Goal: Information Seeking & Learning: Understand process/instructions

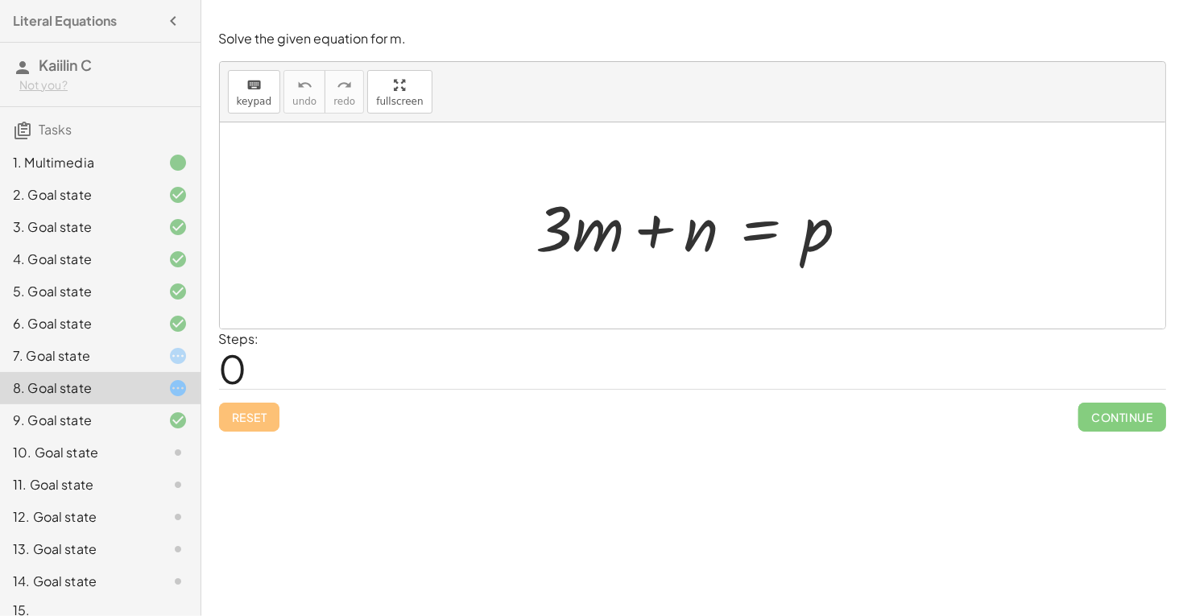
scroll to position [20, 0]
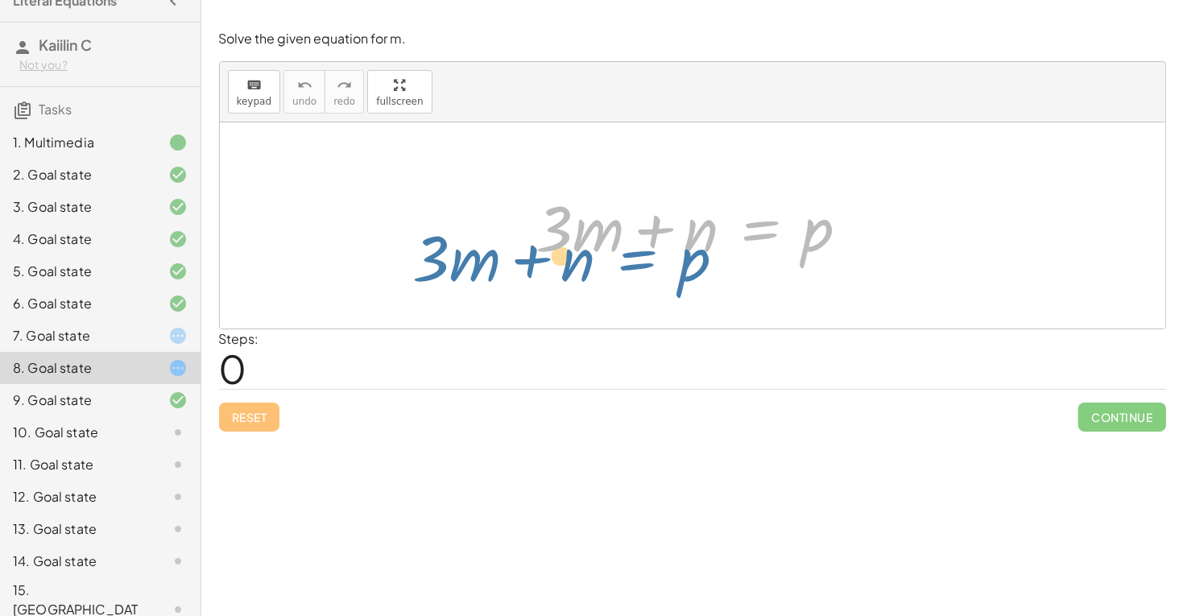
drag, startPoint x: 774, startPoint y: 229, endPoint x: 647, endPoint y: 255, distance: 129.0
click at [648, 256] on div at bounding box center [698, 225] width 341 height 83
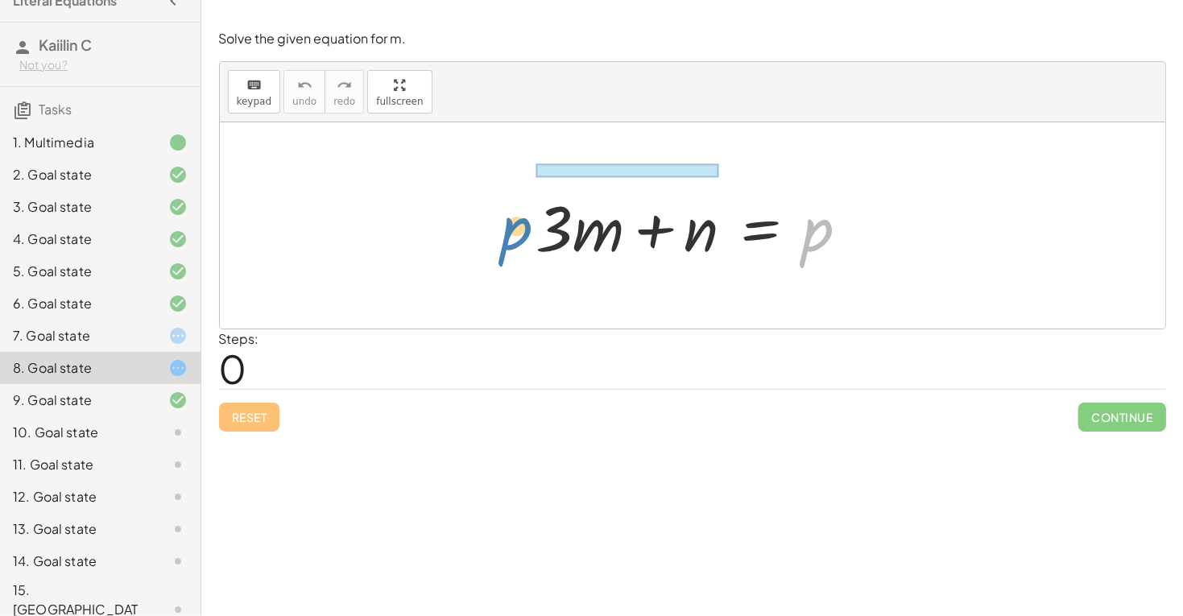
drag, startPoint x: 817, startPoint y: 231, endPoint x: 498, endPoint y: 224, distance: 319.7
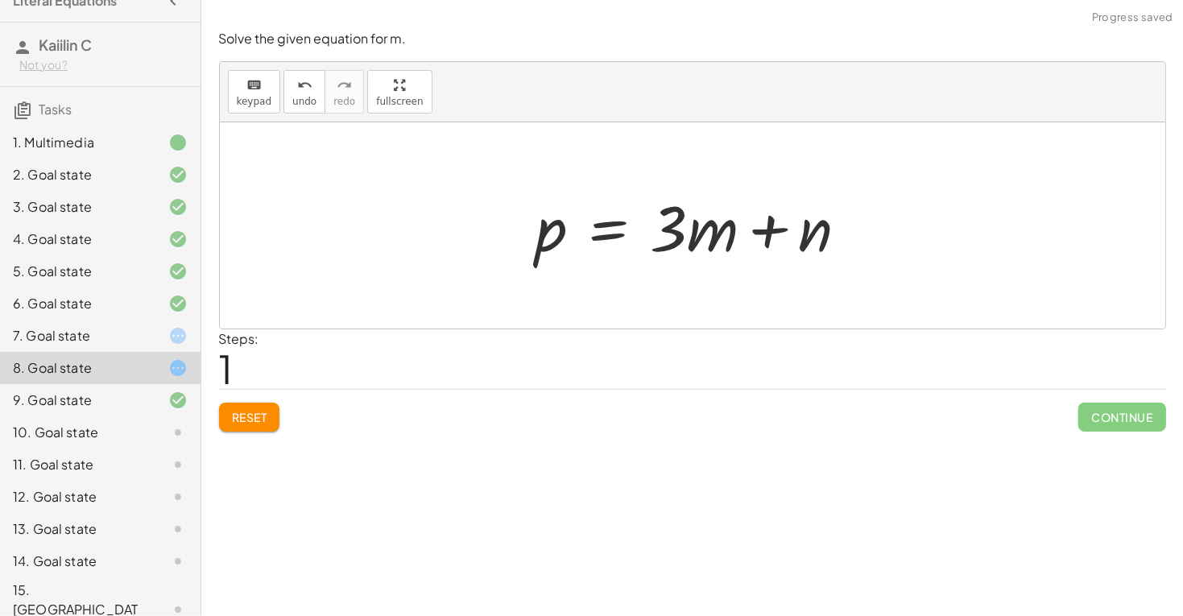
click at [725, 235] on div at bounding box center [698, 225] width 341 height 83
click at [766, 234] on div at bounding box center [698, 225] width 341 height 83
click at [810, 242] on div at bounding box center [698, 225] width 341 height 83
click at [629, 223] on div at bounding box center [698, 225] width 341 height 83
click at [861, 225] on div at bounding box center [698, 225] width 530 height 83
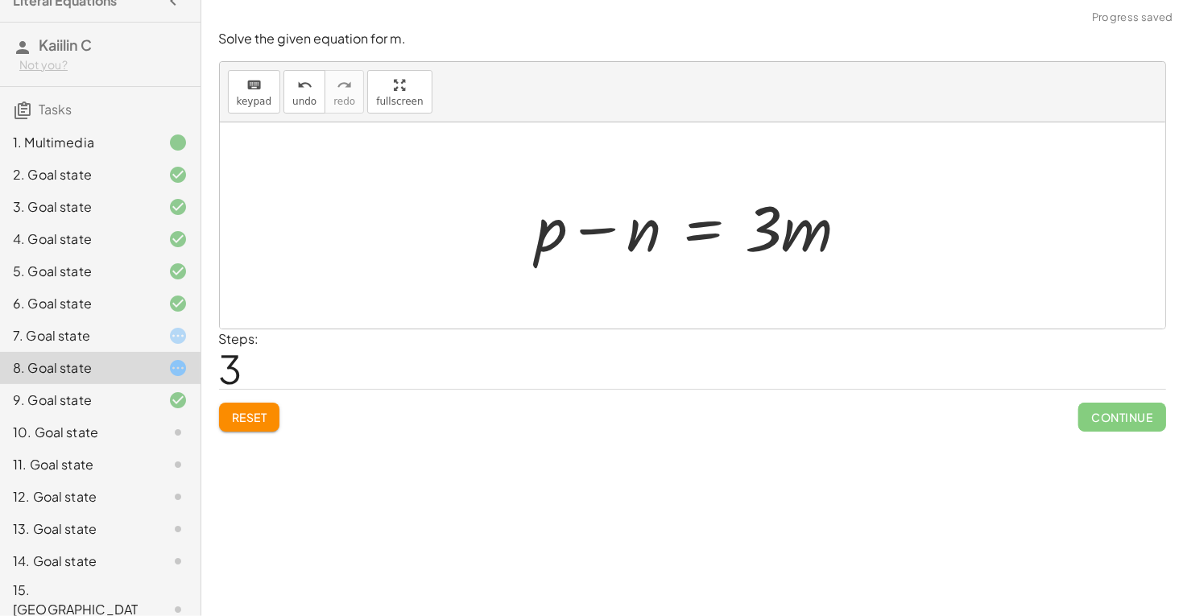
click at [609, 225] on div at bounding box center [698, 225] width 341 height 83
click at [626, 231] on div at bounding box center [698, 225] width 341 height 83
click at [781, 233] on div at bounding box center [698, 225] width 341 height 83
click at [671, 232] on div at bounding box center [698, 225] width 341 height 83
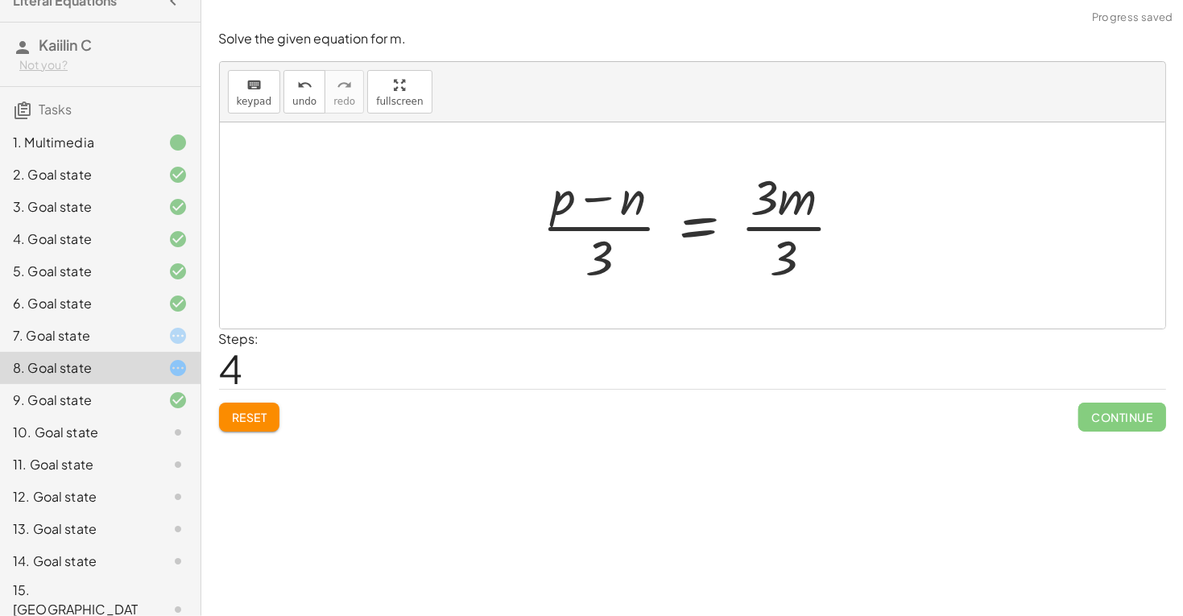
click at [605, 189] on div at bounding box center [698, 225] width 329 height 124
click at [583, 289] on div "+ · 3 · m + n = p p = + · 3 · m + n + p − n = + · 3 · m + n − n + p − n = + · 3…" at bounding box center [692, 225] width 349 height 132
drag, startPoint x: 600, startPoint y: 257, endPoint x: 615, endPoint y: 228, distance: 32.8
click at [615, 228] on div at bounding box center [698, 225] width 329 height 124
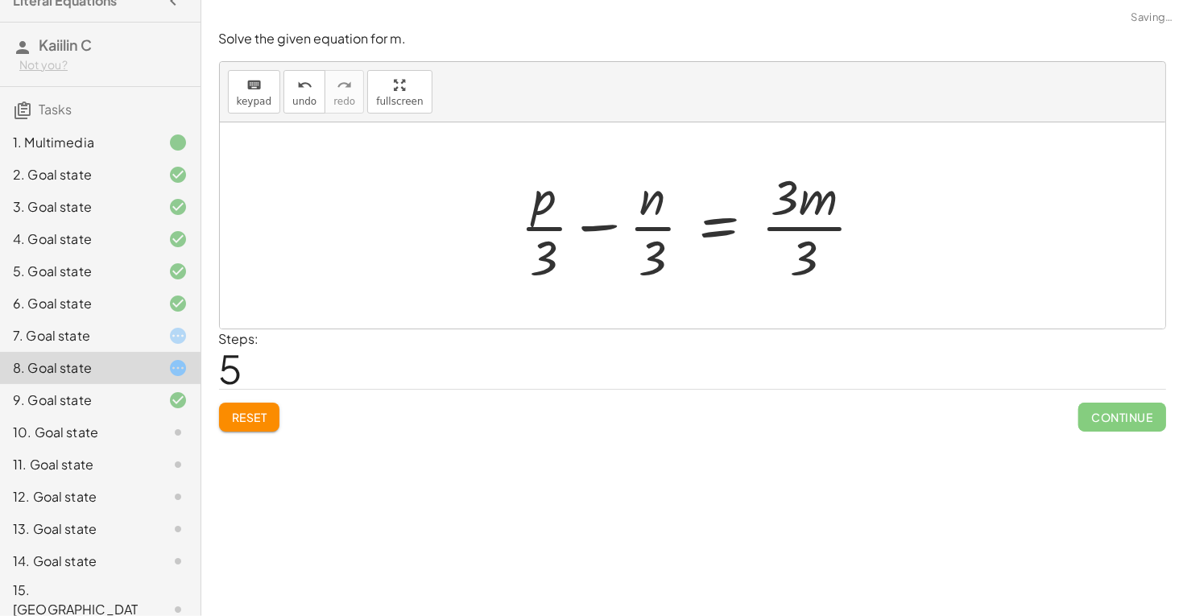
click at [791, 204] on div at bounding box center [698, 225] width 372 height 124
click at [802, 227] on div at bounding box center [698, 225] width 372 height 124
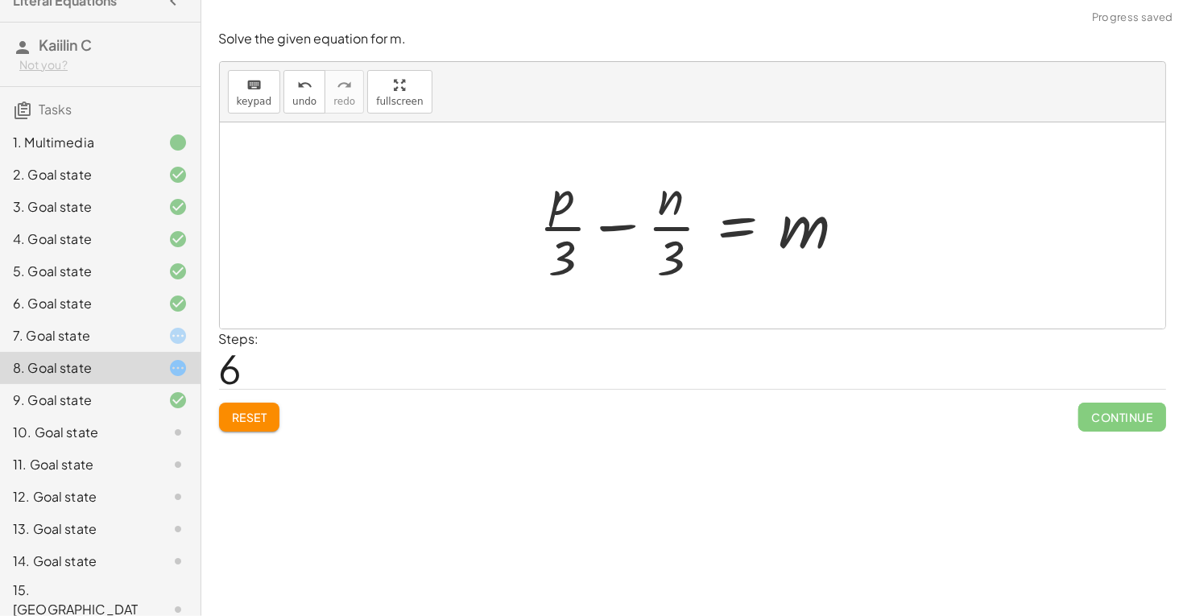
click at [663, 244] on div at bounding box center [699, 225] width 337 height 124
click at [678, 253] on div at bounding box center [699, 225] width 337 height 124
click at [663, 208] on div at bounding box center [699, 225] width 337 height 124
click at [580, 250] on div at bounding box center [699, 225] width 337 height 124
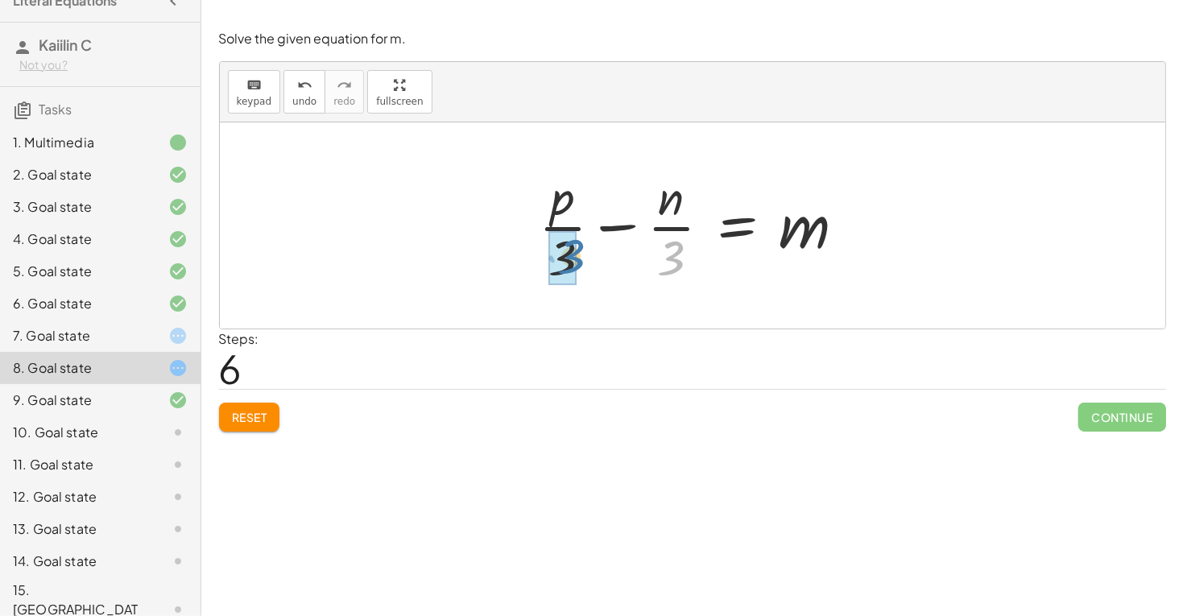
drag, startPoint x: 670, startPoint y: 257, endPoint x: 551, endPoint y: 256, distance: 118.4
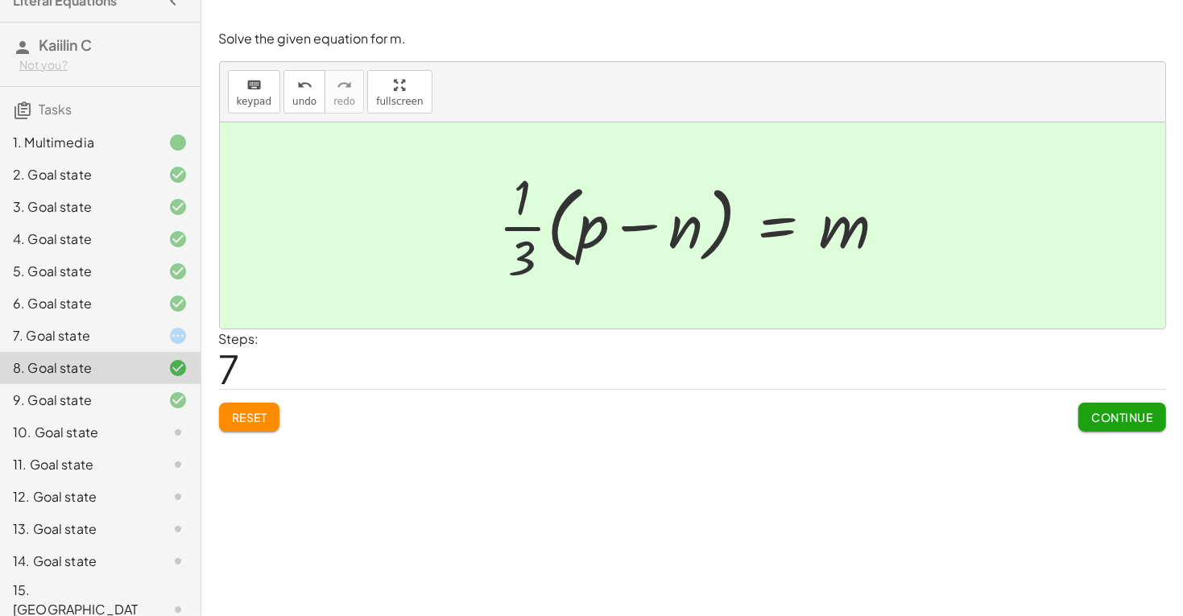
click at [1142, 411] on span "Continue" at bounding box center [1121, 417] width 61 height 14
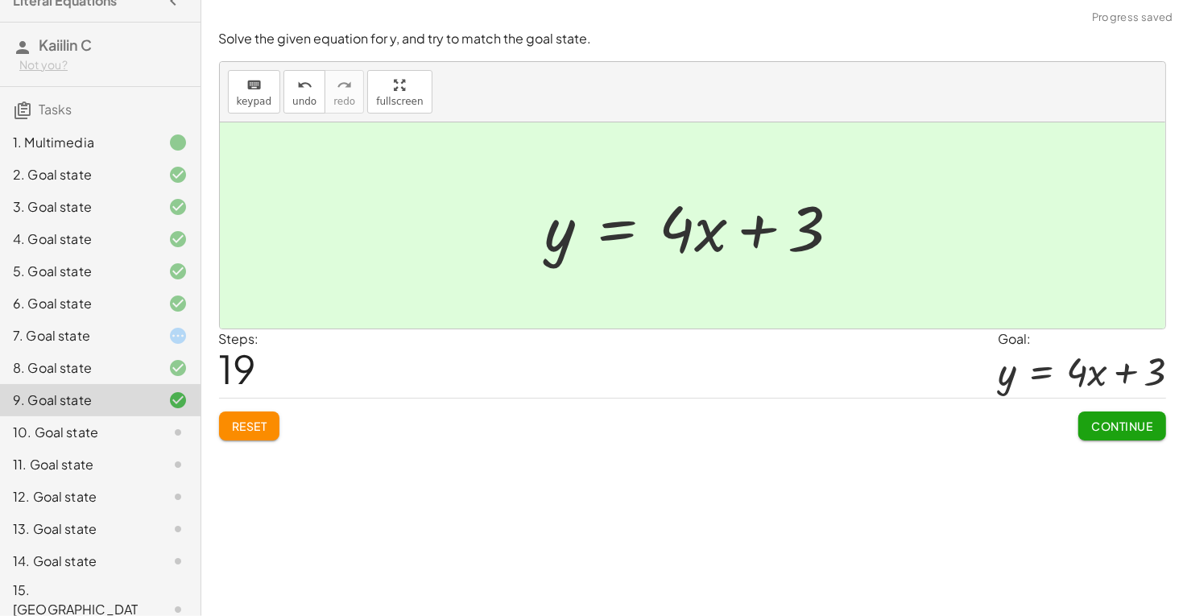
click at [188, 384] on div "7. Goal state" at bounding box center [100, 400] width 200 height 32
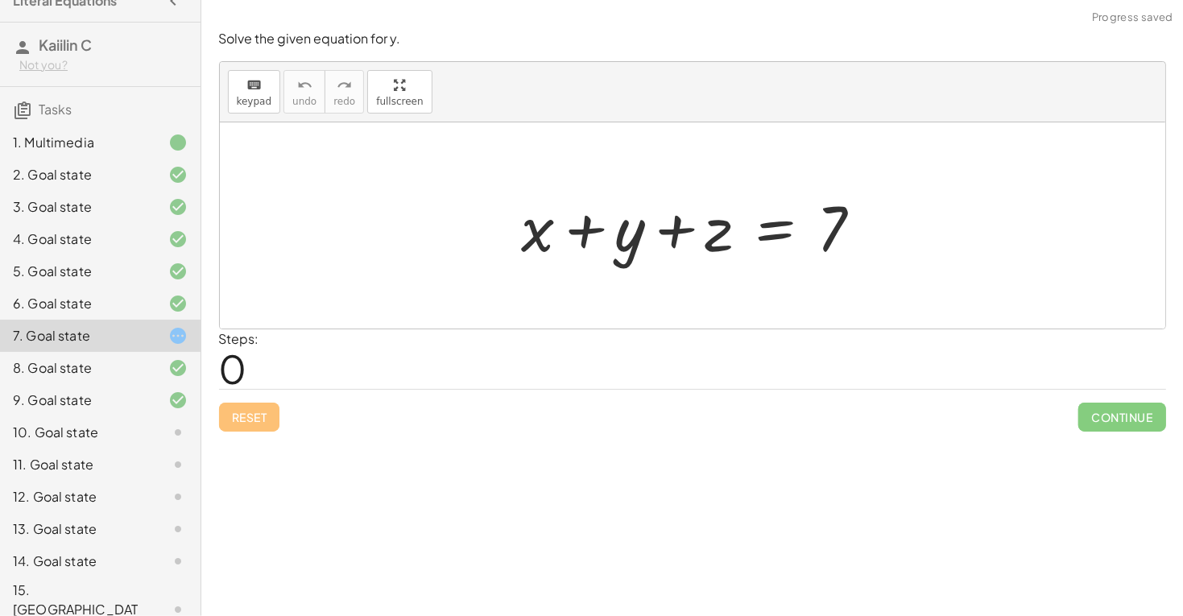
click at [180, 360] on icon at bounding box center [177, 367] width 19 height 19
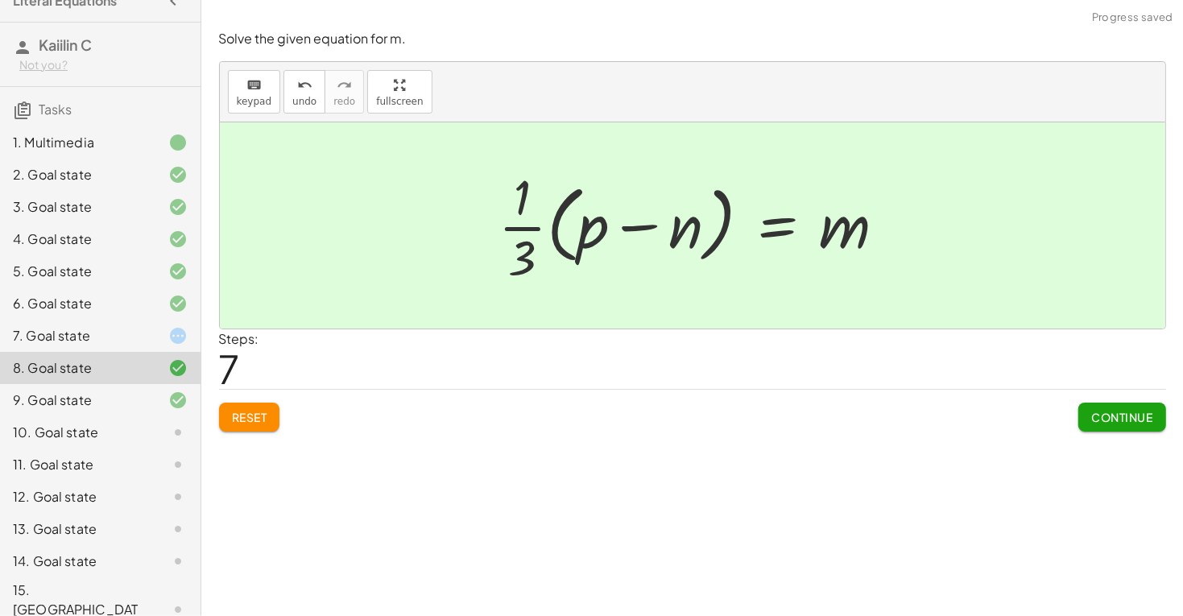
click at [183, 338] on icon at bounding box center [177, 335] width 19 height 19
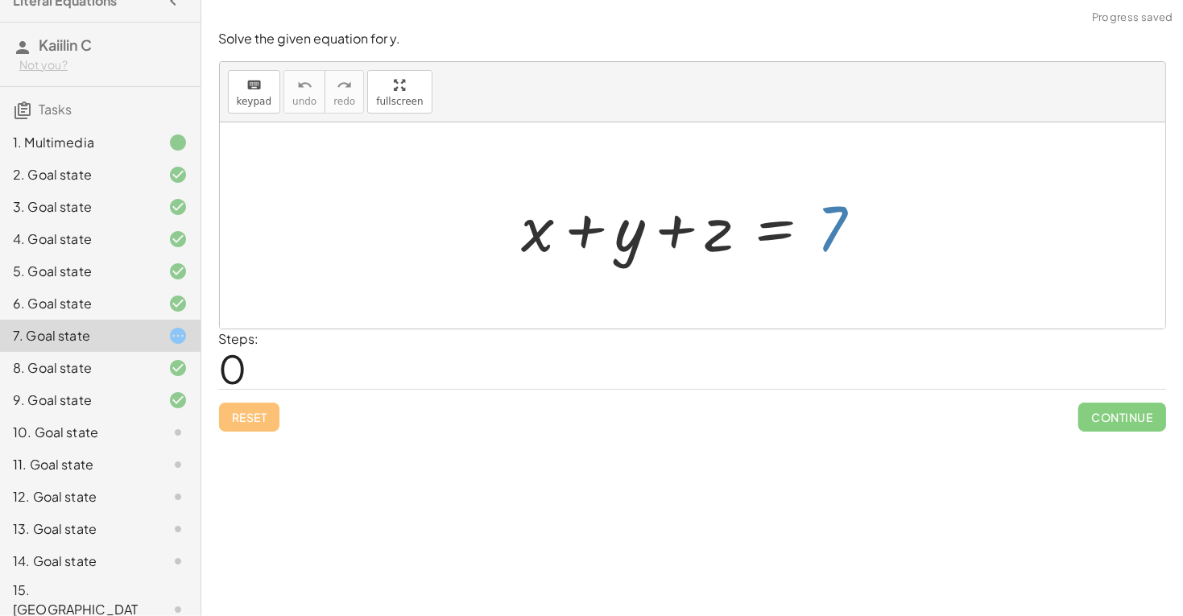
click at [841, 215] on div at bounding box center [699, 225] width 370 height 83
drag, startPoint x: 841, startPoint y: 215, endPoint x: 526, endPoint y: 204, distance: 315.0
click at [526, 204] on div at bounding box center [699, 225] width 370 height 83
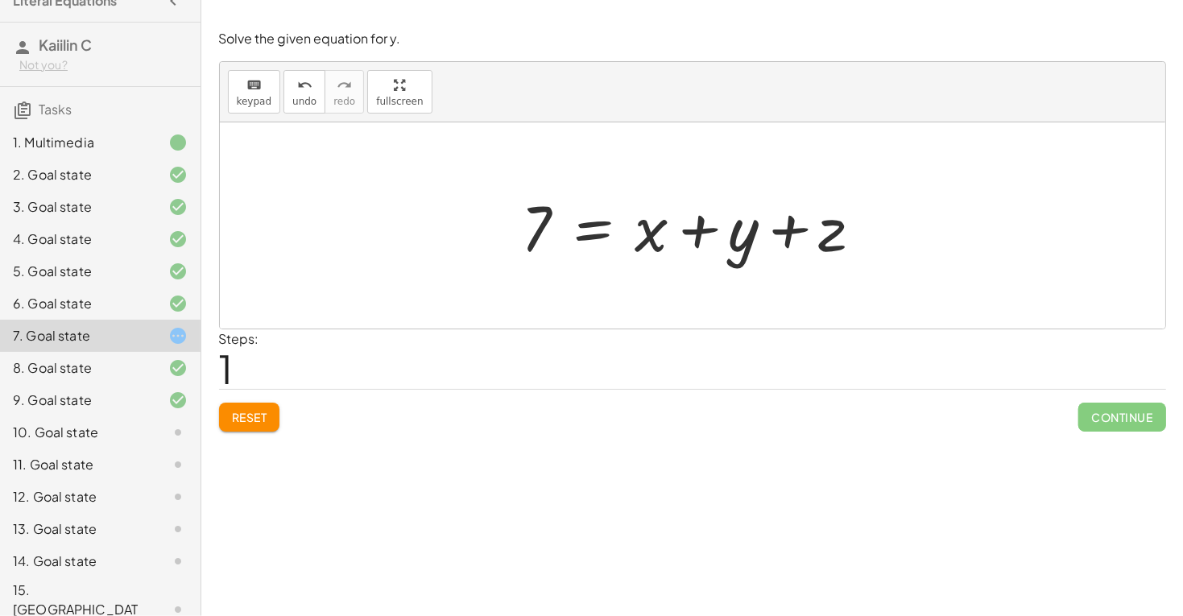
click at [651, 220] on div at bounding box center [699, 225] width 370 height 83
drag, startPoint x: 646, startPoint y: 241, endPoint x: 735, endPoint y: 248, distance: 88.9
click at [735, 248] on div at bounding box center [699, 225] width 370 height 83
drag, startPoint x: 811, startPoint y: 225, endPoint x: 650, endPoint y: 225, distance: 161.0
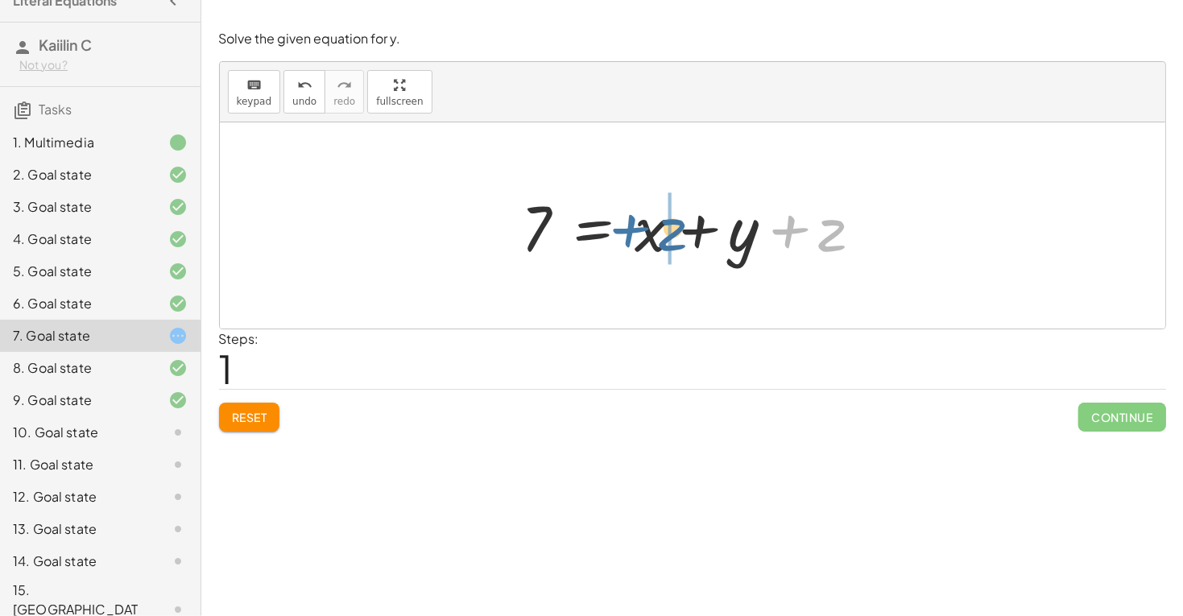
click at [650, 225] on div at bounding box center [699, 225] width 370 height 83
click at [296, 97] on span "undo" at bounding box center [304, 101] width 24 height 11
click at [743, 246] on div at bounding box center [699, 225] width 370 height 83
click at [608, 231] on div at bounding box center [699, 225] width 370 height 83
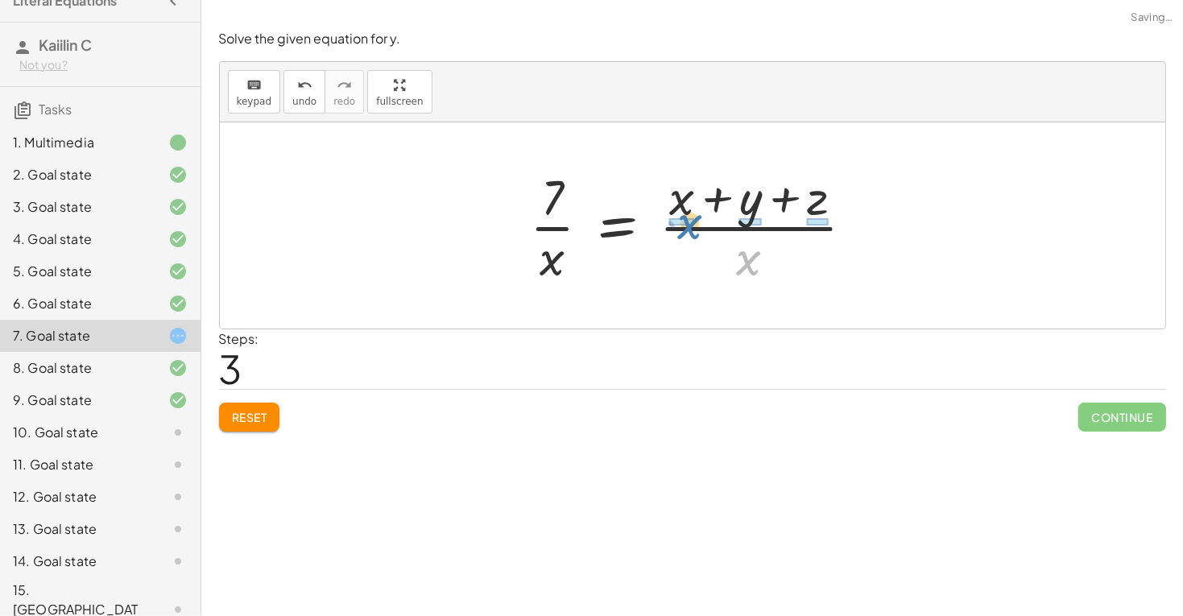
drag, startPoint x: 738, startPoint y: 246, endPoint x: 667, endPoint y: 199, distance: 86.0
click at [667, 199] on div at bounding box center [698, 225] width 353 height 124
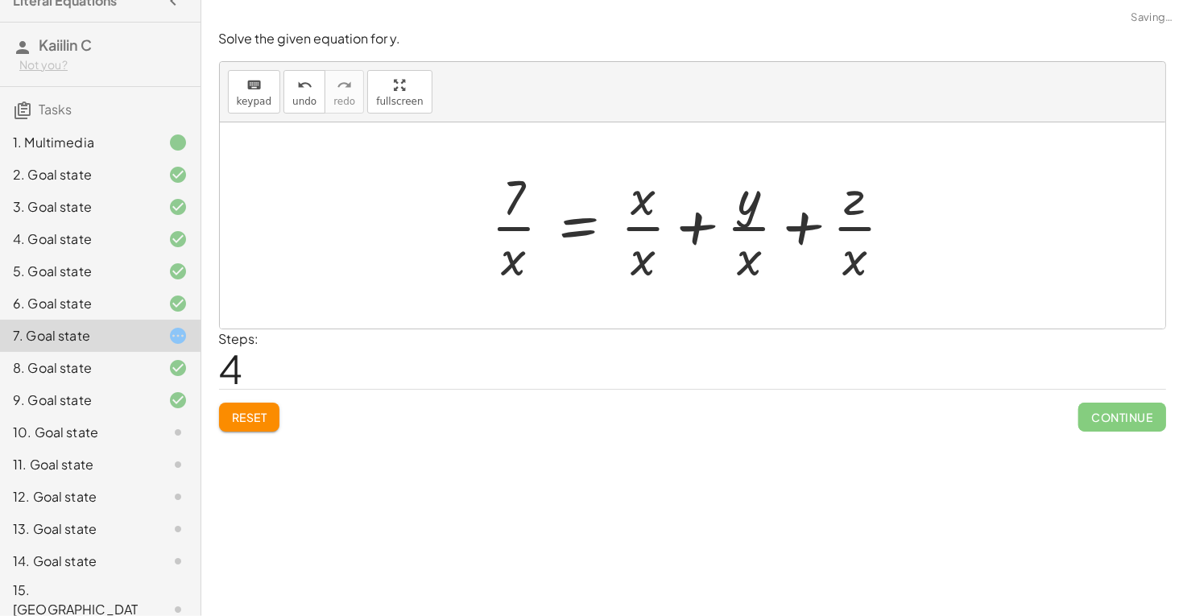
click at [740, 253] on div at bounding box center [698, 225] width 431 height 124
drag, startPoint x: 744, startPoint y: 204, endPoint x: 750, endPoint y: 270, distance: 65.5
click at [751, 271] on div at bounding box center [698, 225] width 431 height 124
click at [523, 258] on div at bounding box center [698, 225] width 431 height 124
click at [245, 424] on span "Reset" at bounding box center [249, 417] width 35 height 14
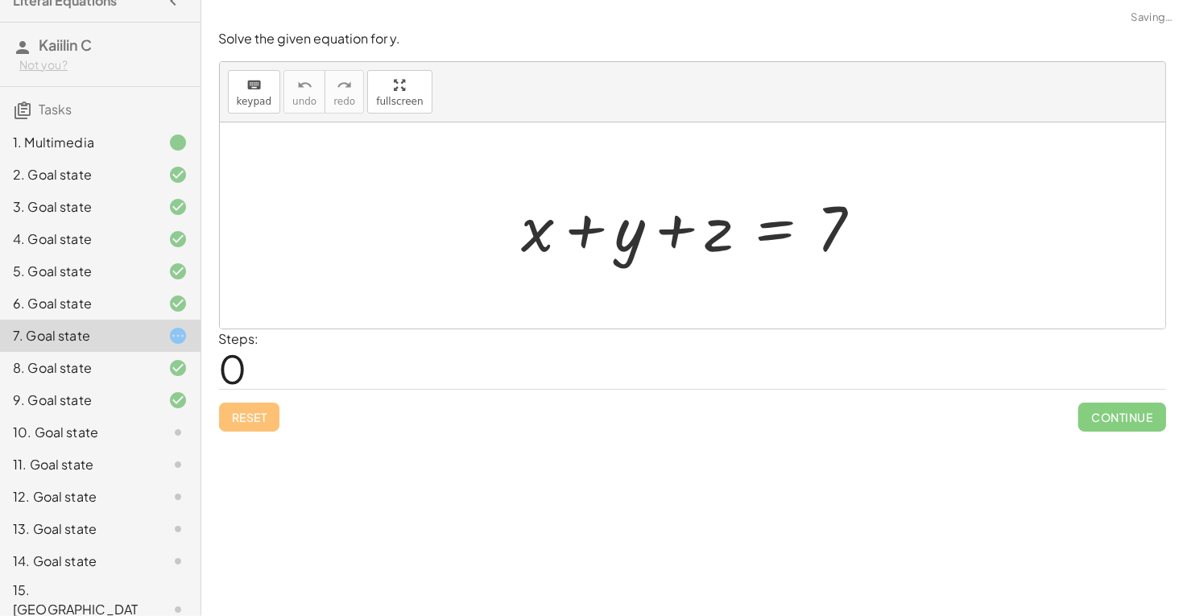
click at [180, 481] on div "10. Goal state" at bounding box center [100, 497] width 200 height 32
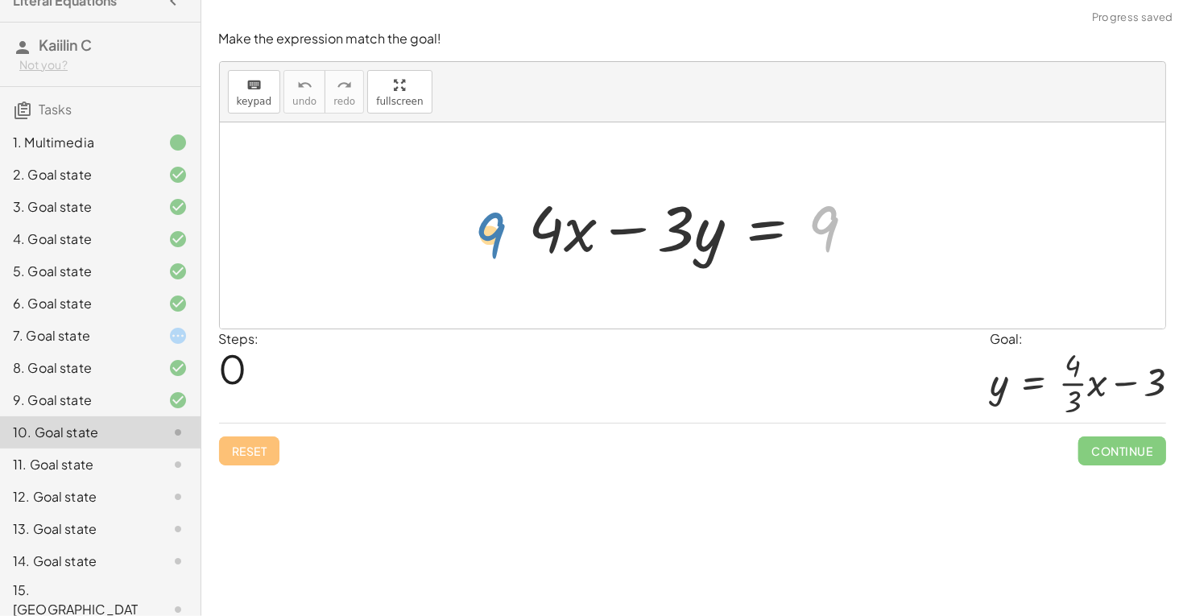
drag, startPoint x: 820, startPoint y: 203, endPoint x: 485, endPoint y: 208, distance: 335.8
click at [485, 208] on div "9 + · 4 · x − · 3 · y = 9" at bounding box center [692, 225] width 945 height 206
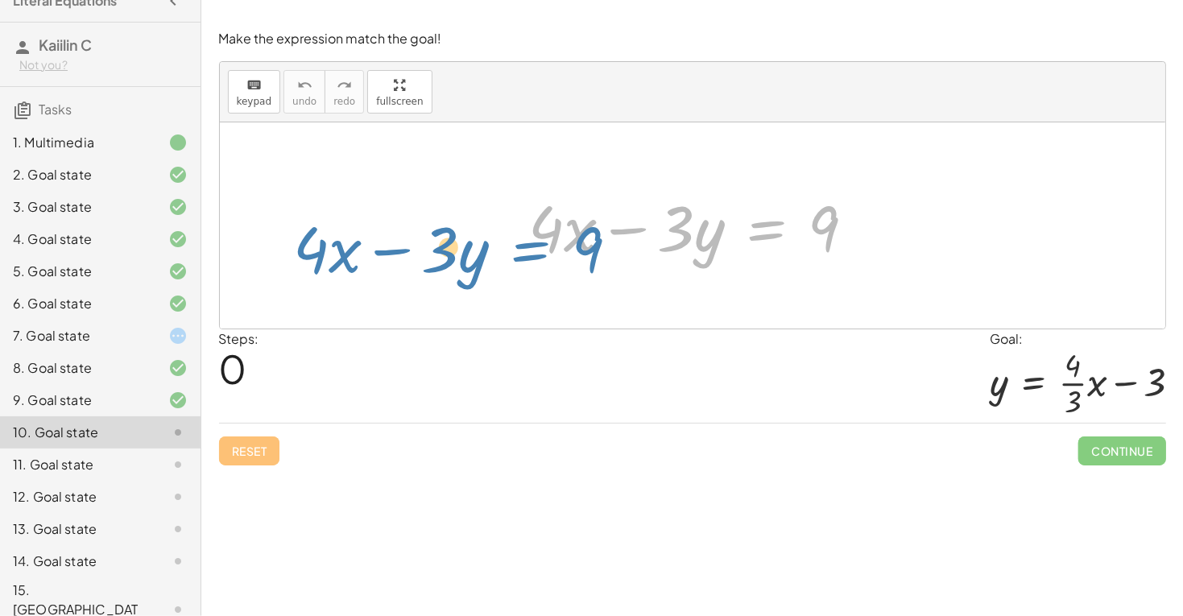
drag, startPoint x: 760, startPoint y: 219, endPoint x: 546, endPoint y: 232, distance: 214.5
click at [546, 232] on div at bounding box center [698, 225] width 355 height 83
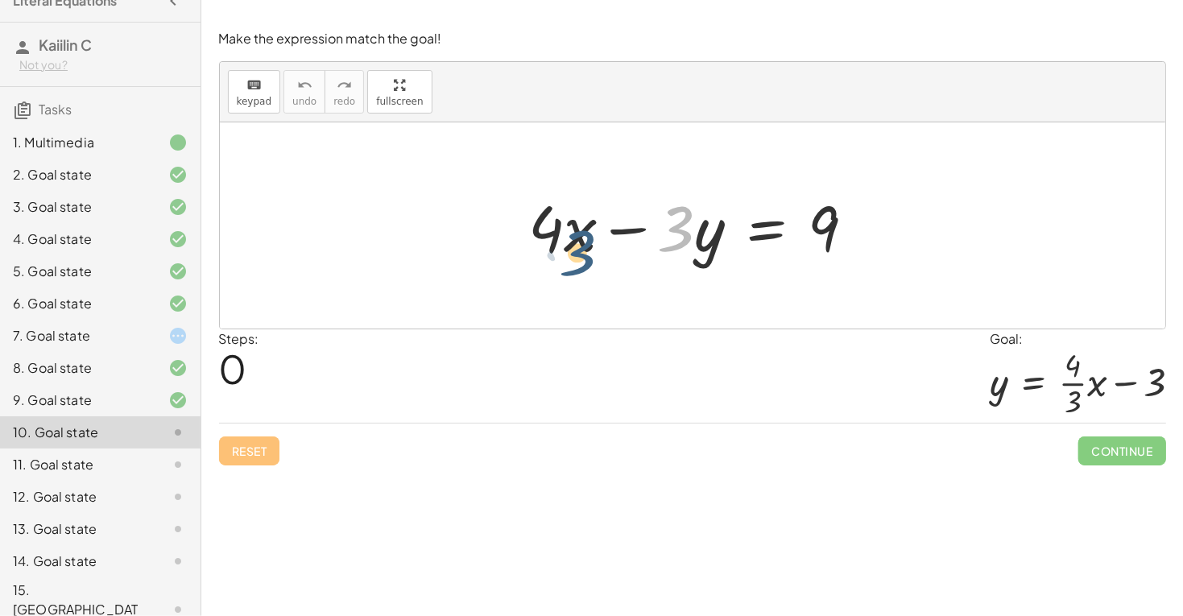
drag, startPoint x: 694, startPoint y: 223, endPoint x: 573, endPoint y: 244, distance: 122.6
click at [573, 244] on div at bounding box center [698, 225] width 355 height 83
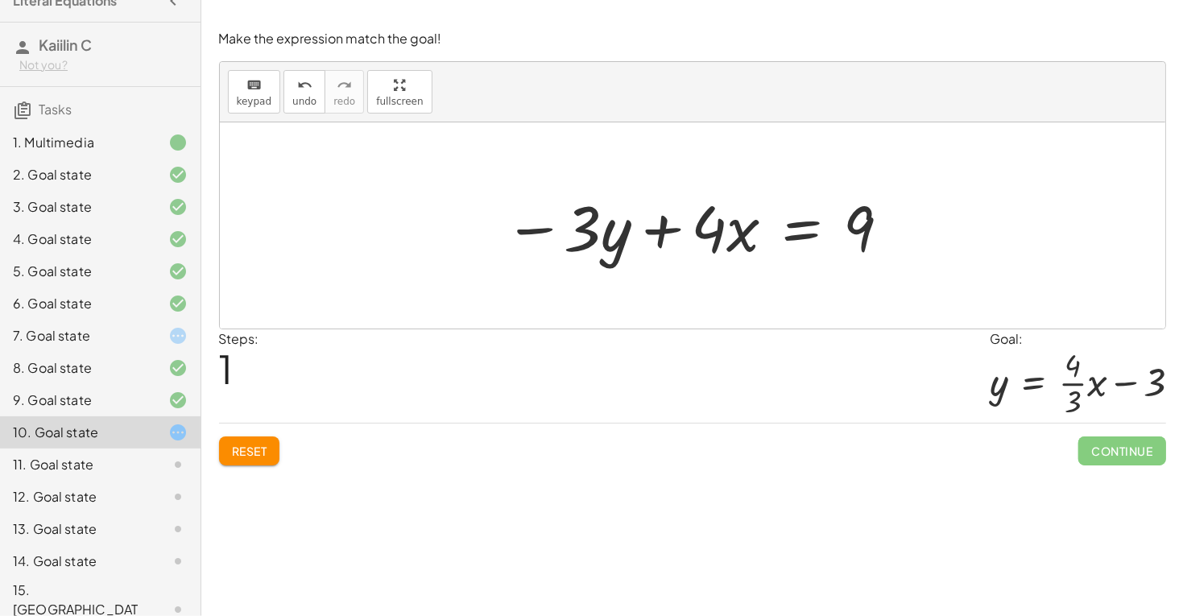
click at [630, 232] on div at bounding box center [698, 225] width 404 height 83
click at [810, 225] on div at bounding box center [698, 225] width 404 height 83
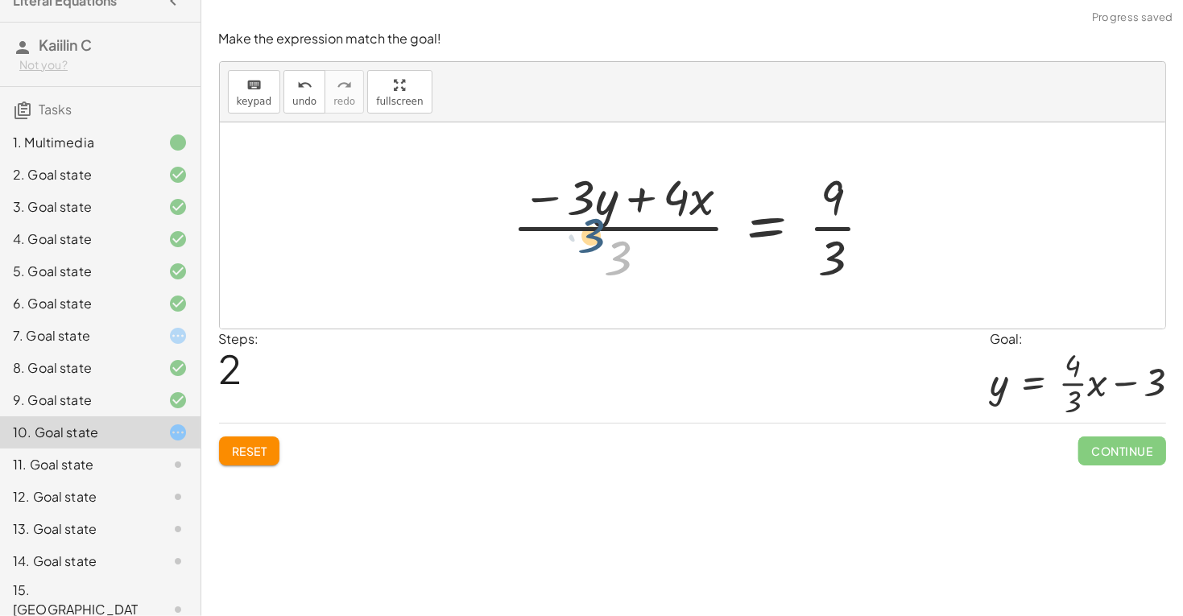
drag, startPoint x: 626, startPoint y: 258, endPoint x: 599, endPoint y: 233, distance: 37.0
click at [599, 233] on div at bounding box center [698, 225] width 389 height 124
click at [818, 221] on div at bounding box center [698, 225] width 389 height 124
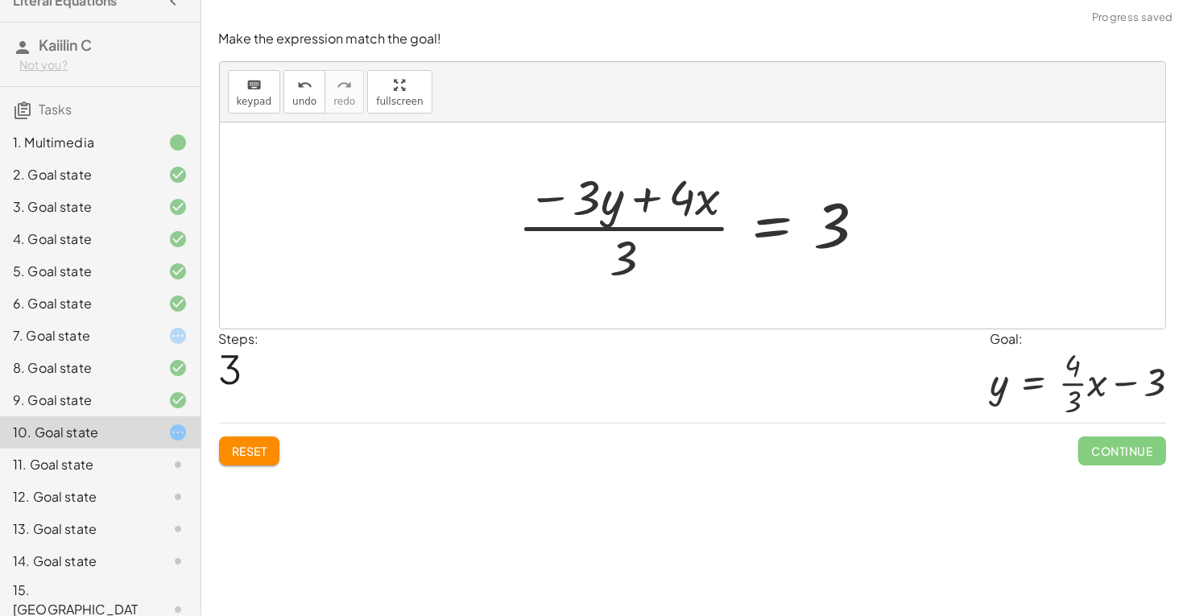
click at [610, 236] on div at bounding box center [699, 225] width 378 height 124
click at [592, 192] on div at bounding box center [699, 225] width 378 height 124
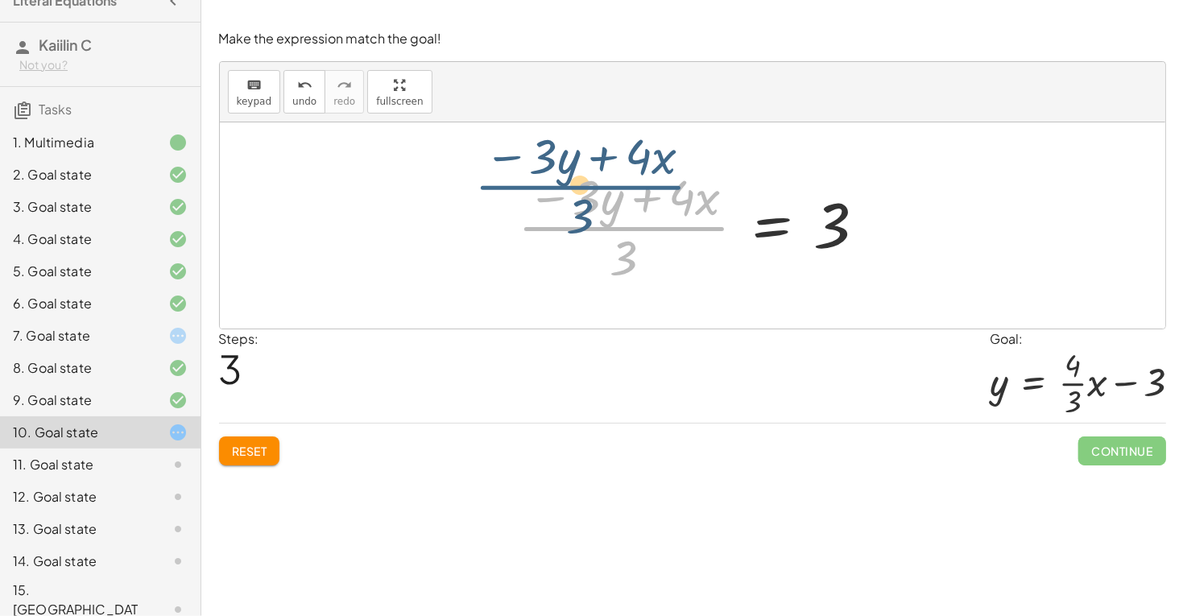
drag, startPoint x: 634, startPoint y: 242, endPoint x: 589, endPoint y: 199, distance: 62.1
click at [589, 199] on div at bounding box center [699, 225] width 378 height 124
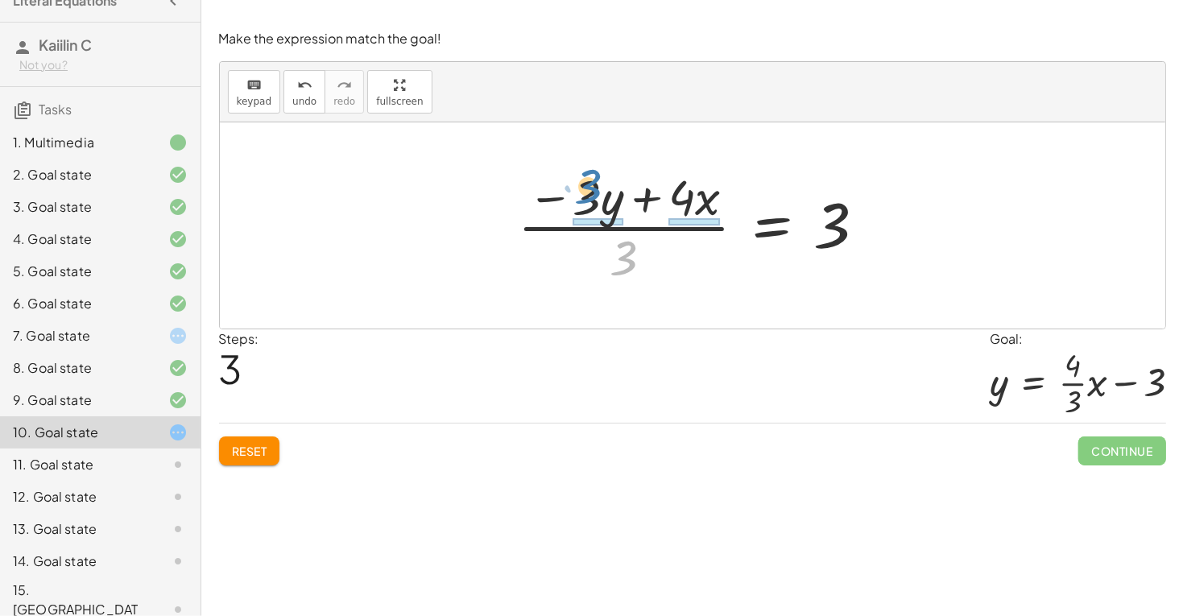
drag, startPoint x: 630, startPoint y: 258, endPoint x: 596, endPoint y: 185, distance: 80.3
click at [596, 185] on div at bounding box center [699, 225] width 378 height 124
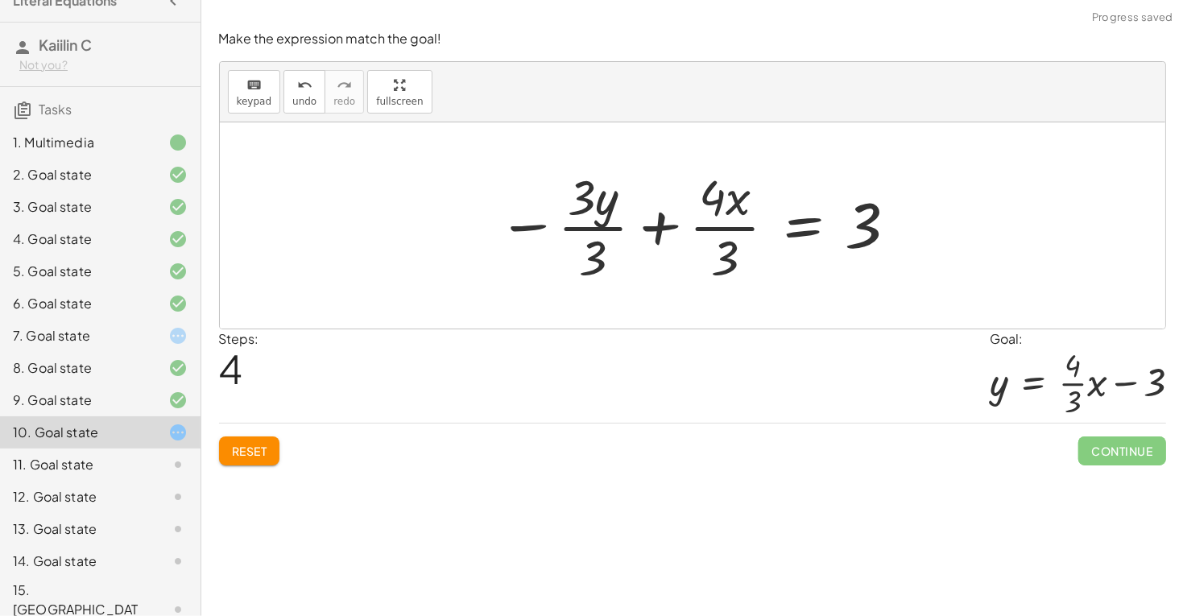
click at [584, 246] on div at bounding box center [698, 225] width 418 height 124
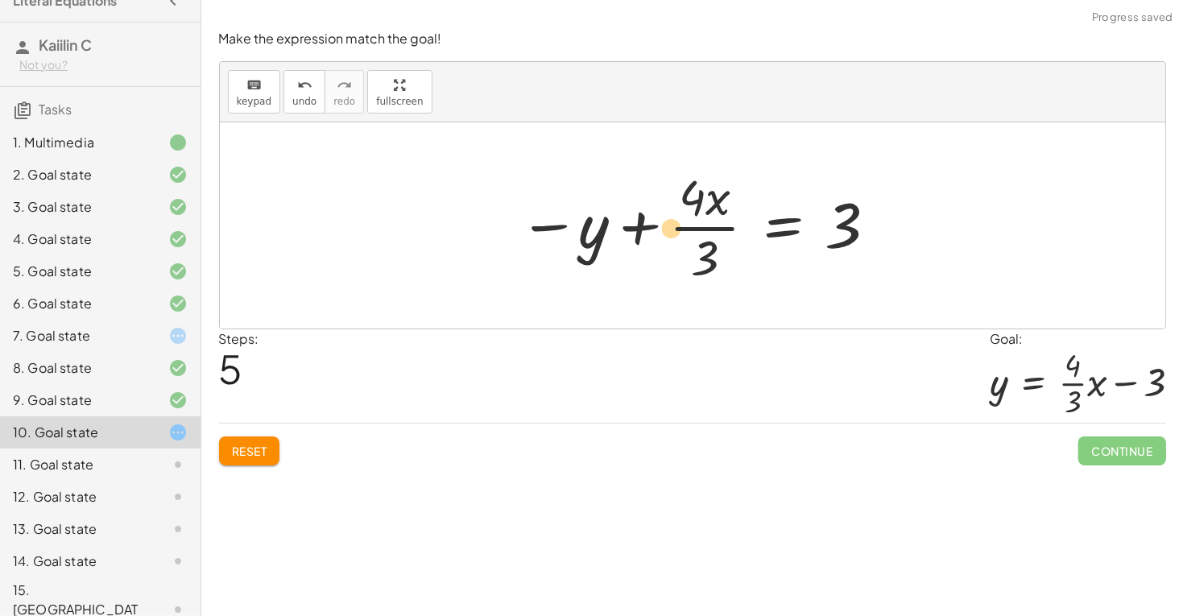
drag, startPoint x: 560, startPoint y: 221, endPoint x: 599, endPoint y: 221, distance: 39.4
click at [599, 221] on div at bounding box center [698, 225] width 377 height 124
click at [705, 212] on div at bounding box center [698, 225] width 377 height 124
click at [629, 230] on div at bounding box center [698, 225] width 377 height 124
click at [607, 229] on div at bounding box center [698, 225] width 377 height 124
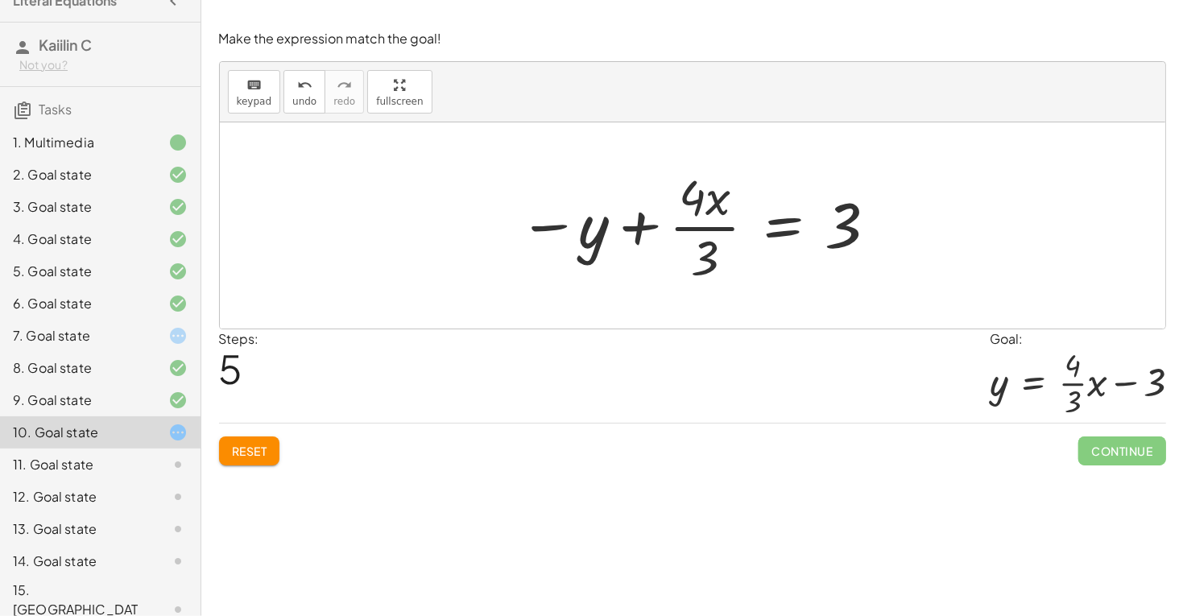
click at [763, 225] on div at bounding box center [698, 225] width 377 height 124
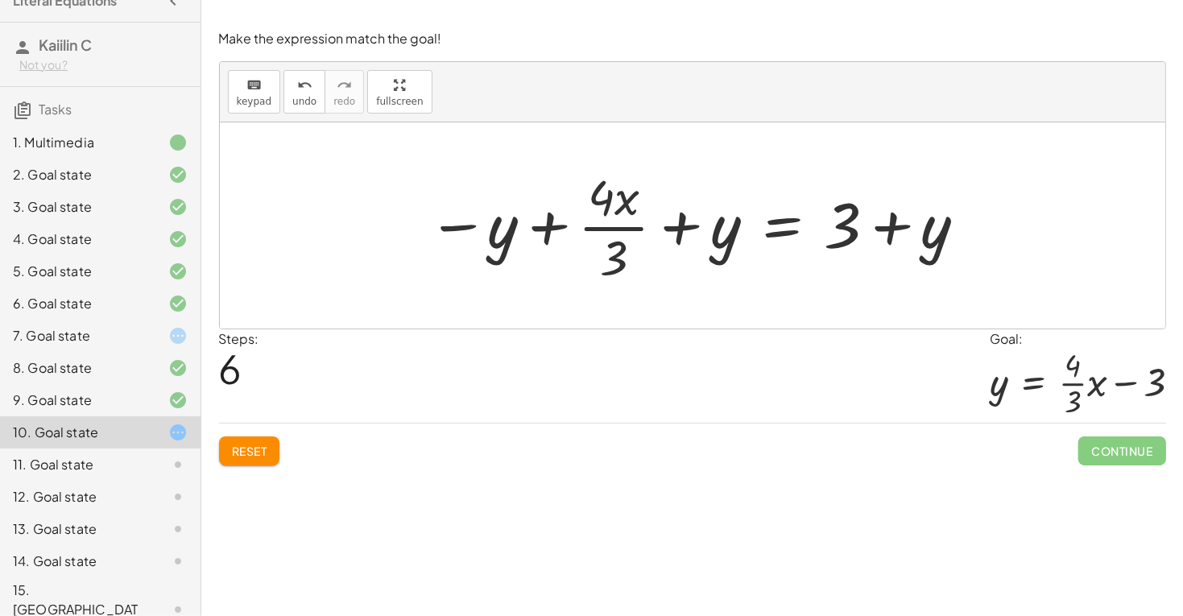
click at [527, 212] on div at bounding box center [697, 225] width 557 height 124
click at [721, 233] on div at bounding box center [697, 225] width 557 height 124
drag, startPoint x: 721, startPoint y: 233, endPoint x: 485, endPoint y: 242, distance: 235.3
click at [485, 242] on div at bounding box center [697, 225] width 557 height 124
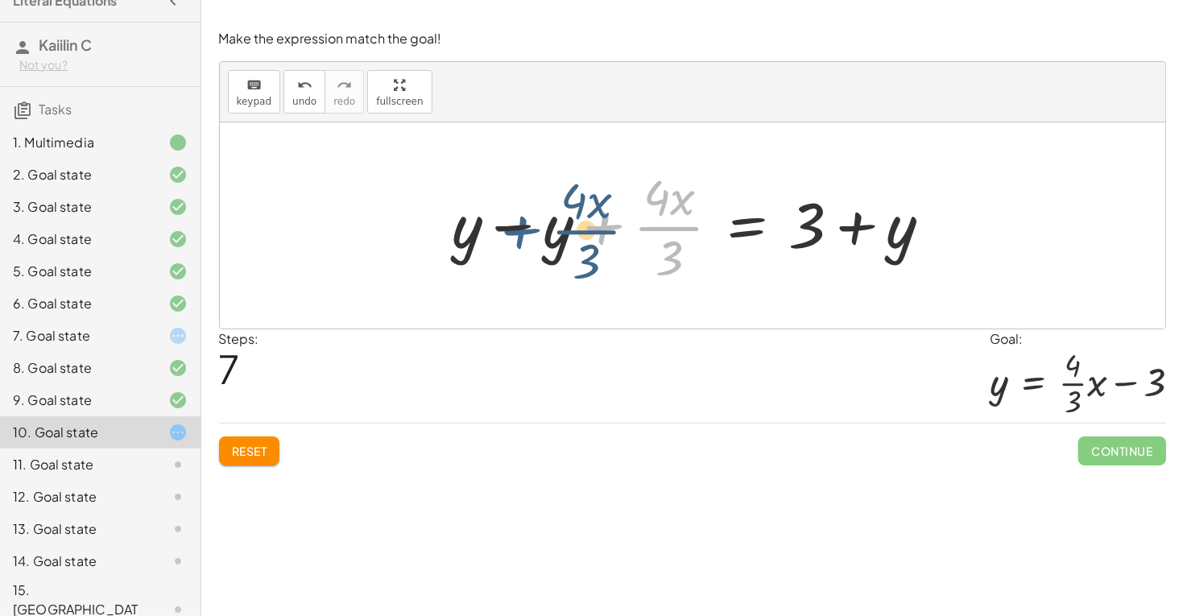
drag, startPoint x: 575, startPoint y: 238, endPoint x: 476, endPoint y: 242, distance: 99.1
click at [476, 242] on div at bounding box center [698, 225] width 508 height 124
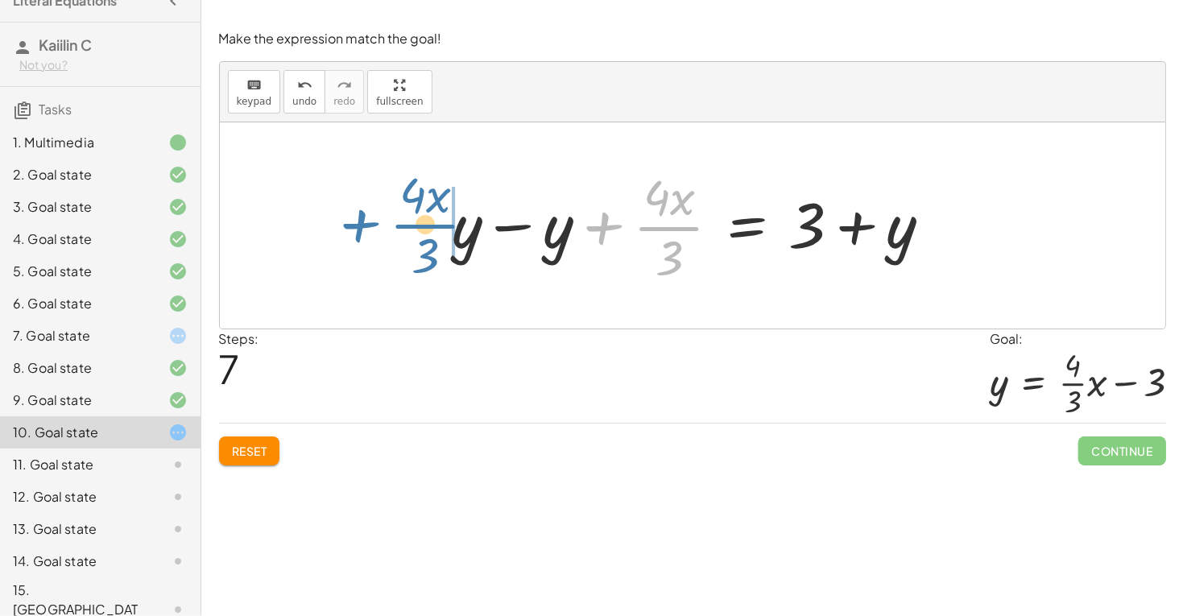
drag, startPoint x: 674, startPoint y: 225, endPoint x: 419, endPoint y: 226, distance: 255.2
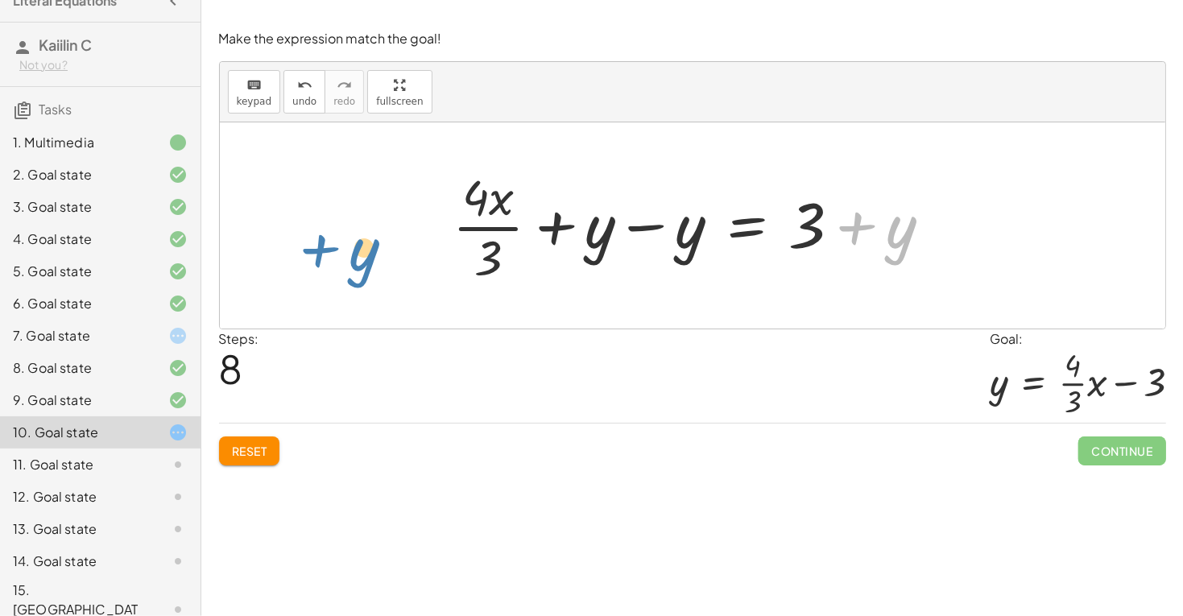
drag, startPoint x: 888, startPoint y: 229, endPoint x: 326, endPoint y: 251, distance: 562.4
click at [326, 251] on div "+ · 4 · x − · 3 · y = 9 − · 3 · y + · 4 · x = 9 · ( − · 3 · y + · 4 · x ) · 3 =…" at bounding box center [692, 225] width 945 height 206
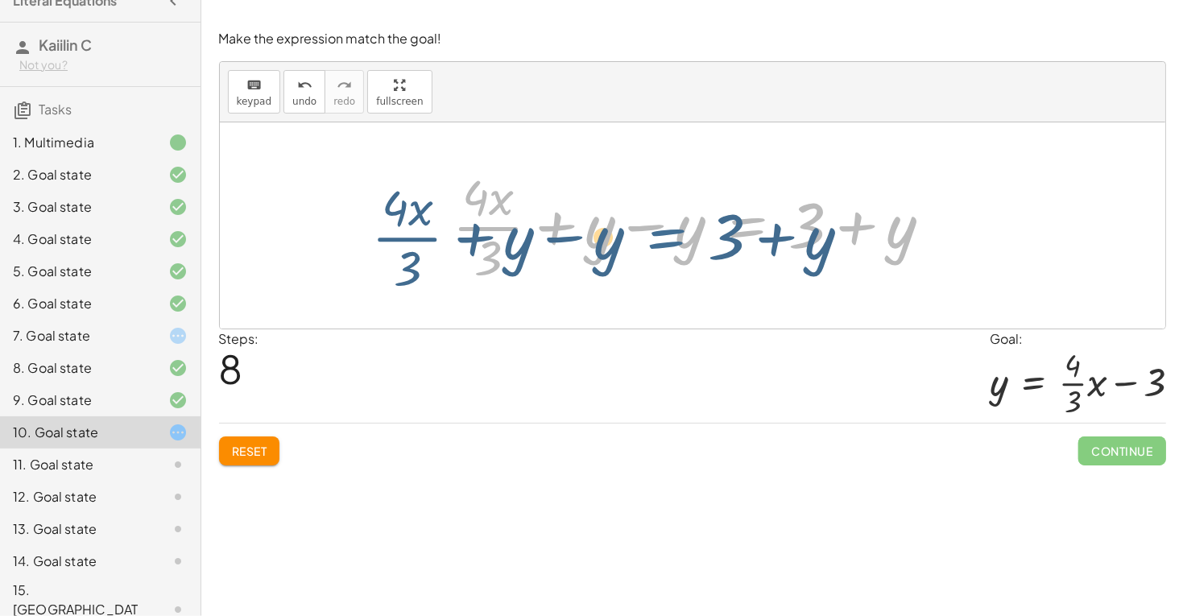
drag, startPoint x: 755, startPoint y: 223, endPoint x: 670, endPoint y: 232, distance: 85.8
click at [670, 232] on div at bounding box center [698, 225] width 508 height 124
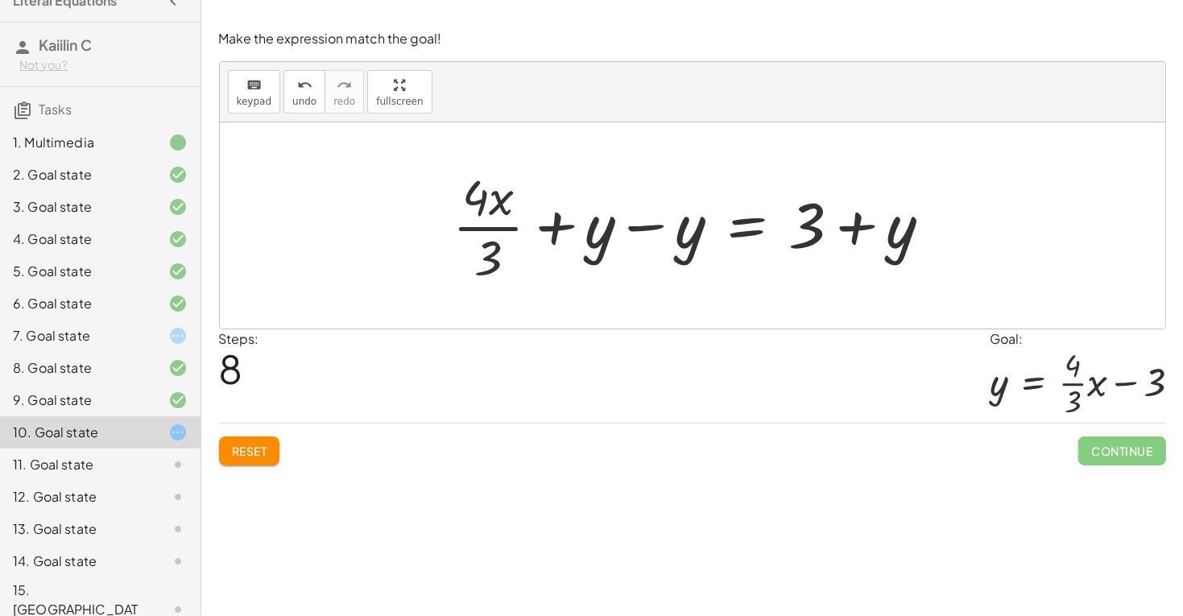
click at [689, 233] on div at bounding box center [698, 225] width 508 height 124
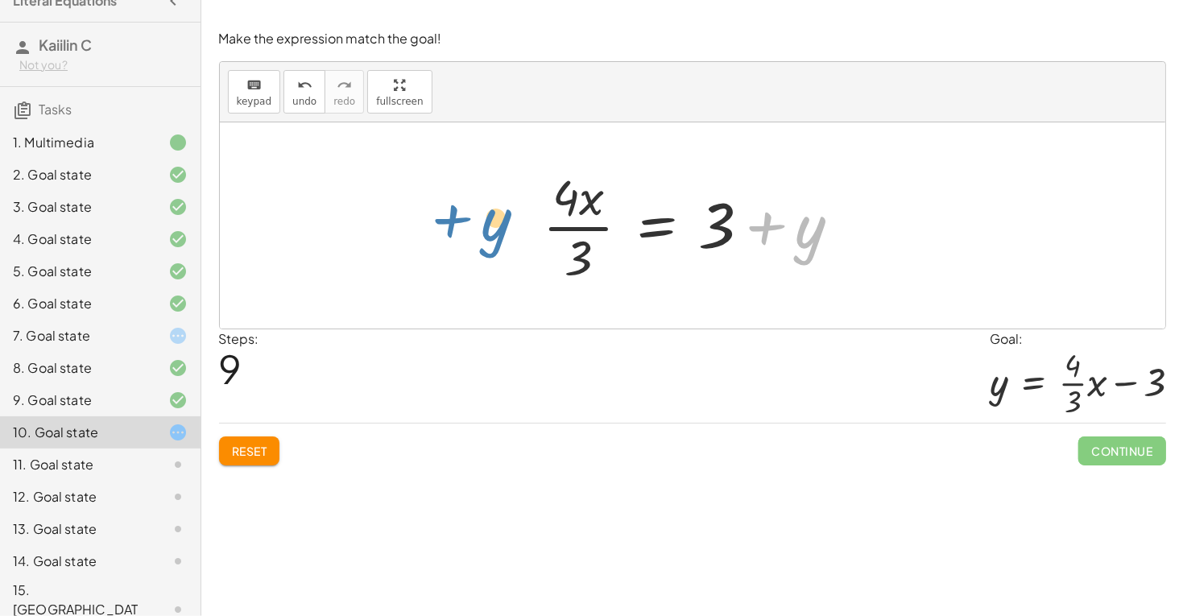
drag, startPoint x: 807, startPoint y: 237, endPoint x: 491, endPoint y: 226, distance: 315.8
click at [491, 226] on div "+ · 4 · x − · 3 · y = 9 − · 3 · y + · 4 · x = 9 · ( − · 3 · y + · 4 · x ) · 3 =…" at bounding box center [692, 225] width 945 height 206
drag, startPoint x: 717, startPoint y: 230, endPoint x: 787, endPoint y: 229, distance: 70.1
click at [787, 229] on div at bounding box center [699, 225] width 328 height 124
drag, startPoint x: 763, startPoint y: 230, endPoint x: 481, endPoint y: 221, distance: 281.9
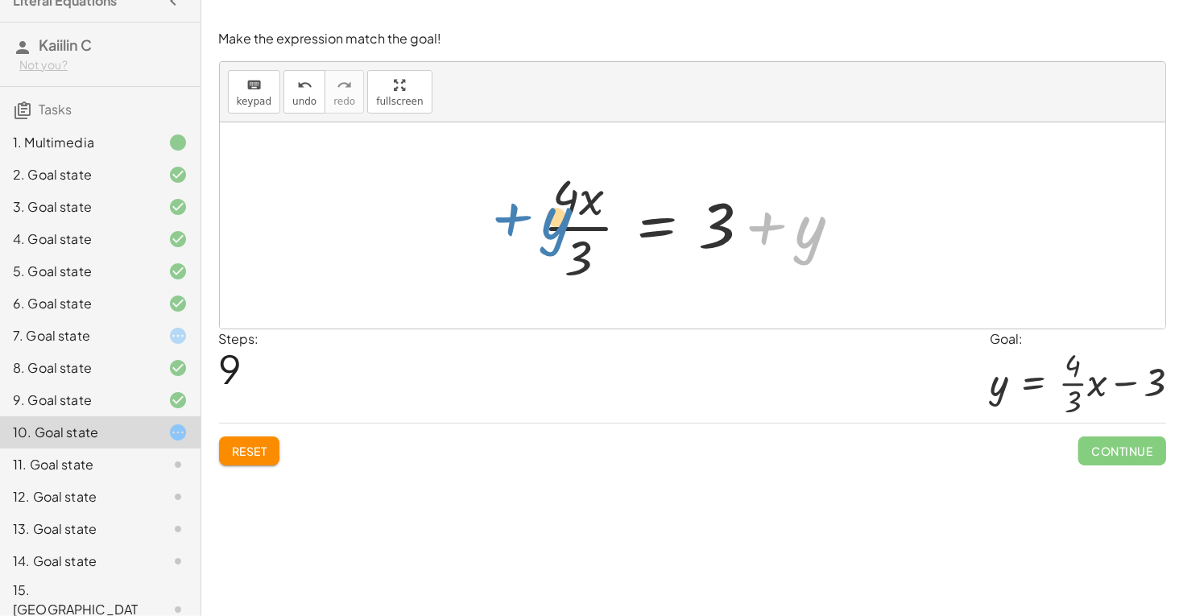
click at [481, 221] on div "+ · 4 · x − · 3 · y = 9 − · 3 · y + · 4 · x = 9 · ( − · 3 · y + · 4 · x ) · 3 =…" at bounding box center [692, 225] width 945 height 206
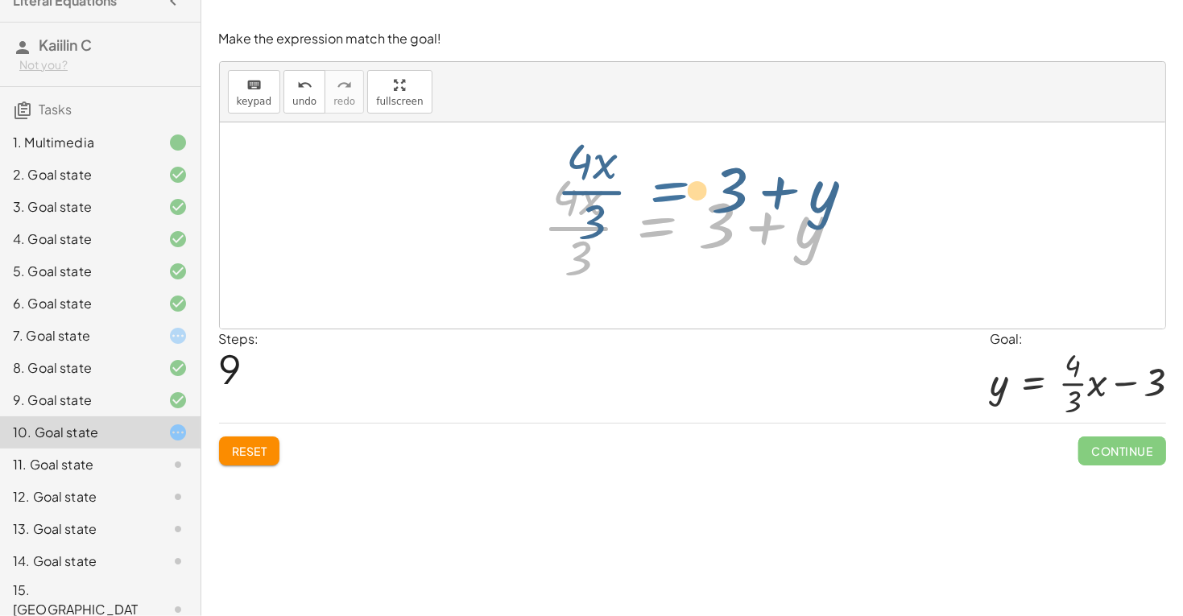
drag, startPoint x: 653, startPoint y: 225, endPoint x: 667, endPoint y: 194, distance: 34.3
click at [667, 194] on div at bounding box center [699, 225] width 328 height 124
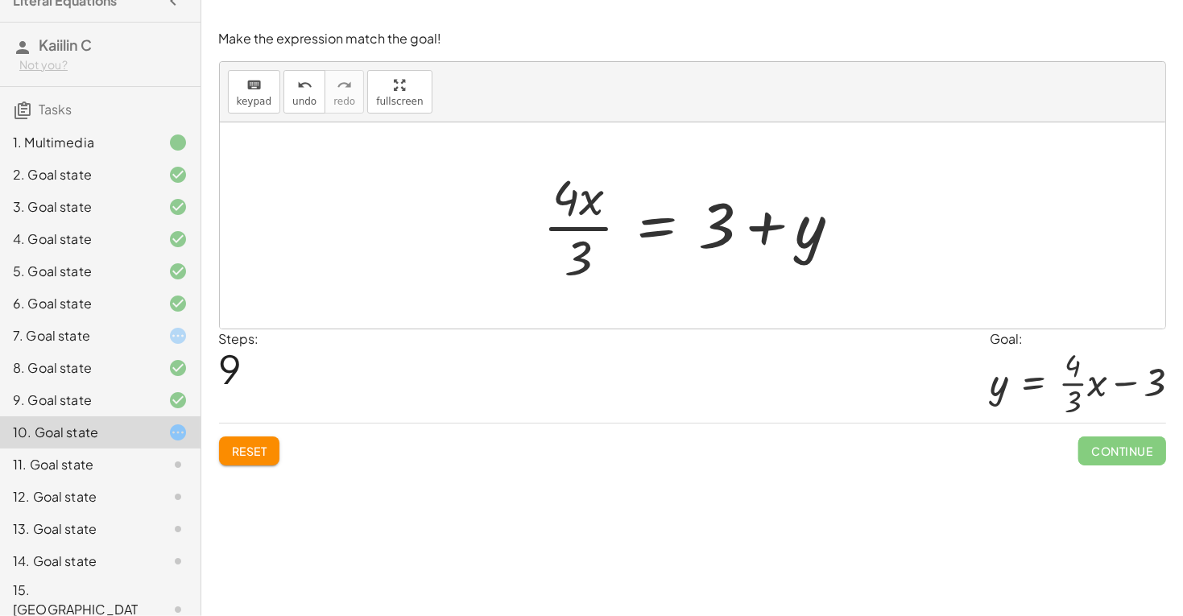
click at [588, 192] on div at bounding box center [699, 225] width 328 height 124
click at [602, 224] on div at bounding box center [699, 225] width 328 height 124
click at [748, 216] on div at bounding box center [699, 225] width 328 height 124
click at [255, 444] on span "Reset" at bounding box center [249, 451] width 35 height 14
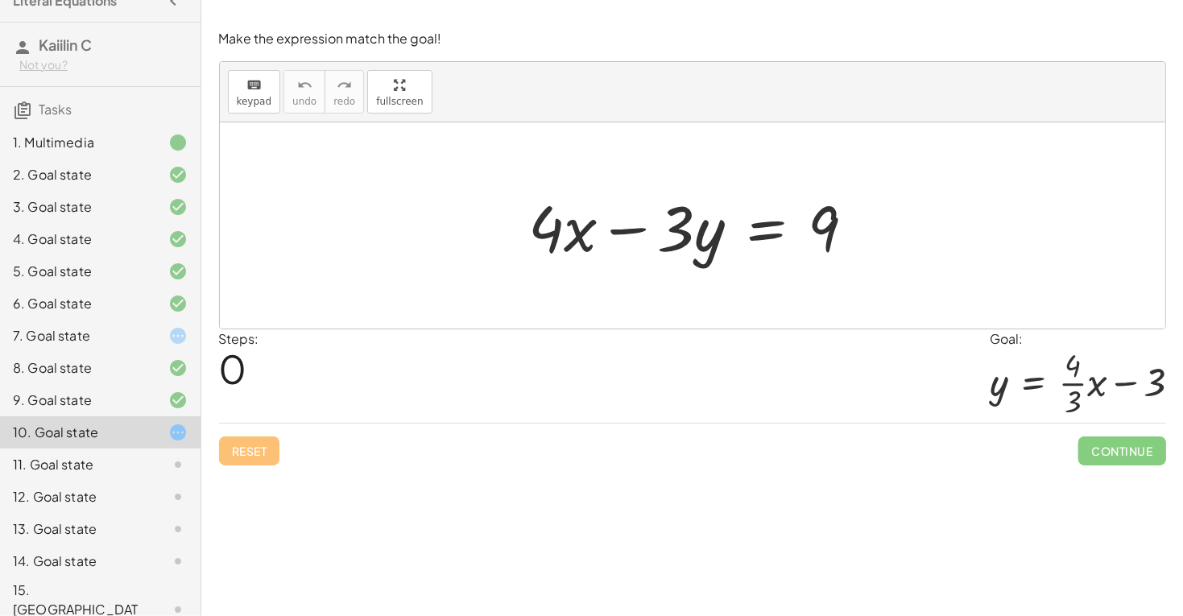
click at [714, 224] on div at bounding box center [698, 225] width 355 height 83
click at [784, 218] on div at bounding box center [698, 225] width 355 height 83
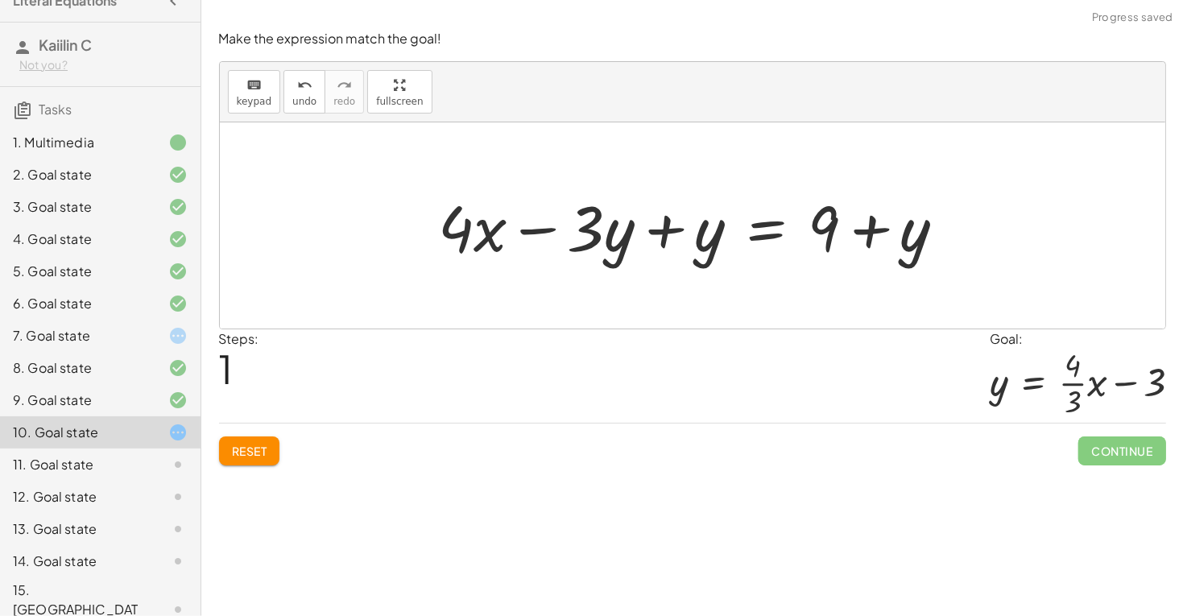
click at [704, 222] on div at bounding box center [698, 225] width 535 height 83
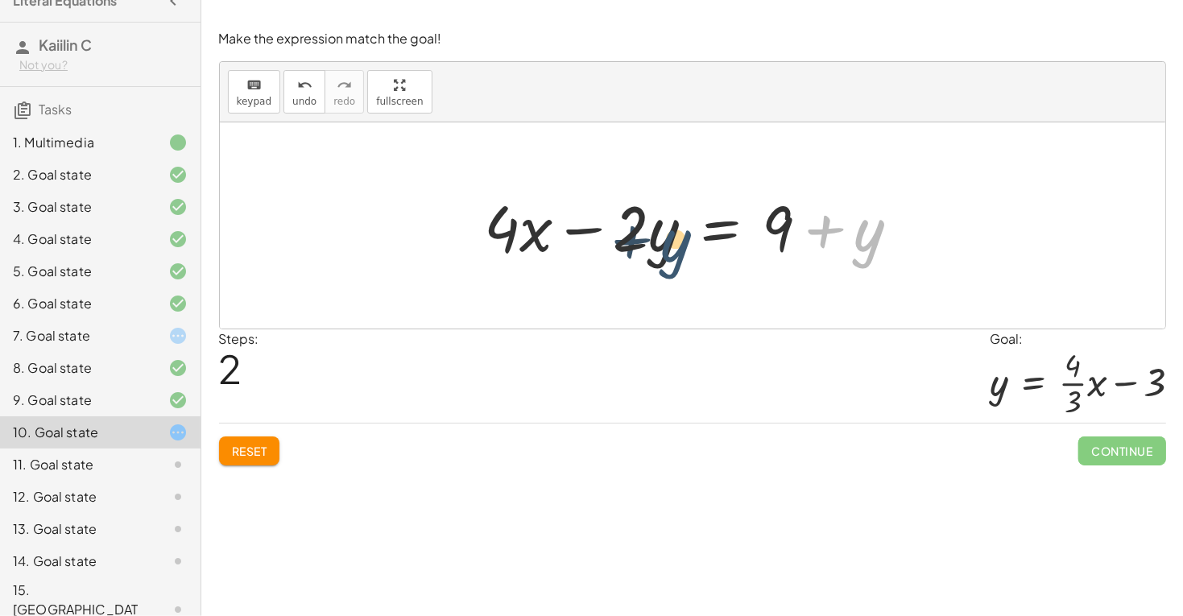
drag, startPoint x: 869, startPoint y: 241, endPoint x: 649, endPoint y: 242, distance: 219.8
click at [649, 242] on div at bounding box center [699, 225] width 444 height 83
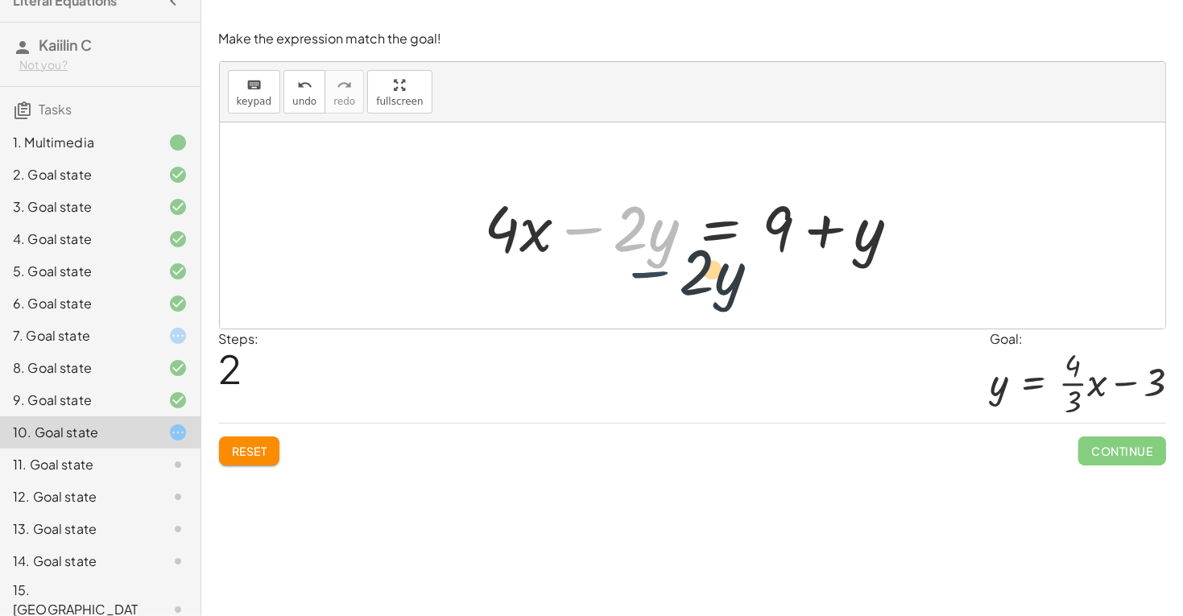
drag, startPoint x: 579, startPoint y: 223, endPoint x: 646, endPoint y: 266, distance: 80.4
click at [646, 266] on div at bounding box center [699, 225] width 444 height 83
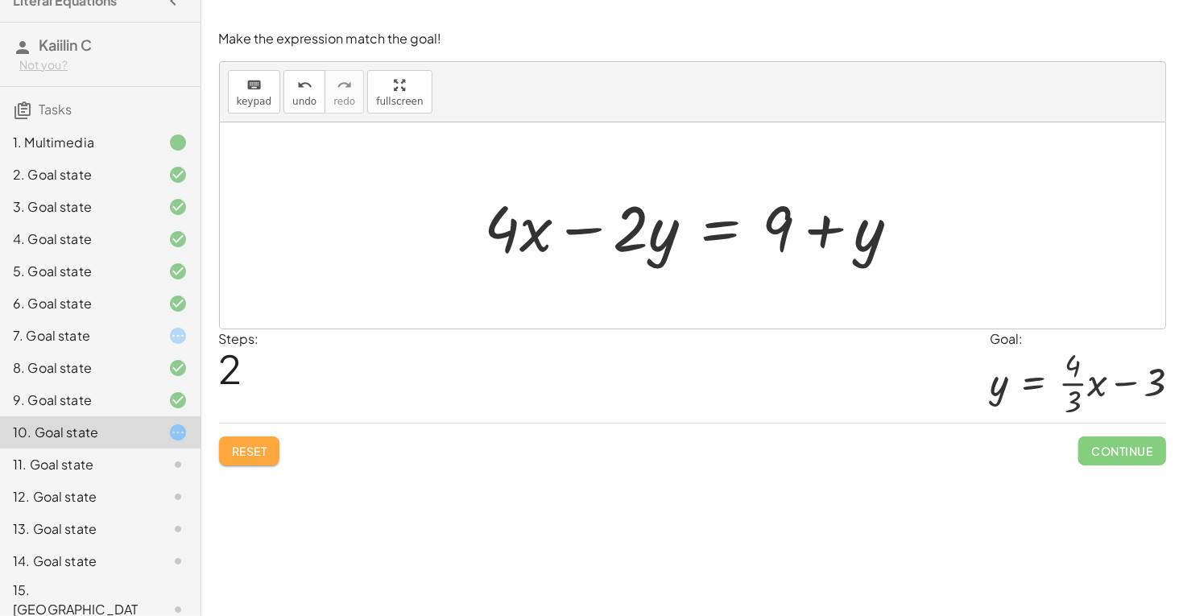
click at [255, 440] on button "Reset" at bounding box center [249, 450] width 61 height 29
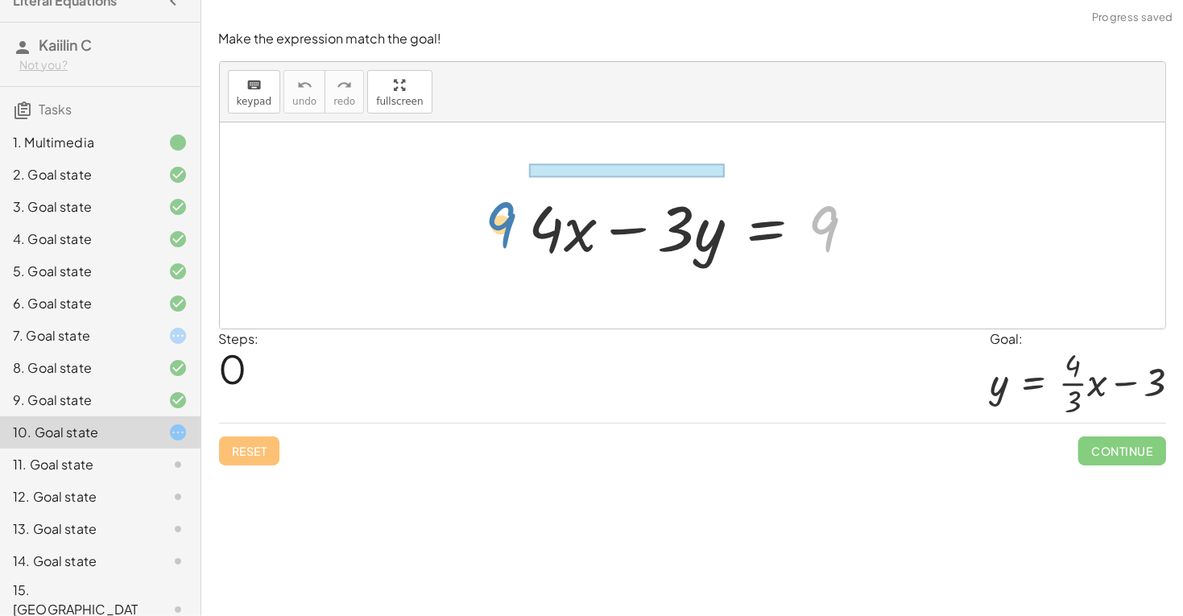
drag, startPoint x: 817, startPoint y: 227, endPoint x: 457, endPoint y: 230, distance: 359.9
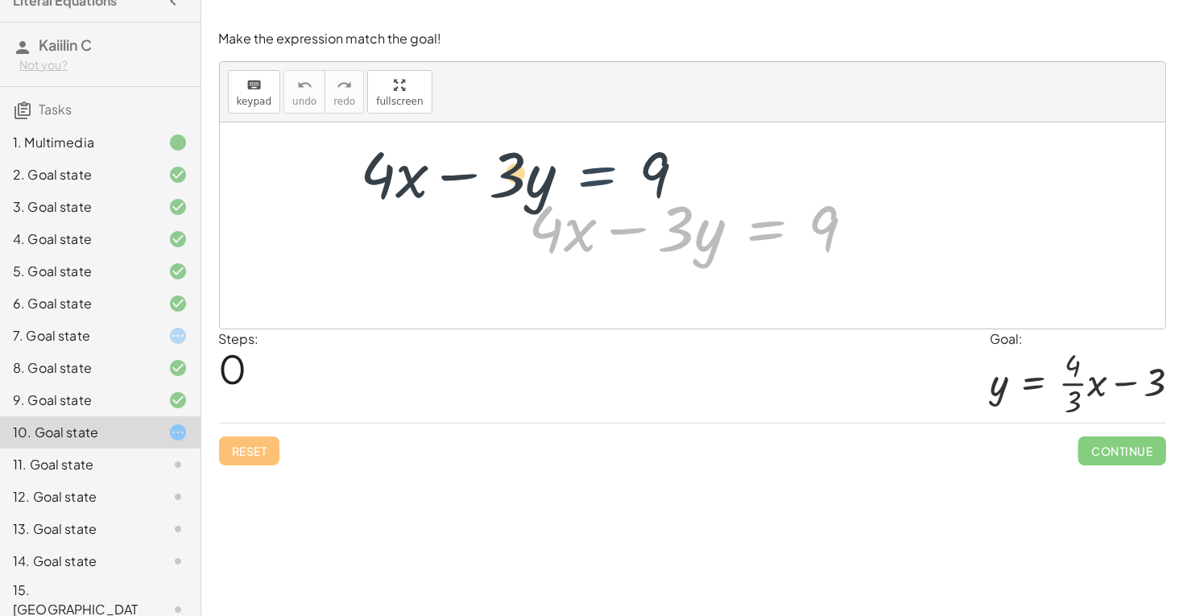
drag, startPoint x: 763, startPoint y: 240, endPoint x: 563, endPoint y: 192, distance: 206.0
click at [563, 192] on div at bounding box center [698, 225] width 355 height 83
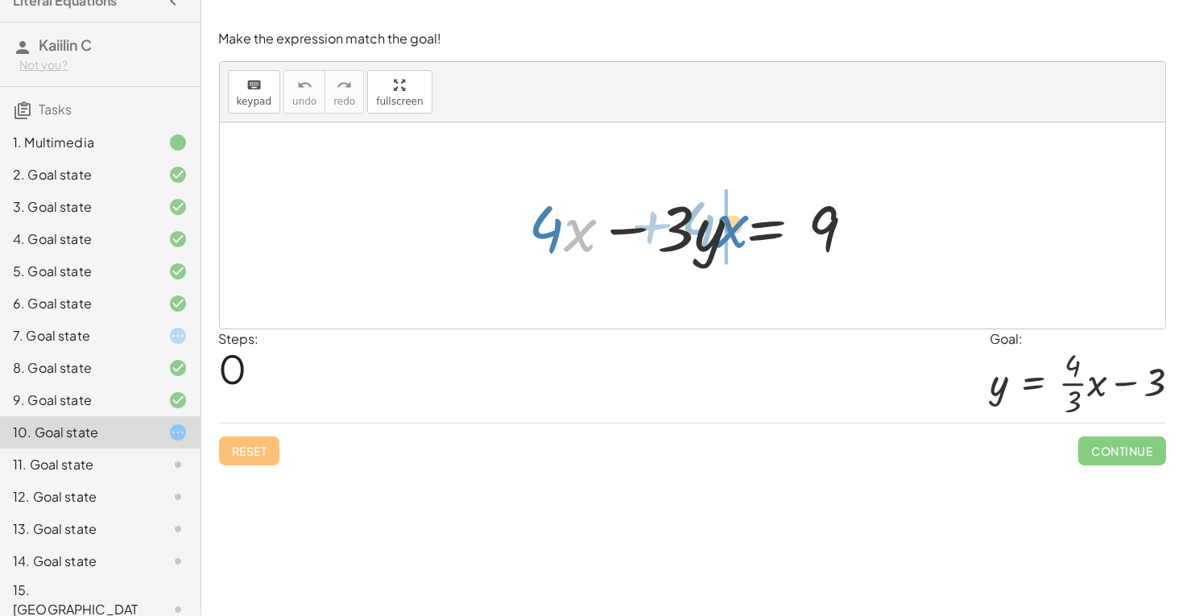
drag, startPoint x: 566, startPoint y: 229, endPoint x: 721, endPoint y: 229, distance: 155.4
click at [721, 229] on div at bounding box center [698, 225] width 355 height 83
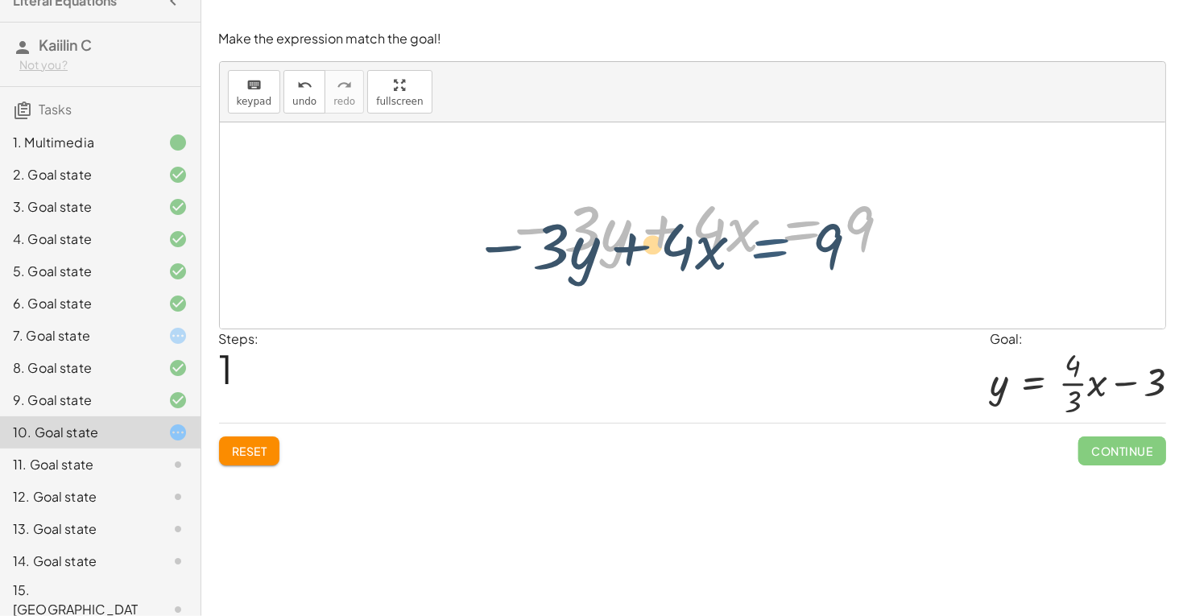
drag, startPoint x: 824, startPoint y: 215, endPoint x: 792, endPoint y: 233, distance: 36.8
click at [792, 233] on div at bounding box center [698, 225] width 404 height 83
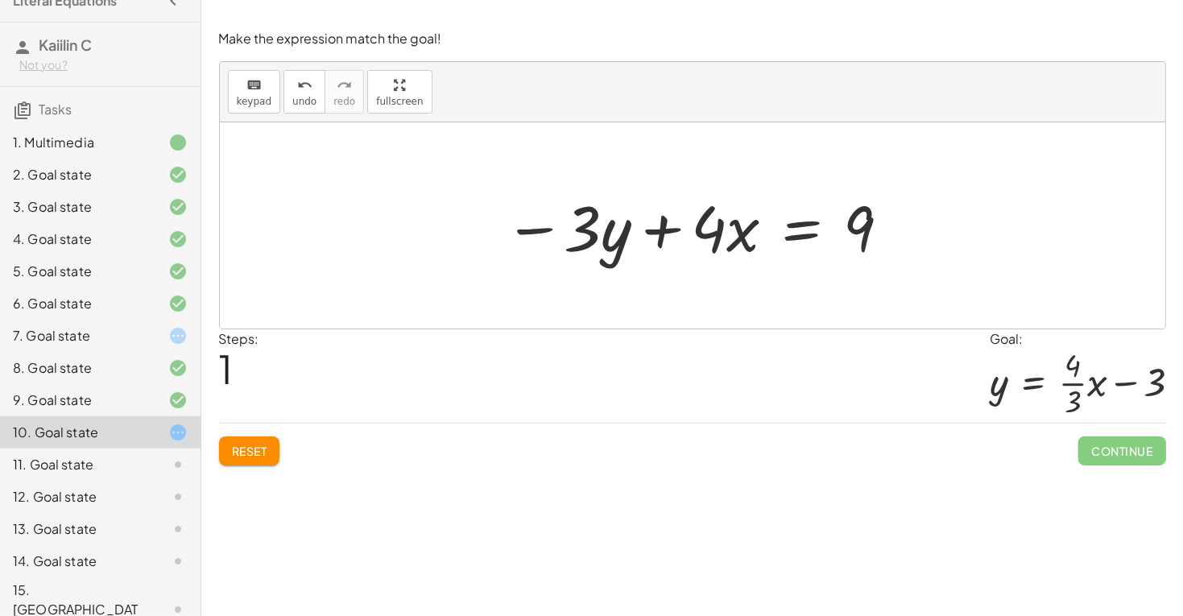
click at [596, 244] on div at bounding box center [698, 225] width 404 height 83
click at [627, 223] on div at bounding box center [698, 225] width 404 height 83
click at [600, 207] on div at bounding box center [698, 225] width 404 height 83
click at [836, 232] on div at bounding box center [698, 225] width 404 height 83
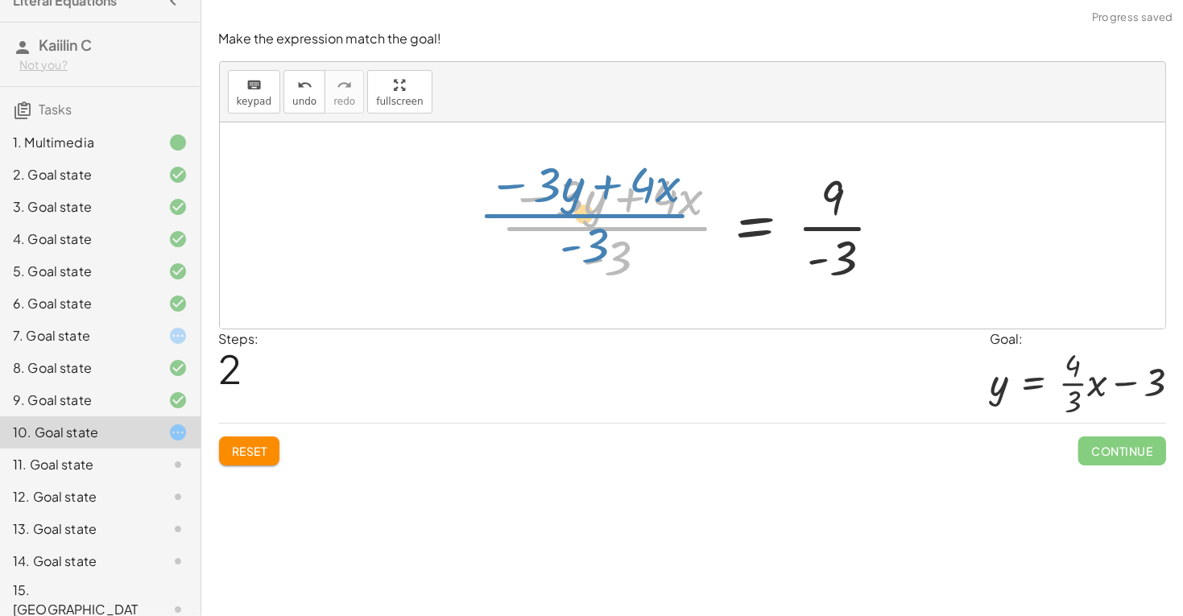
drag, startPoint x: 626, startPoint y: 236, endPoint x: 604, endPoint y: 223, distance: 26.0
click at [604, 223] on div at bounding box center [698, 225] width 411 height 124
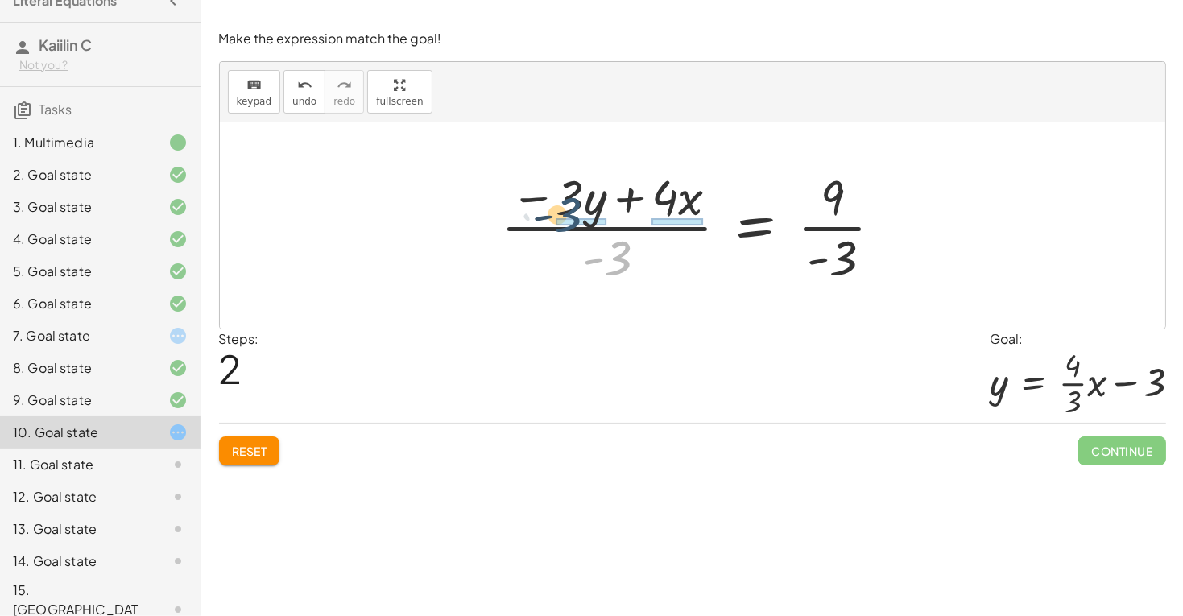
drag, startPoint x: 618, startPoint y: 257, endPoint x: 567, endPoint y: 209, distance: 70.0
click at [567, 209] on div at bounding box center [698, 225] width 411 height 124
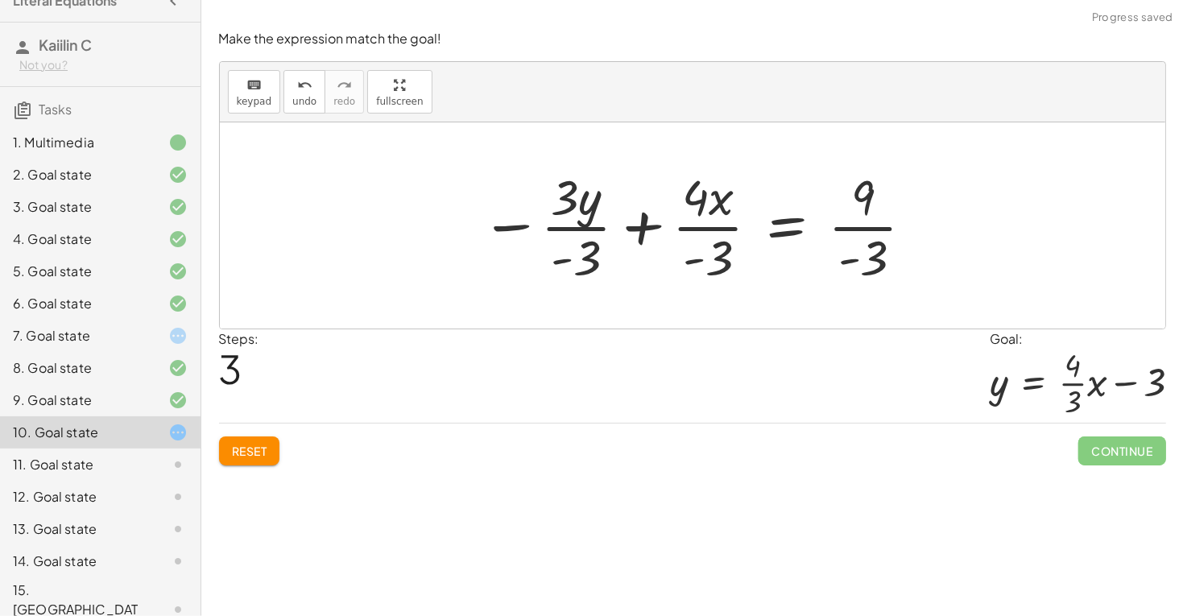
click at [565, 240] on div at bounding box center [699, 225] width 452 height 124
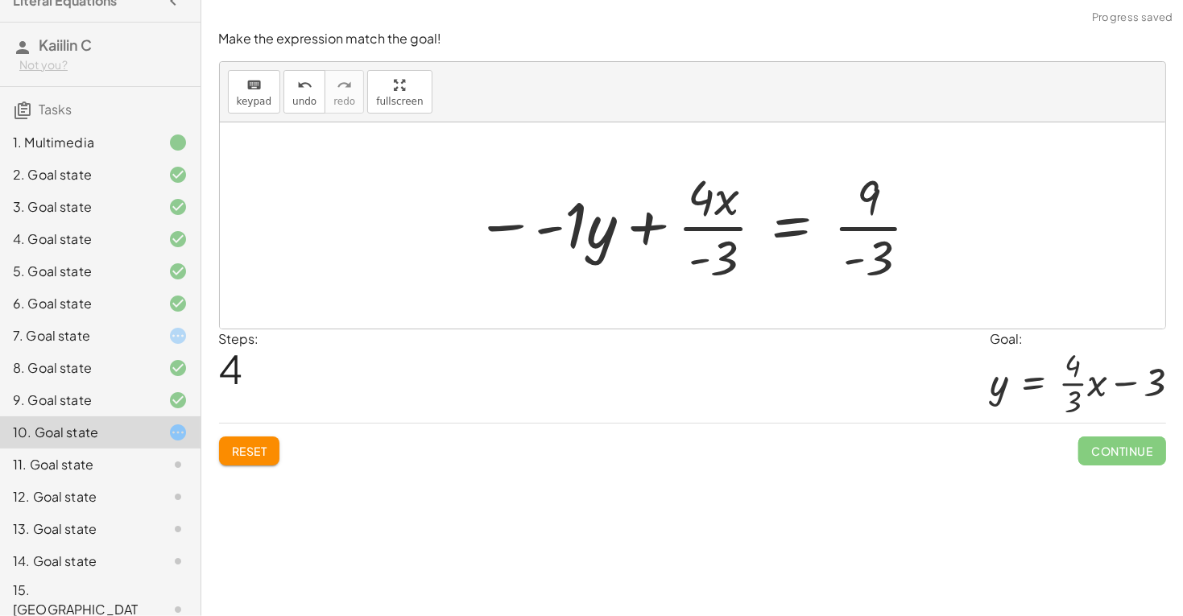
click at [525, 223] on div at bounding box center [698, 225] width 462 height 124
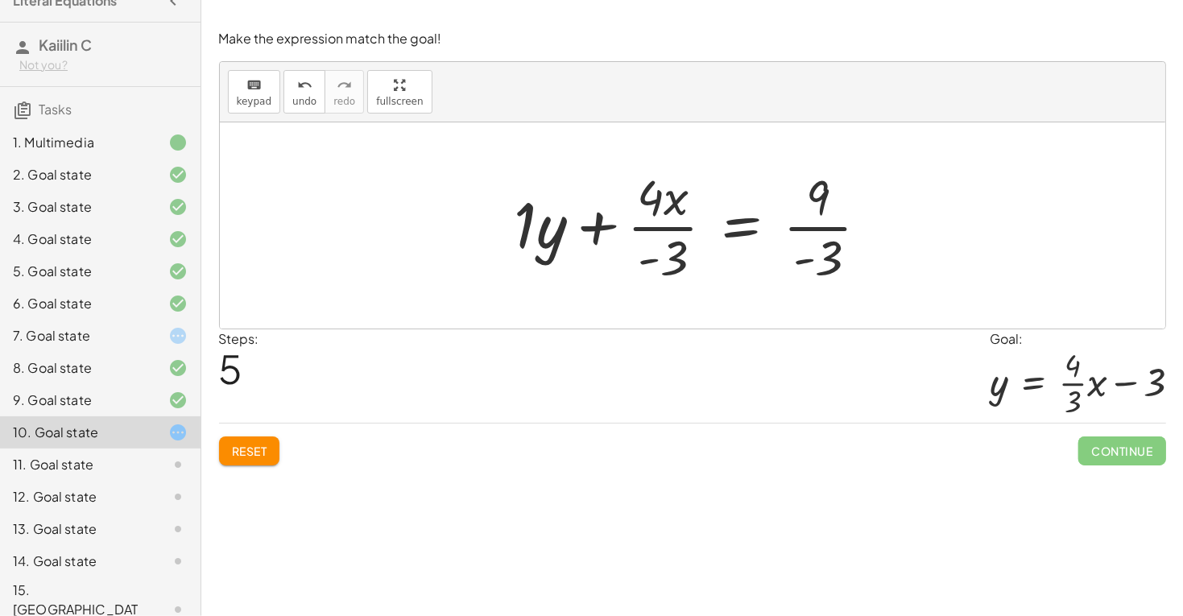
click at [832, 265] on div at bounding box center [697, 225] width 383 height 124
click at [563, 230] on div at bounding box center [698, 225] width 379 height 124
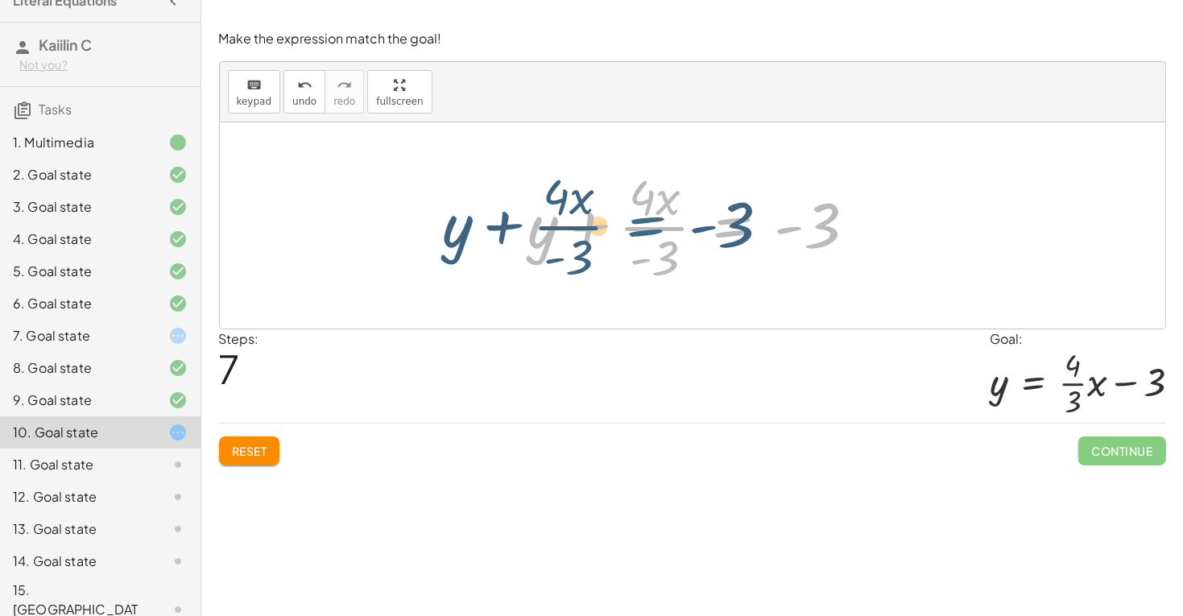
drag, startPoint x: 752, startPoint y: 235, endPoint x: 668, endPoint y: 234, distance: 83.7
click at [668, 234] on div at bounding box center [698, 225] width 357 height 124
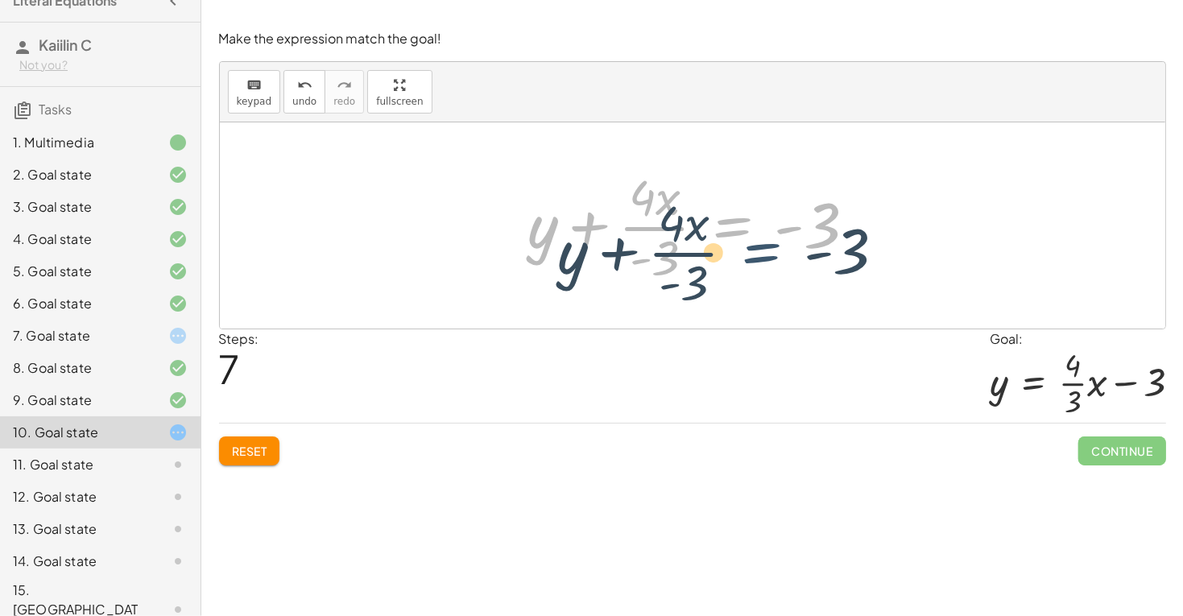
drag, startPoint x: 726, startPoint y: 229, endPoint x: 755, endPoint y: 257, distance: 40.4
click at [756, 258] on div at bounding box center [698, 225] width 357 height 124
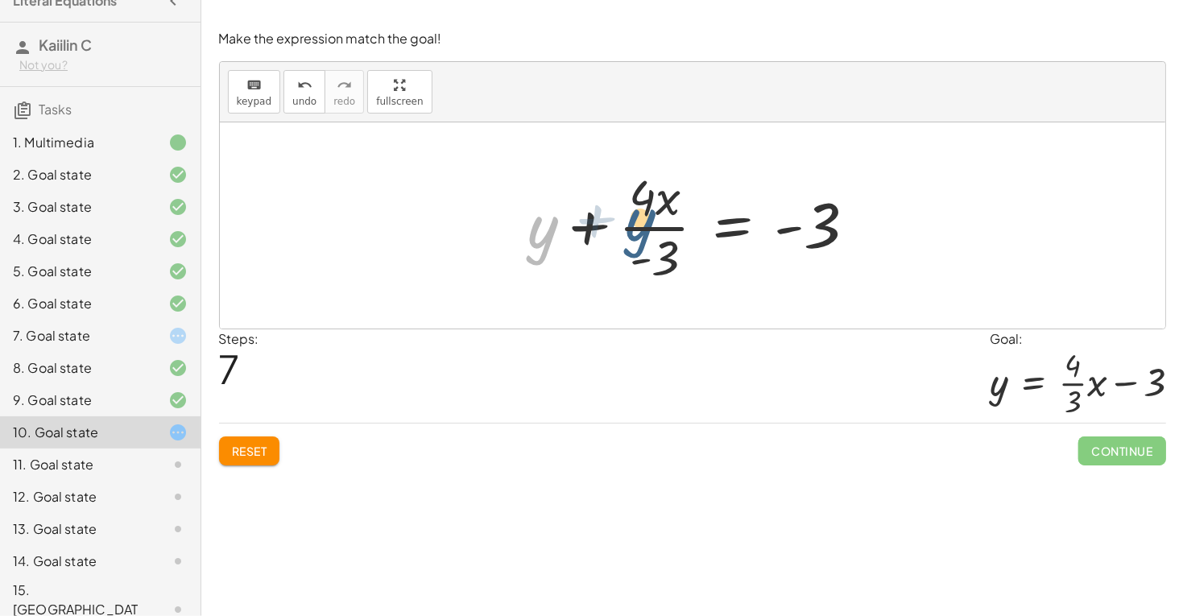
drag, startPoint x: 539, startPoint y: 222, endPoint x: 666, endPoint y: 213, distance: 127.5
click at [666, 213] on div at bounding box center [698, 225] width 357 height 124
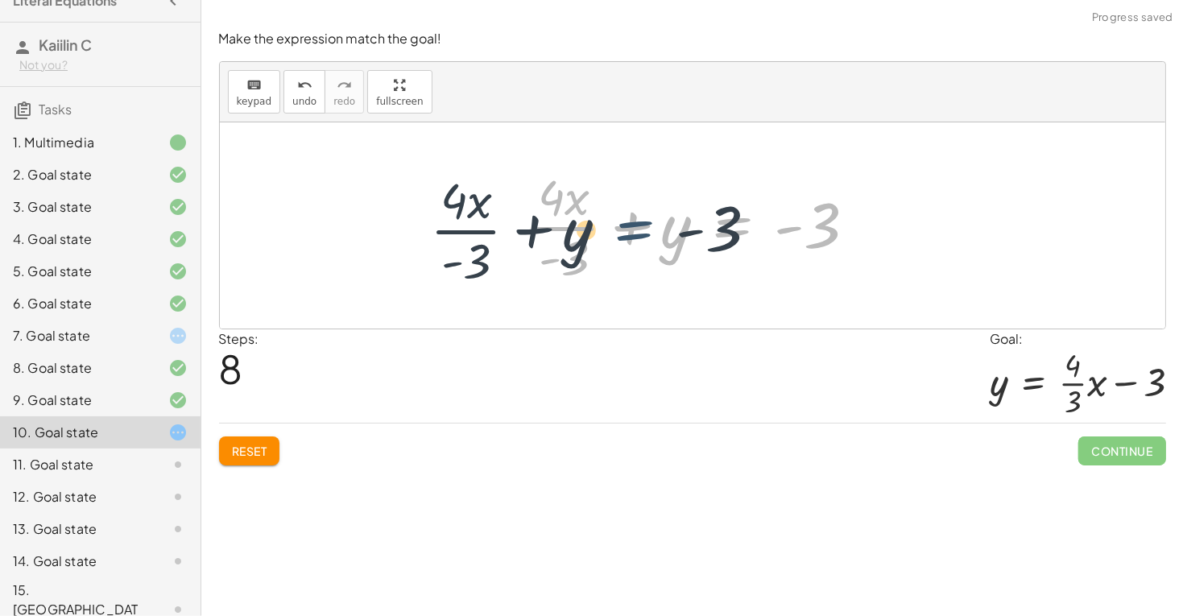
drag, startPoint x: 726, startPoint y: 221, endPoint x: 626, endPoint y: 225, distance: 99.9
click at [626, 225] on div at bounding box center [698, 225] width 357 height 124
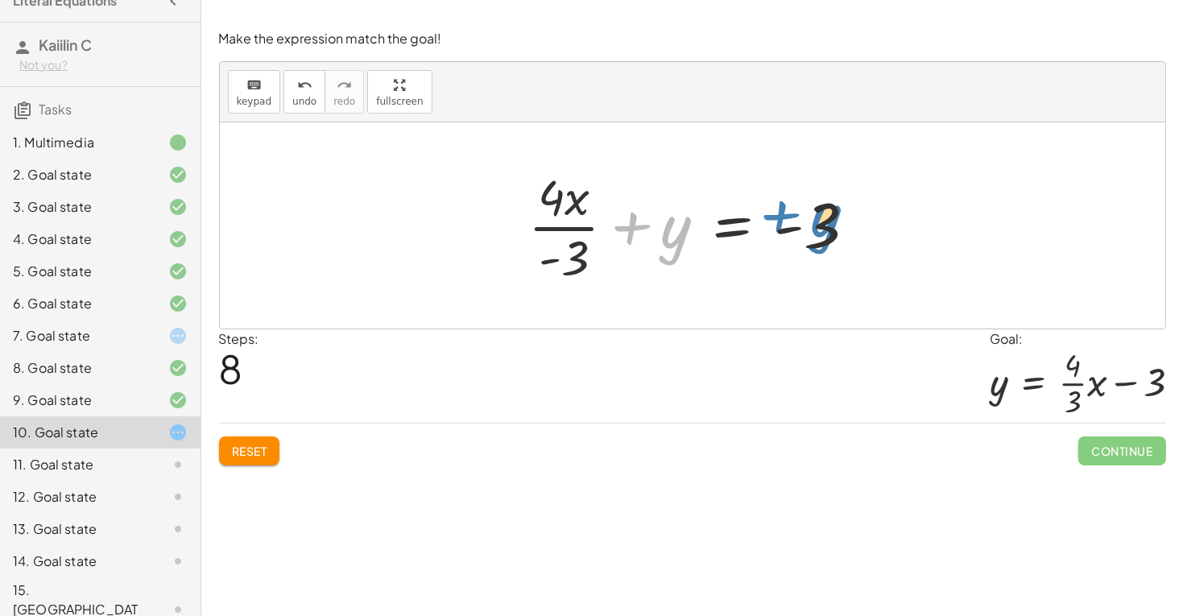
drag, startPoint x: 659, startPoint y: 235, endPoint x: 824, endPoint y: 224, distance: 165.4
click at [824, 224] on div at bounding box center [698, 225] width 357 height 124
drag, startPoint x: 824, startPoint y: 224, endPoint x: 667, endPoint y: 234, distance: 157.3
click at [667, 234] on div at bounding box center [698, 225] width 357 height 124
click at [631, 220] on div at bounding box center [698, 225] width 357 height 124
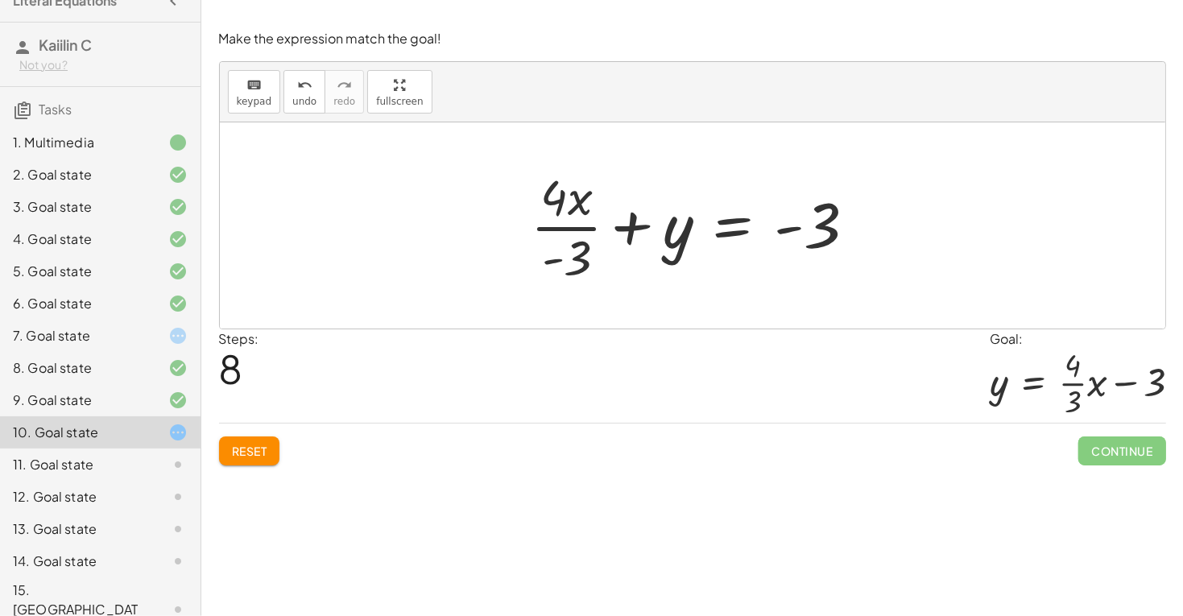
click at [808, 225] on div at bounding box center [698, 225] width 357 height 124
drag, startPoint x: 811, startPoint y: 225, endPoint x: 562, endPoint y: 223, distance: 248.8
click at [562, 223] on div at bounding box center [698, 225] width 357 height 124
drag, startPoint x: 663, startPoint y: 223, endPoint x: 650, endPoint y: 221, distance: 13.8
click at [650, 221] on div at bounding box center [698, 225] width 357 height 124
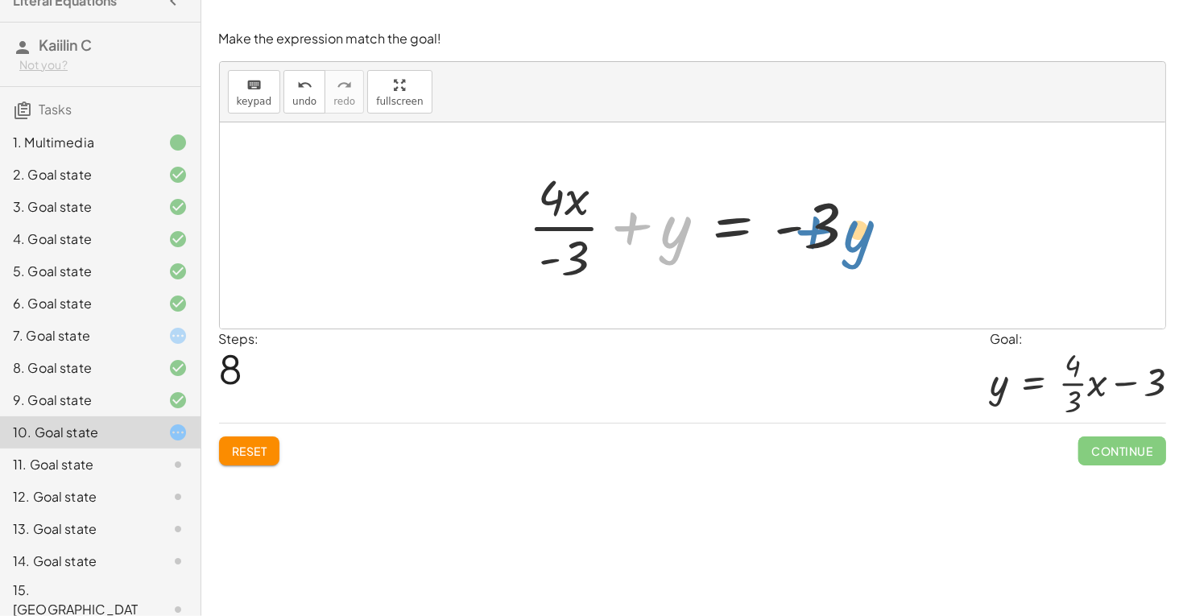
drag, startPoint x: 663, startPoint y: 224, endPoint x: 849, endPoint y: 229, distance: 186.9
click at [849, 229] on div at bounding box center [698, 225] width 357 height 124
click at [238, 439] on button "Reset" at bounding box center [249, 450] width 61 height 29
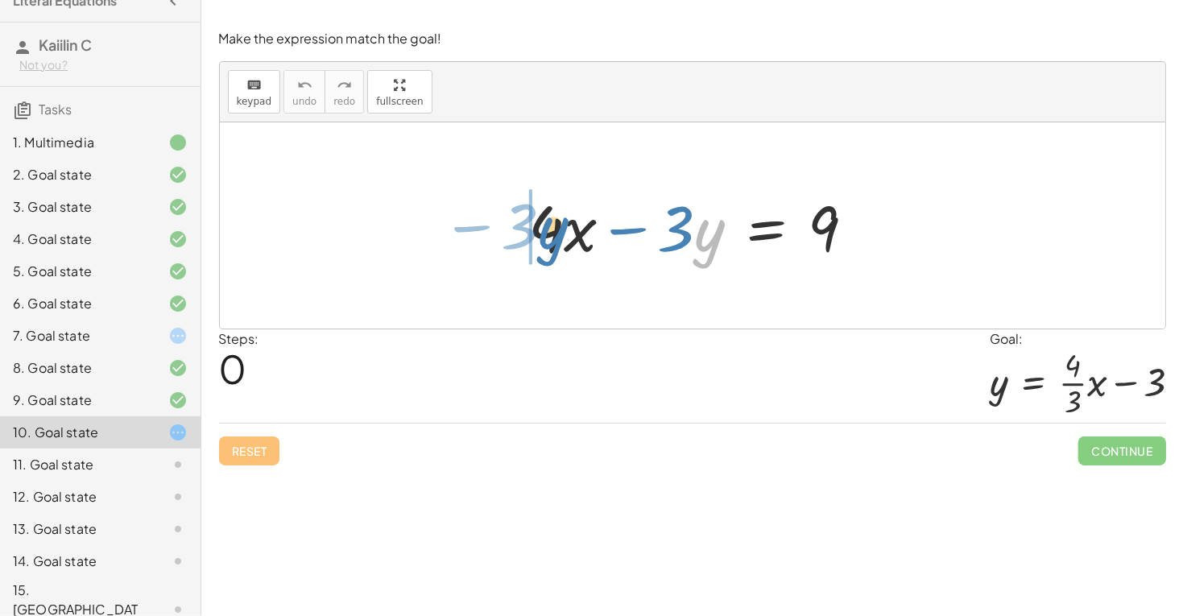
drag, startPoint x: 717, startPoint y: 237, endPoint x: 552, endPoint y: 231, distance: 165.1
click at [552, 231] on div at bounding box center [698, 225] width 355 height 83
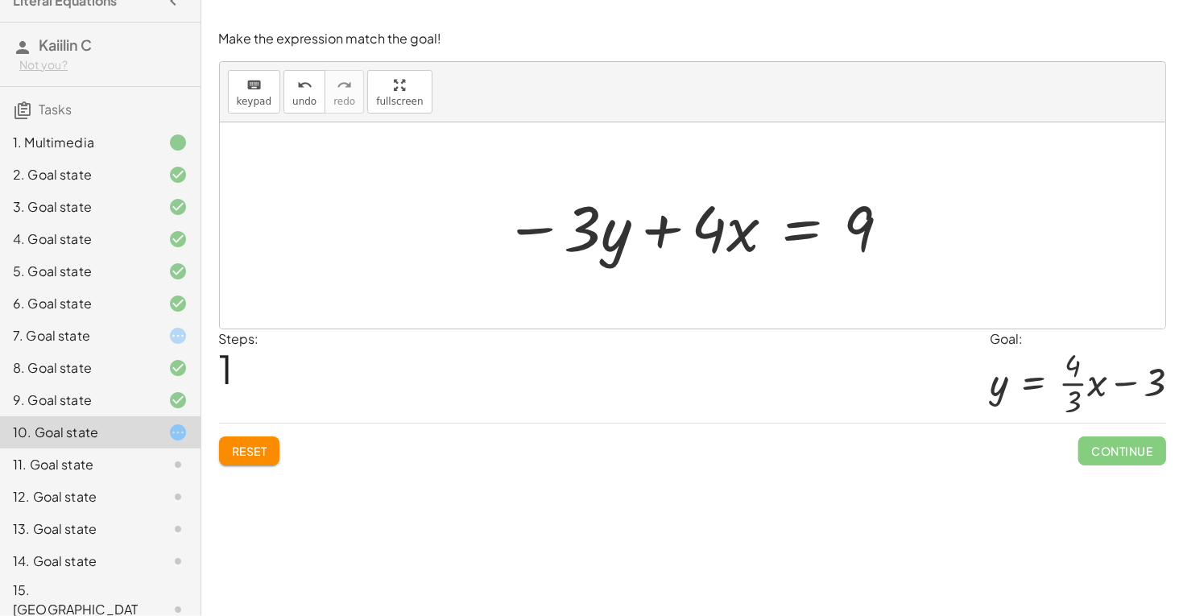
click at [661, 231] on div at bounding box center [698, 225] width 404 height 83
drag, startPoint x: 849, startPoint y: 221, endPoint x: 389, endPoint y: 213, distance: 460.6
drag, startPoint x: 853, startPoint y: 226, endPoint x: 670, endPoint y: 174, distance: 190.1
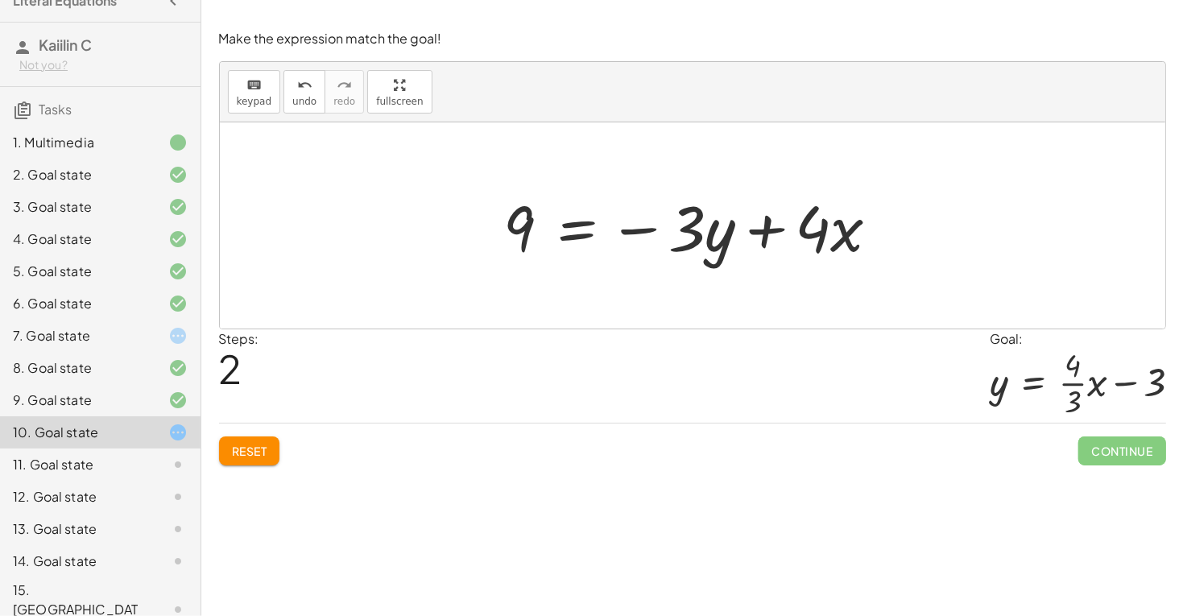
click at [670, 234] on div at bounding box center [698, 225] width 404 height 83
click at [592, 225] on div at bounding box center [698, 225] width 404 height 83
click at [712, 229] on div at bounding box center [698, 225] width 404 height 83
click at [568, 212] on div at bounding box center [698, 225] width 404 height 83
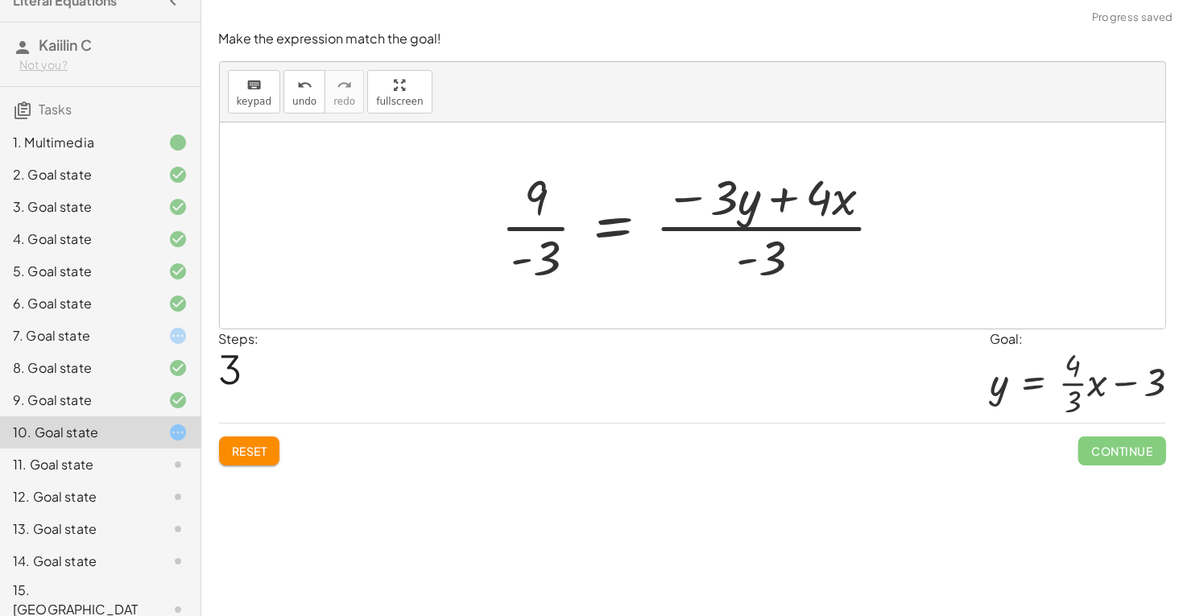
click at [552, 249] on div at bounding box center [698, 225] width 411 height 124
click at [754, 246] on div at bounding box center [698, 225] width 407 height 124
click at [733, 221] on div at bounding box center [698, 225] width 407 height 124
click at [728, 199] on div at bounding box center [698, 225] width 407 height 124
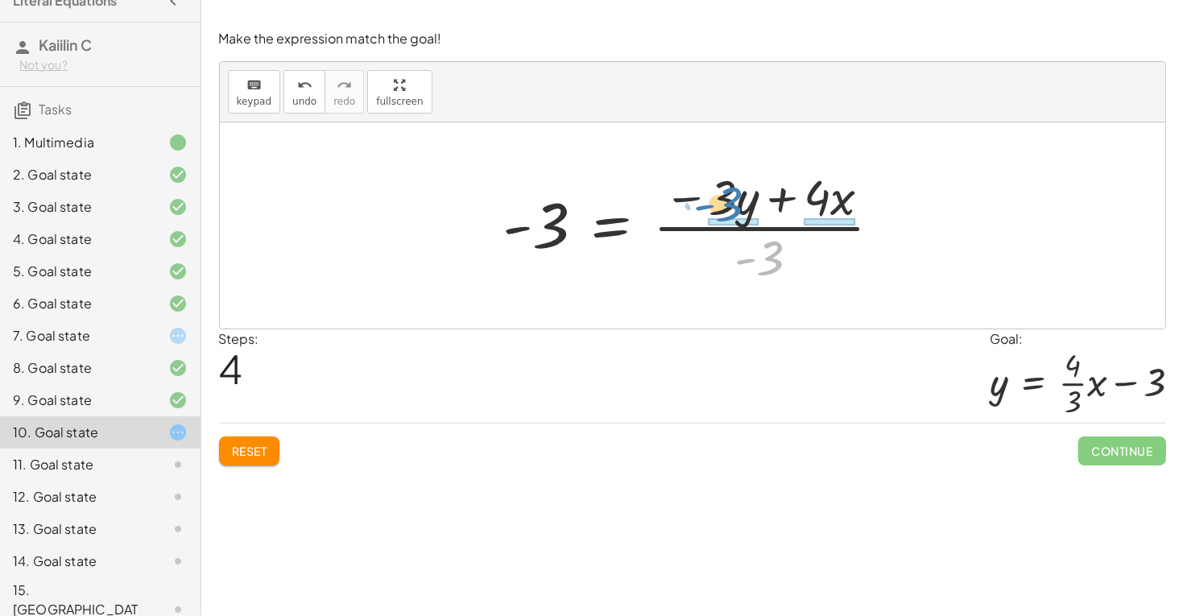
drag, startPoint x: 765, startPoint y: 262, endPoint x: 724, endPoint y: 209, distance: 67.2
click at [724, 209] on div at bounding box center [698, 225] width 407 height 124
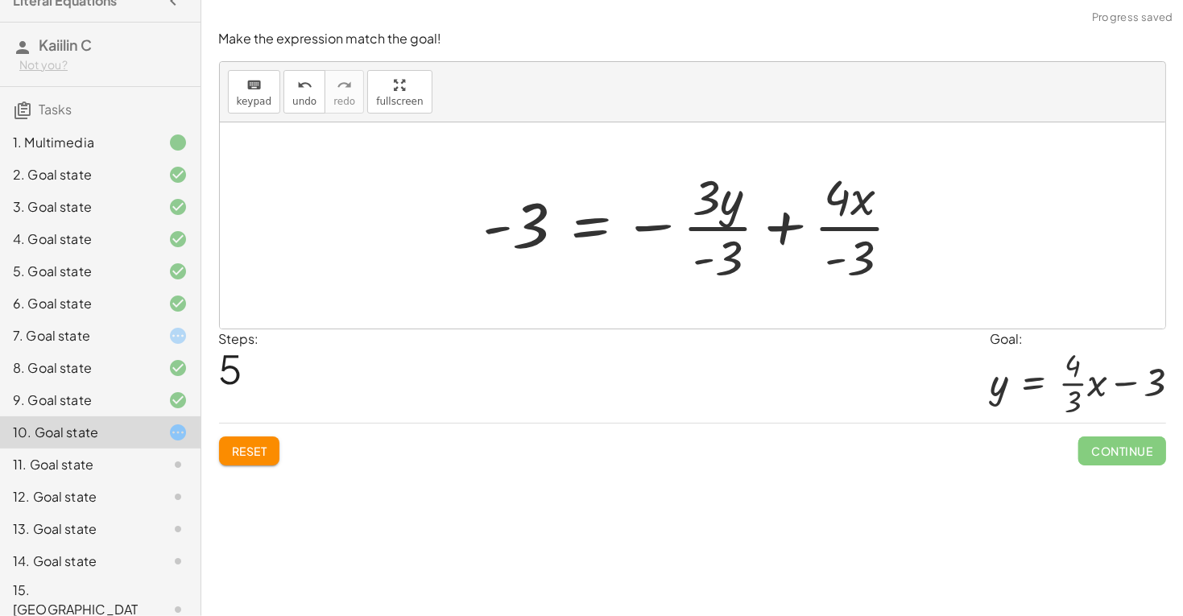
click at [746, 246] on div at bounding box center [699, 225] width 448 height 124
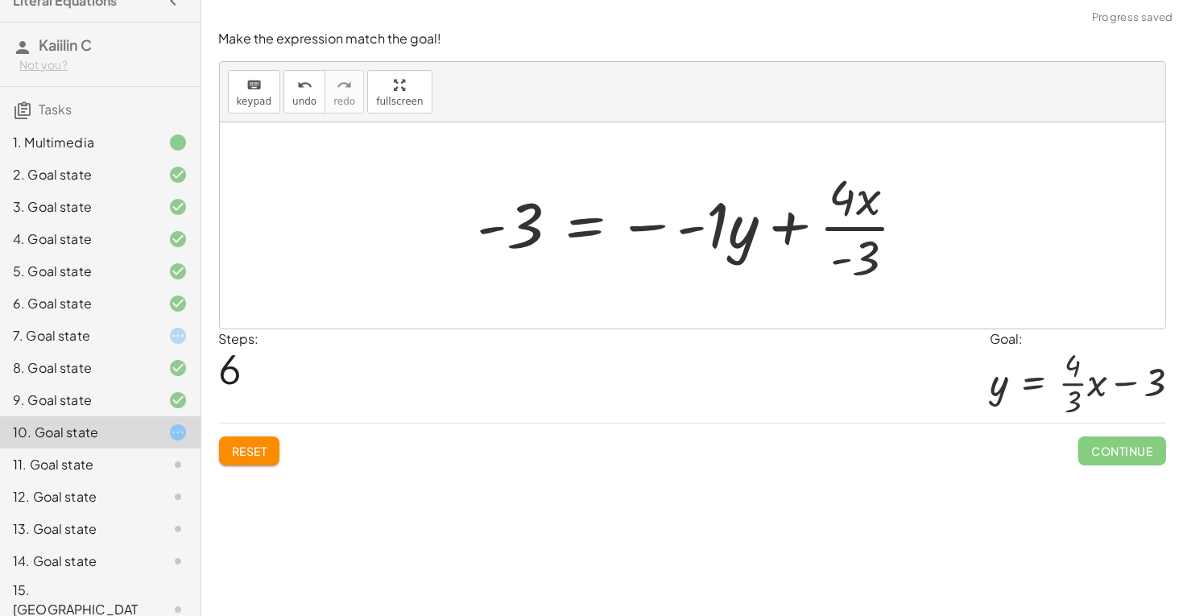
click at [737, 231] on div at bounding box center [698, 225] width 458 height 124
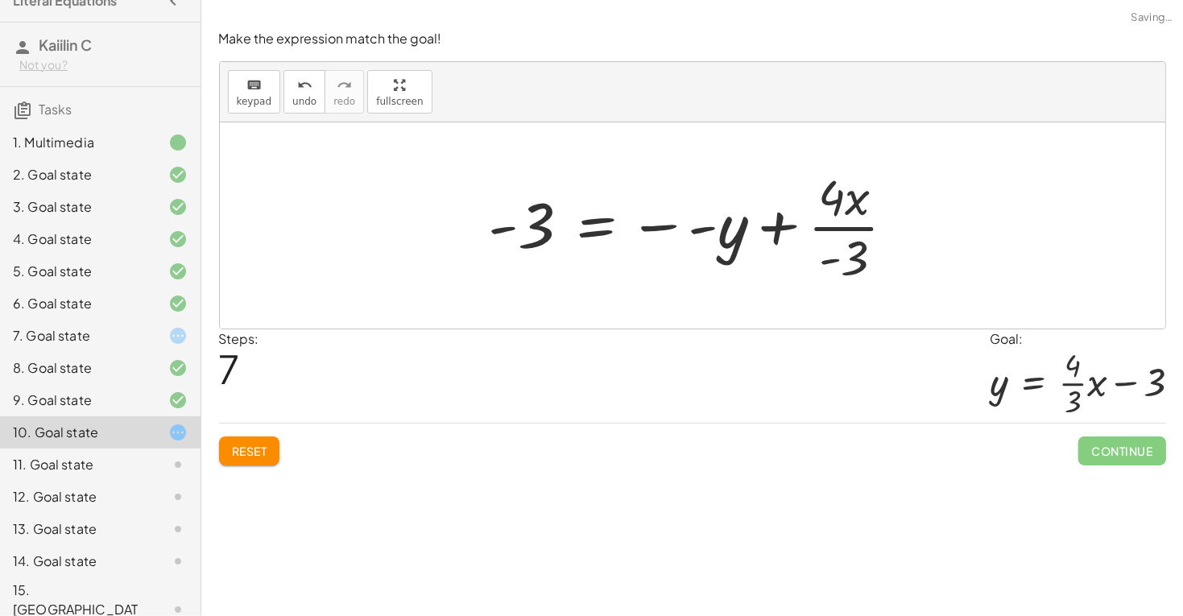
click at [828, 250] on div at bounding box center [699, 225] width 436 height 124
click at [659, 233] on div at bounding box center [699, 225] width 436 height 124
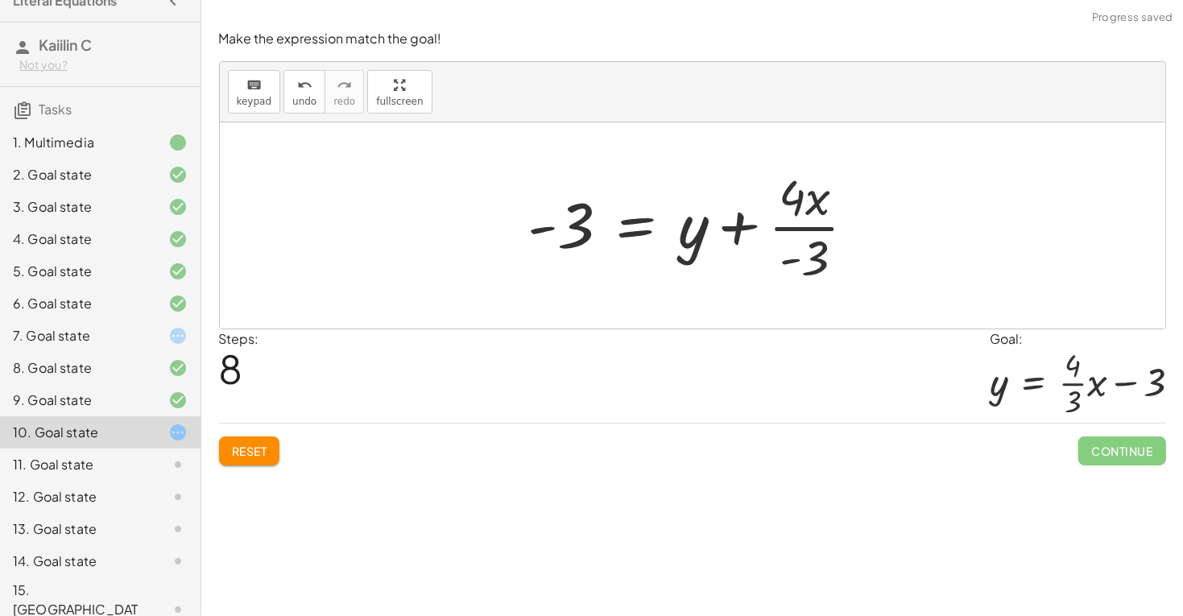
click at [807, 247] on div at bounding box center [698, 225] width 357 height 124
drag, startPoint x: 575, startPoint y: 213, endPoint x: 829, endPoint y: 219, distance: 254.5
click at [830, 220] on div at bounding box center [698, 225] width 357 height 124
drag, startPoint x: 704, startPoint y: 240, endPoint x: 555, endPoint y: 224, distance: 150.6
click at [556, 225] on div at bounding box center [698, 225] width 357 height 124
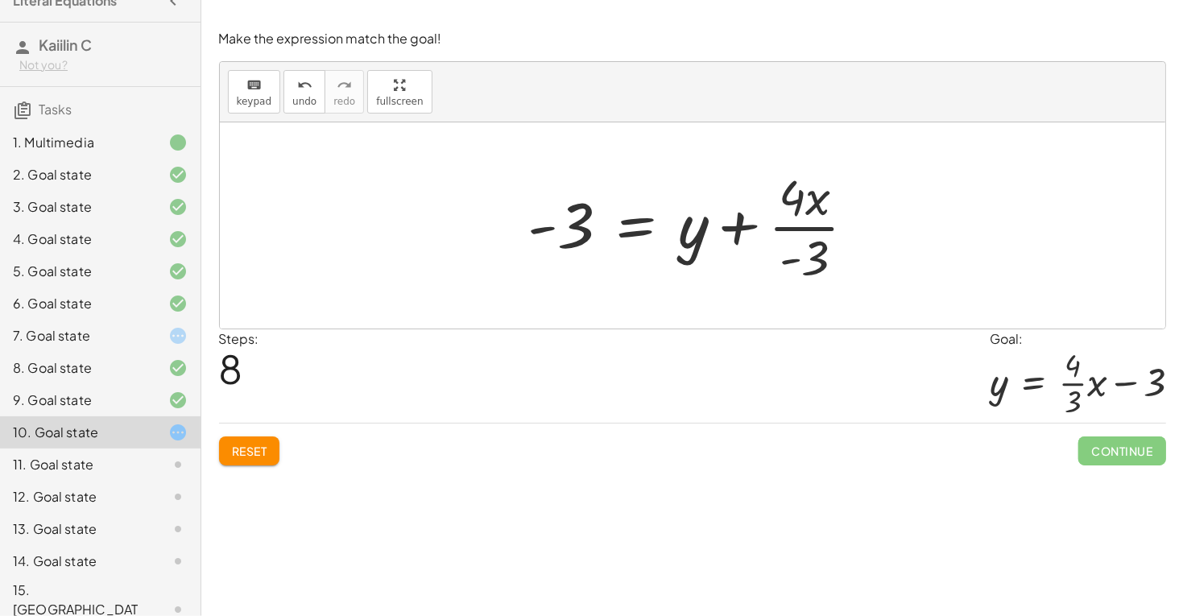
click at [246, 449] on span "Reset" at bounding box center [249, 451] width 35 height 14
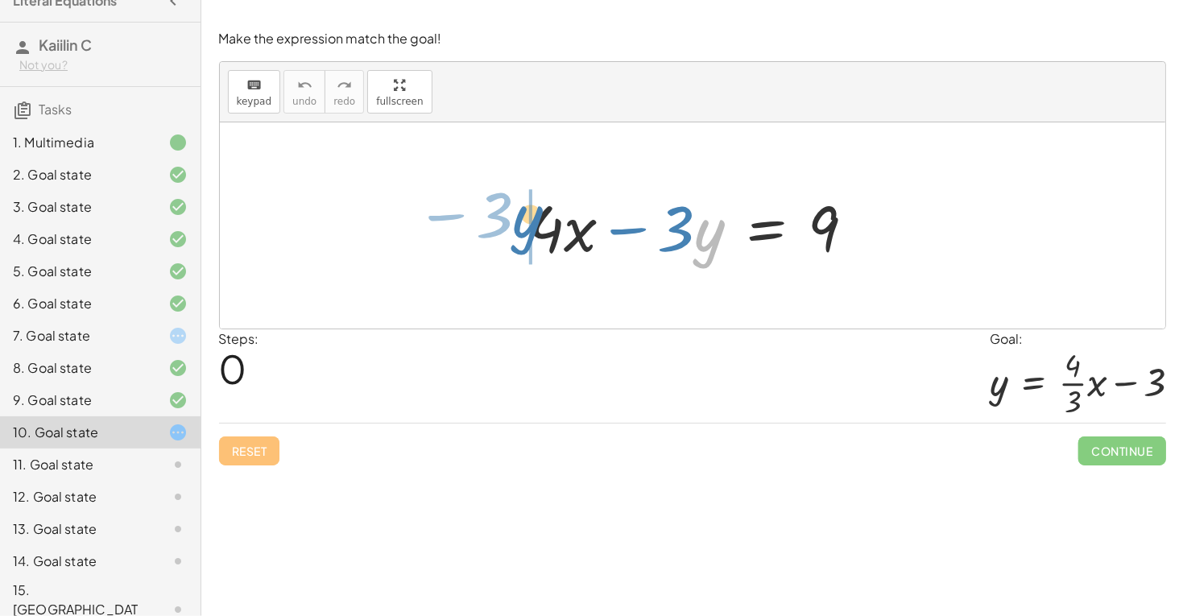
drag, startPoint x: 708, startPoint y: 240, endPoint x: 505, endPoint y: 226, distance: 203.3
click at [505, 226] on div "· y − · 3 + · 4 · x − · 3 · y = 9" at bounding box center [692, 225] width 375 height 91
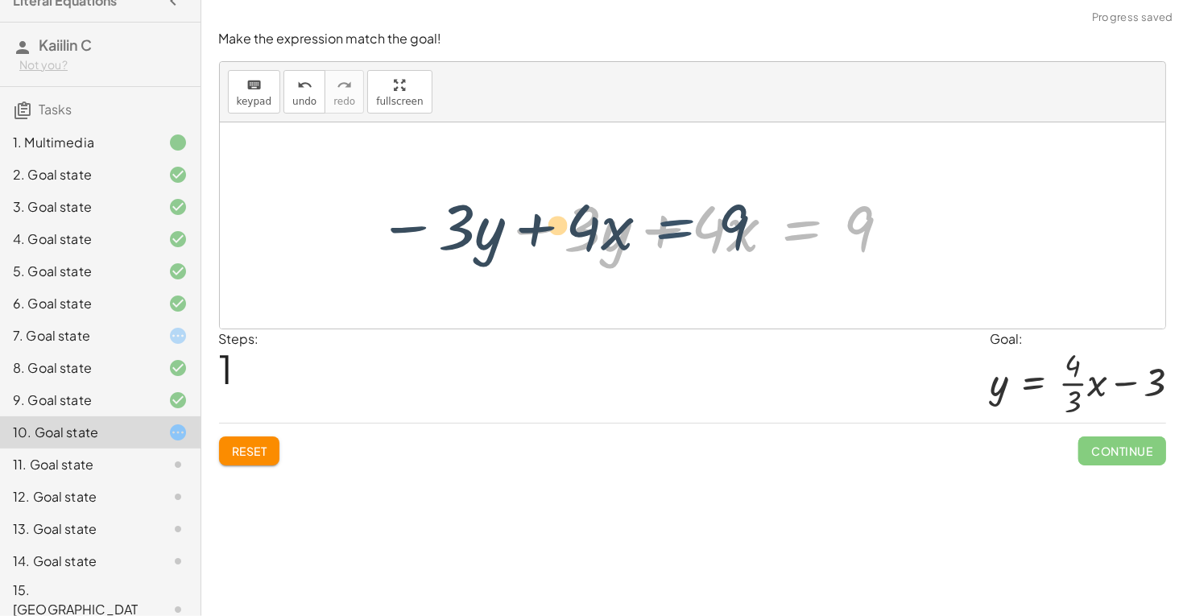
drag, startPoint x: 783, startPoint y: 230, endPoint x: 656, endPoint y: 228, distance: 127.2
click at [656, 228] on div at bounding box center [698, 225] width 404 height 83
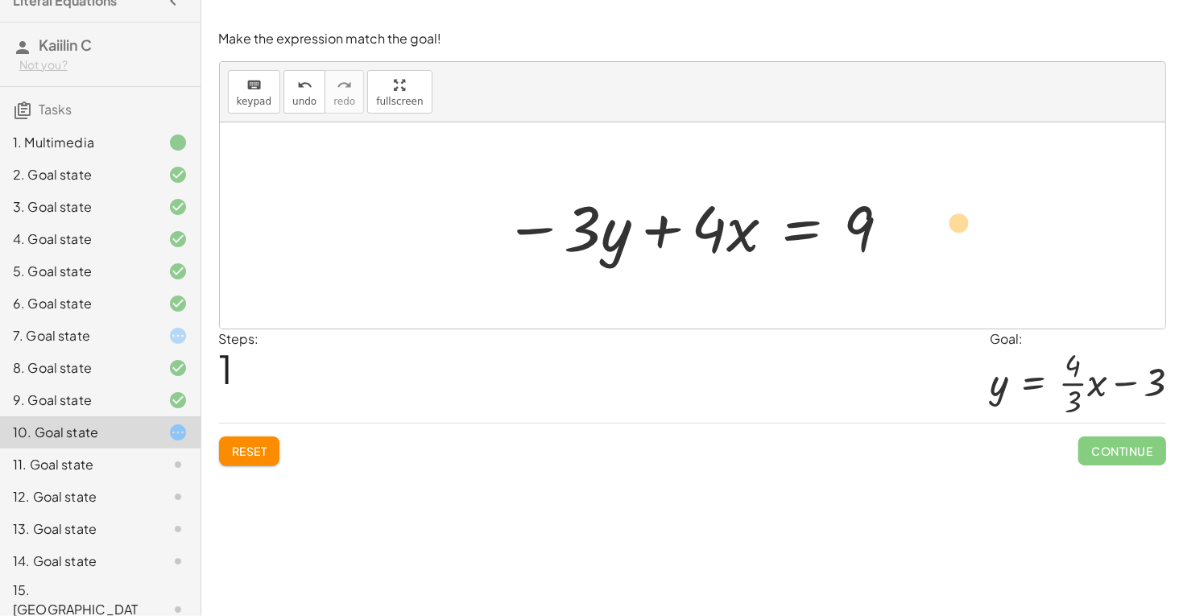
drag, startPoint x: 720, startPoint y: 221, endPoint x: 963, endPoint y: 221, distance: 243.1
drag, startPoint x: 741, startPoint y: 229, endPoint x: 918, endPoint y: 244, distance: 177.7
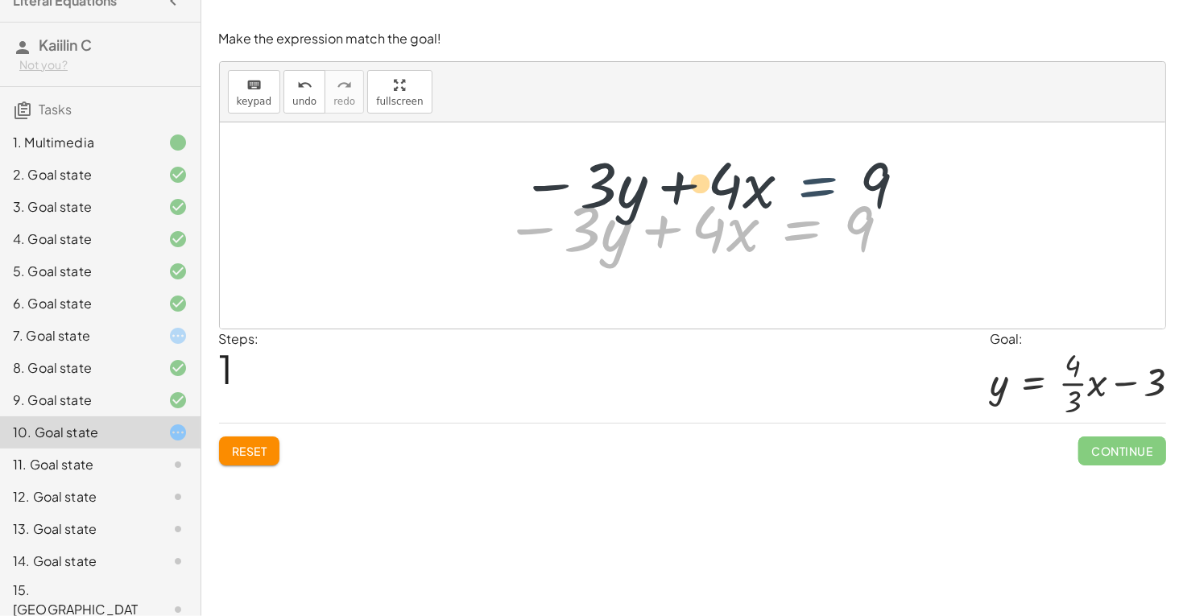
drag, startPoint x: 803, startPoint y: 235, endPoint x: 802, endPoint y: 225, distance: 9.7
click at [802, 188] on div at bounding box center [698, 225] width 404 height 83
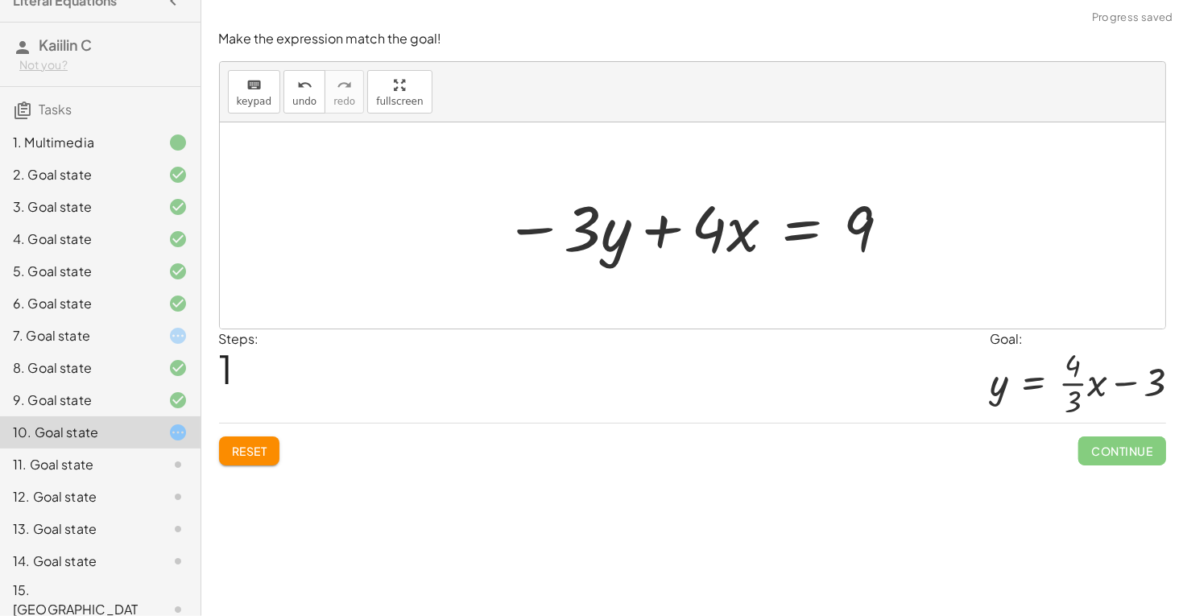
click at [848, 233] on div at bounding box center [698, 225] width 404 height 83
click at [870, 235] on div at bounding box center [698, 225] width 404 height 83
click at [259, 462] on button "Reset" at bounding box center [249, 450] width 61 height 29
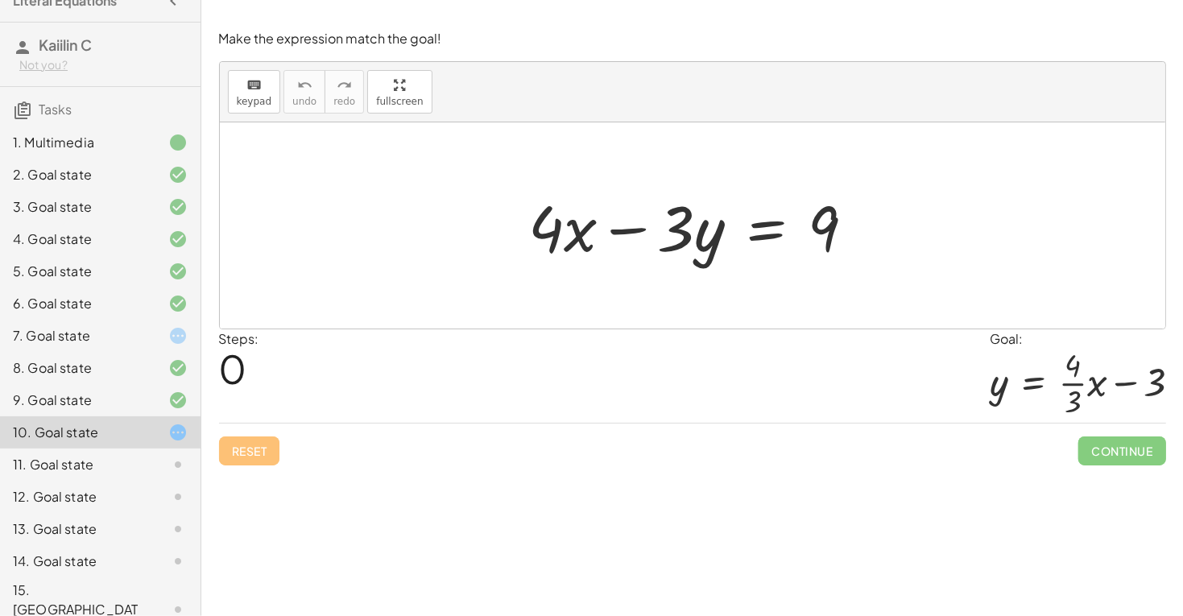
click at [820, 248] on div at bounding box center [698, 225] width 355 height 83
click at [755, 232] on div at bounding box center [698, 225] width 355 height 83
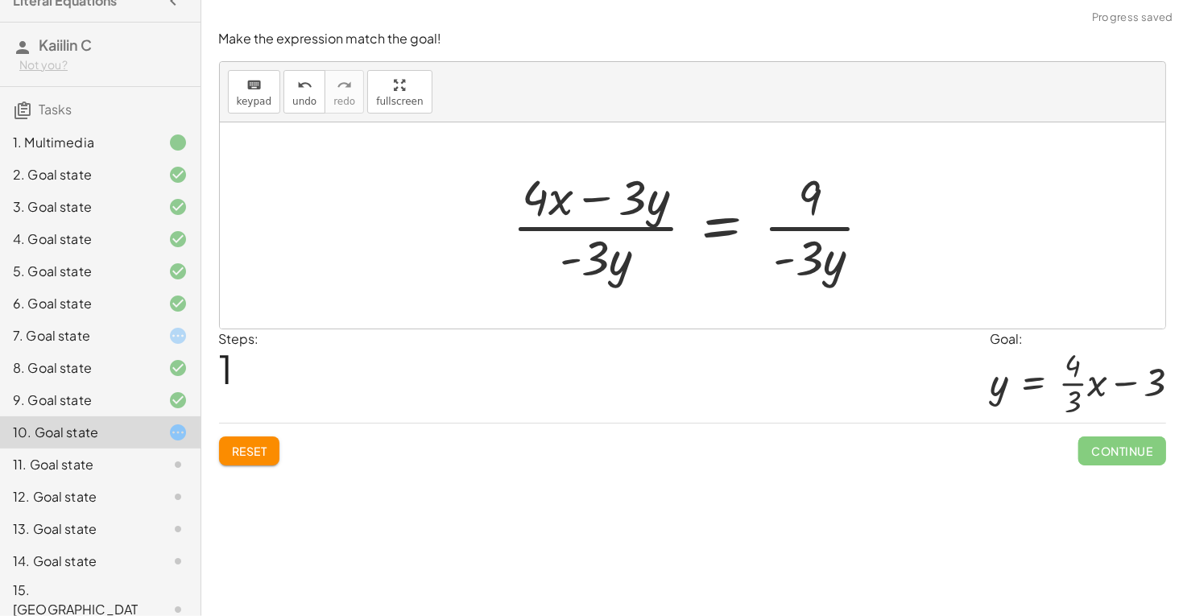
click at [791, 271] on div at bounding box center [698, 225] width 389 height 124
click at [811, 235] on div at bounding box center [698, 225] width 389 height 124
click at [812, 194] on div at bounding box center [698, 225] width 389 height 124
click at [818, 254] on div at bounding box center [698, 225] width 389 height 124
click at [610, 239] on div at bounding box center [698, 225] width 389 height 124
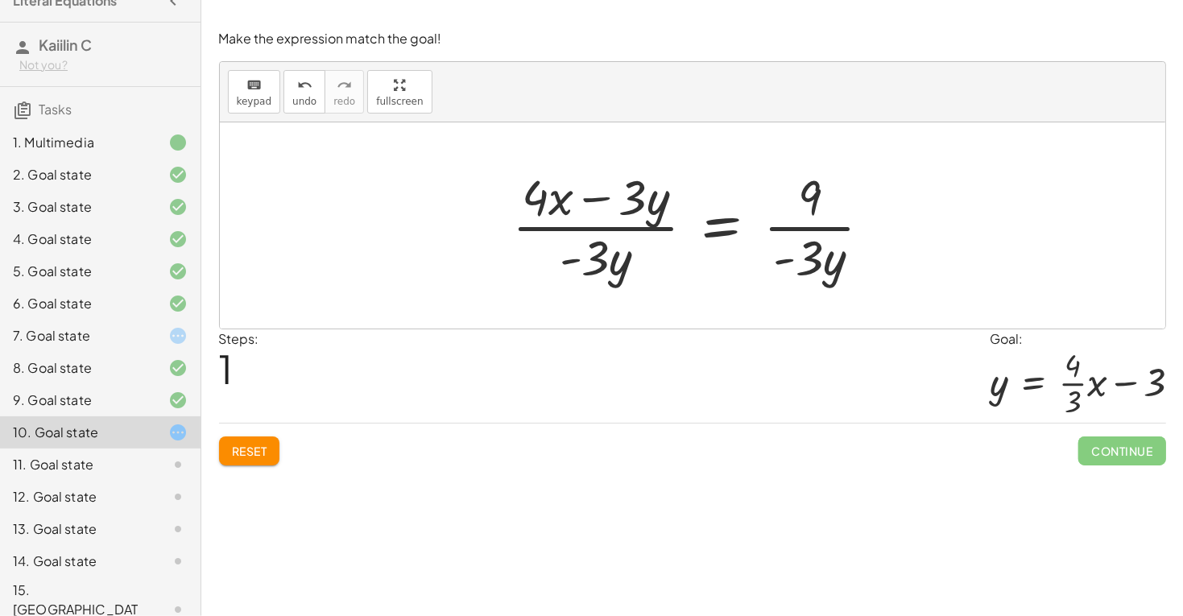
click at [598, 246] on div at bounding box center [698, 225] width 389 height 124
drag, startPoint x: 605, startPoint y: 250, endPoint x: 665, endPoint y: 187, distance: 87.7
click at [665, 187] on div at bounding box center [698, 225] width 389 height 124
drag, startPoint x: 599, startPoint y: 256, endPoint x: 656, endPoint y: 194, distance: 84.3
click at [656, 194] on div at bounding box center [698, 225] width 389 height 124
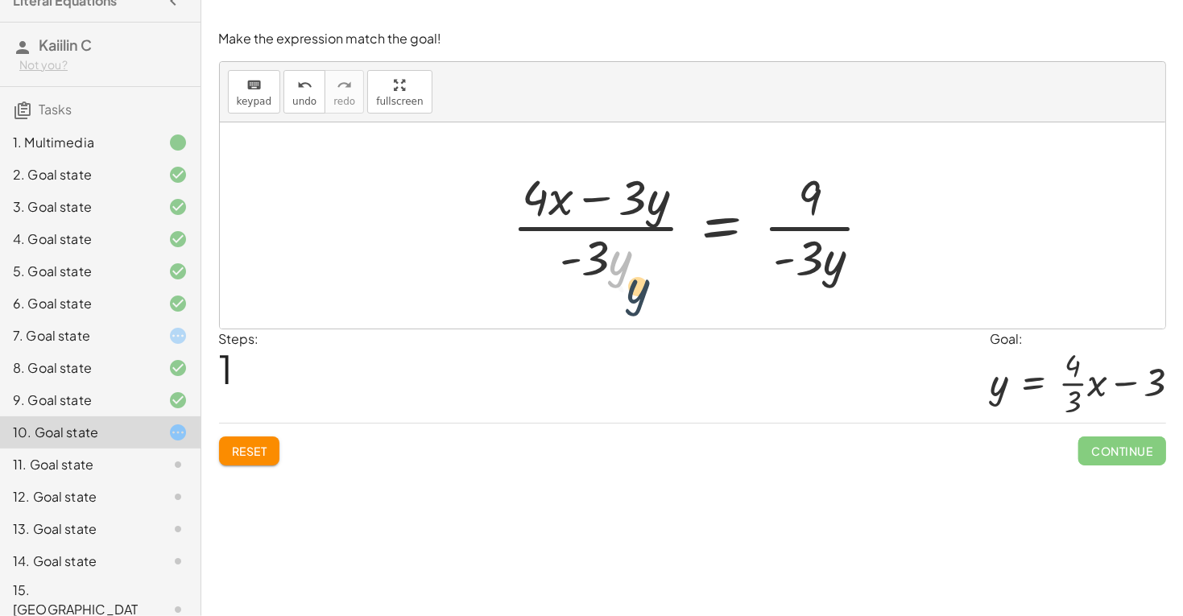
drag, startPoint x: 628, startPoint y: 233, endPoint x: 646, endPoint y: 264, distance: 35.8
click at [646, 264] on div at bounding box center [698, 225] width 389 height 124
drag, startPoint x: 624, startPoint y: 259, endPoint x: 660, endPoint y: 198, distance: 71.1
click at [661, 199] on div at bounding box center [698, 225] width 389 height 124
drag, startPoint x: 596, startPoint y: 256, endPoint x: 544, endPoint y: 209, distance: 70.1
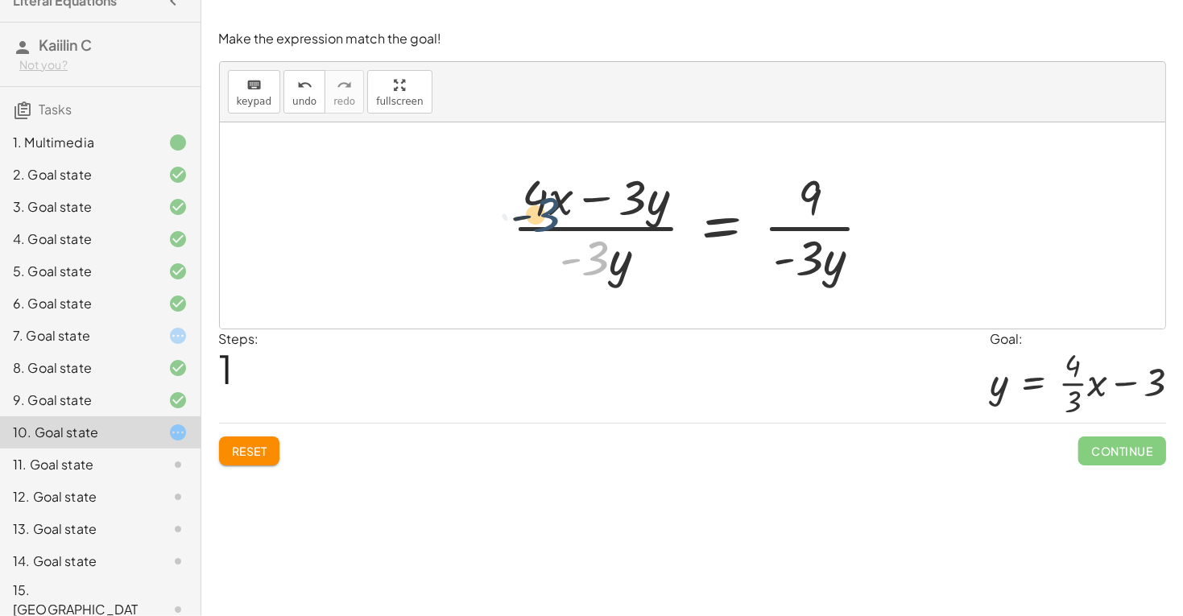
click at [545, 209] on div at bounding box center [698, 225] width 389 height 124
drag, startPoint x: 594, startPoint y: 260, endPoint x: 665, endPoint y: 199, distance: 93.6
click at [665, 199] on div at bounding box center [698, 225] width 389 height 124
click at [700, 233] on div at bounding box center [698, 225] width 389 height 124
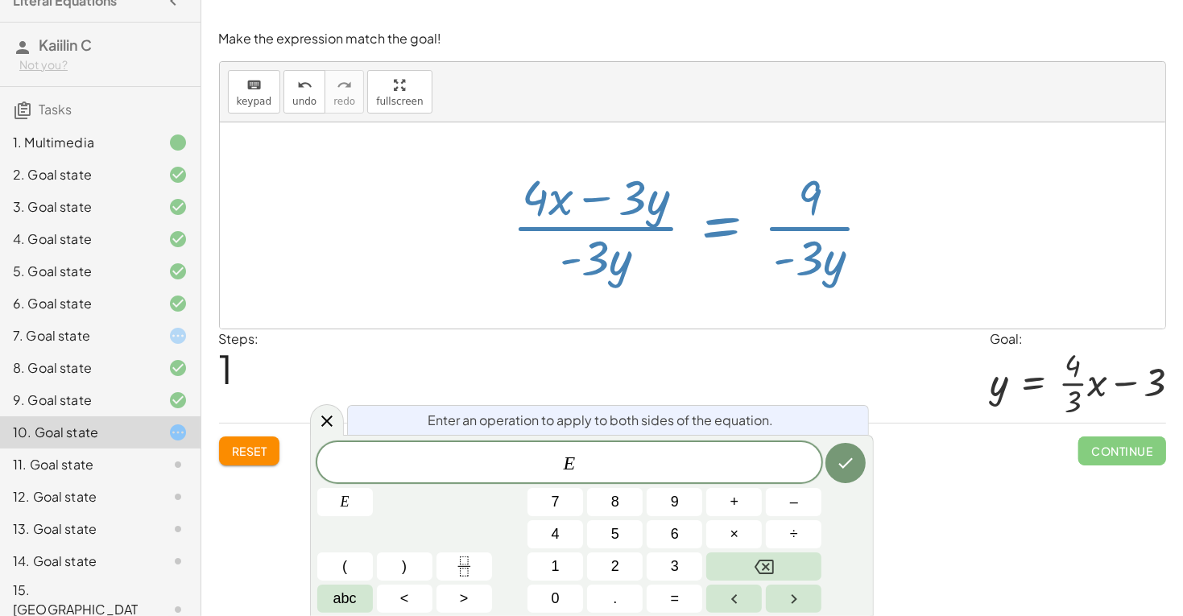
click at [626, 260] on div at bounding box center [698, 225] width 389 height 124
click at [284, 439] on div "Reset Continue" at bounding box center [692, 444] width 947 height 43
click at [279, 439] on div "Reset Continue" at bounding box center [692, 444] width 947 height 43
click at [246, 452] on span "Reset" at bounding box center [249, 451] width 35 height 14
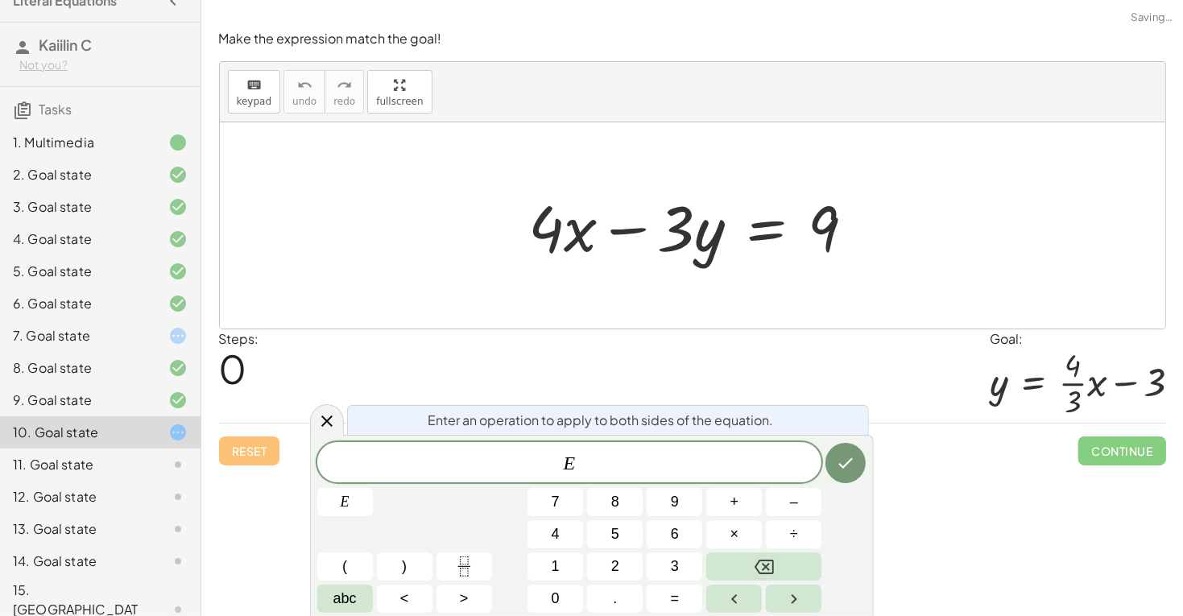
click at [645, 440] on div "Enter an operation to apply to both sides of the equation. E E 7 8 9 + – 4 5 6 …" at bounding box center [592, 525] width 564 height 181
click at [643, 450] on div "E" at bounding box center [569, 462] width 505 height 40
click at [643, 450] on div "E ​" at bounding box center [569, 462] width 505 height 40
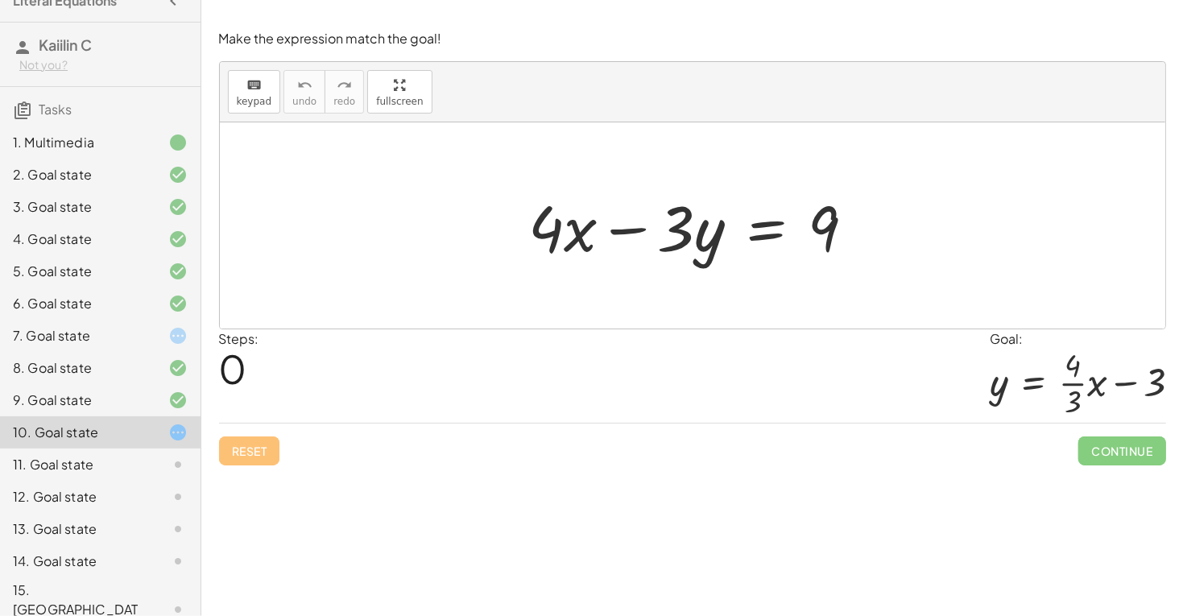
click at [589, 223] on div at bounding box center [698, 225] width 355 height 83
click at [737, 238] on div at bounding box center [698, 225] width 355 height 83
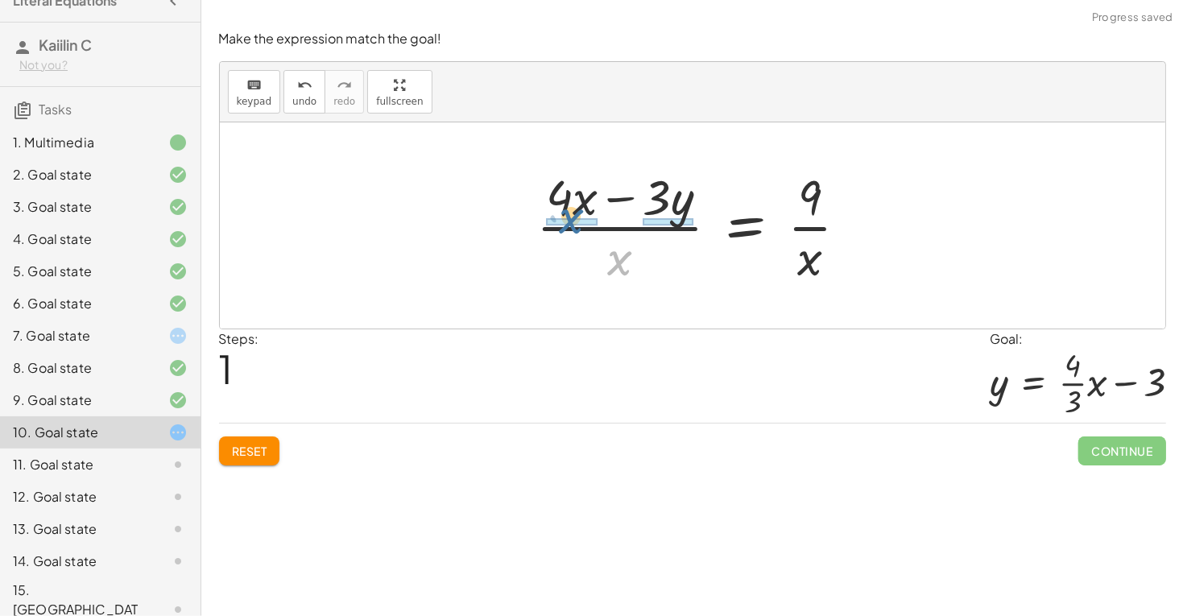
drag, startPoint x: 612, startPoint y: 251, endPoint x: 558, endPoint y: 202, distance: 72.9
click at [558, 202] on div at bounding box center [698, 225] width 341 height 124
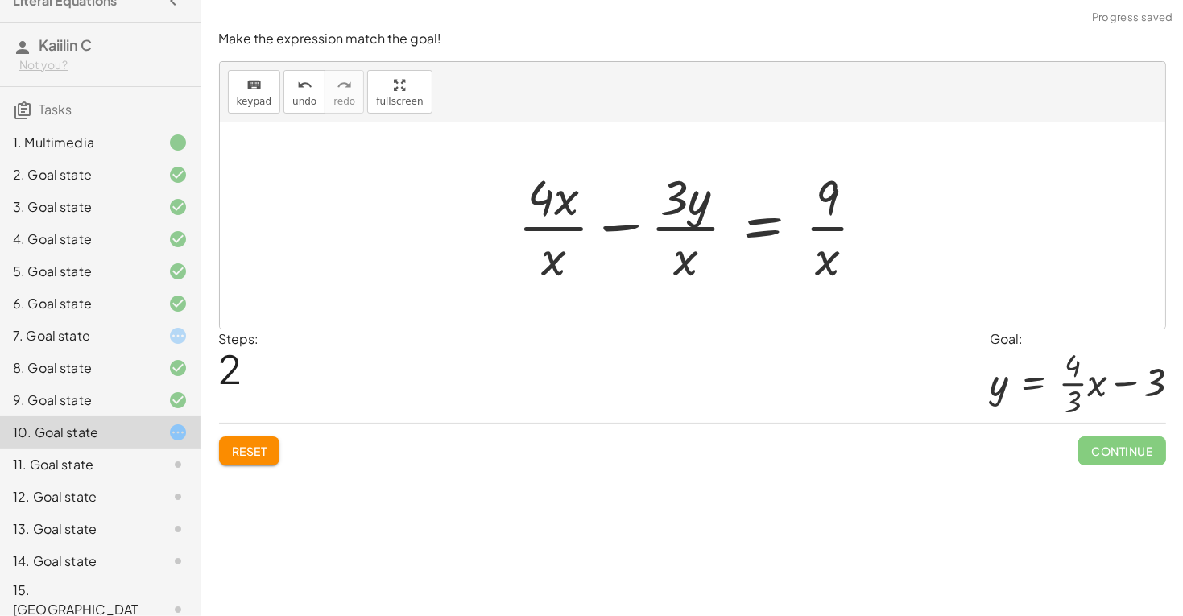
click at [538, 220] on div at bounding box center [699, 225] width 378 height 124
click at [556, 201] on div at bounding box center [699, 225] width 378 height 124
drag, startPoint x: 559, startPoint y: 201, endPoint x: 558, endPoint y: 254, distance: 53.1
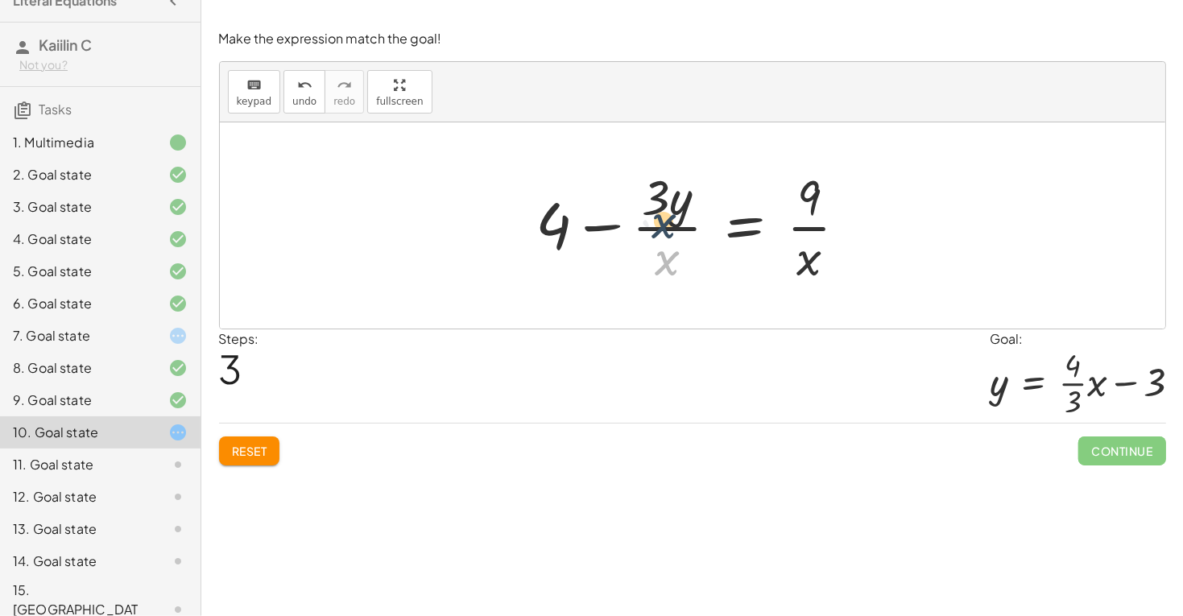
drag, startPoint x: 671, startPoint y: 257, endPoint x: 667, endPoint y: 218, distance: 38.9
click at [667, 219] on div at bounding box center [698, 225] width 341 height 124
drag, startPoint x: 661, startPoint y: 259, endPoint x: 812, endPoint y: 257, distance: 151.4
click at [812, 257] on div at bounding box center [698, 225] width 341 height 124
drag, startPoint x: 804, startPoint y: 208, endPoint x: 634, endPoint y: 221, distance: 170.4
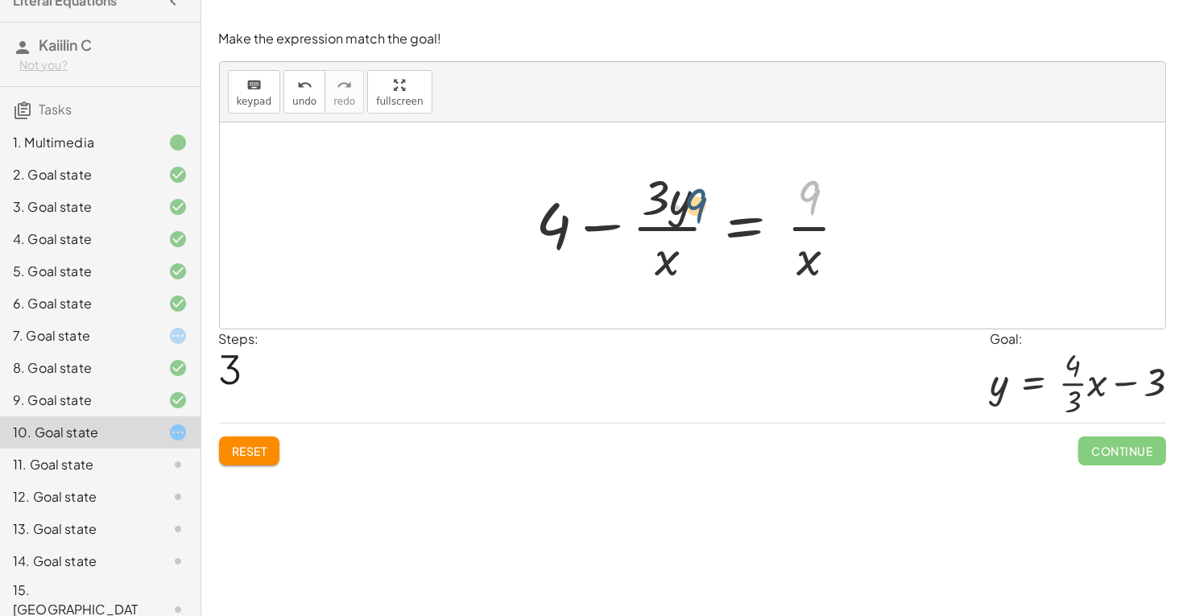
click at [634, 221] on div at bounding box center [698, 225] width 341 height 124
click at [675, 216] on div at bounding box center [698, 225] width 341 height 124
click at [674, 229] on div at bounding box center [698, 225] width 341 height 124
drag, startPoint x: 795, startPoint y: 223, endPoint x: 642, endPoint y: 199, distance: 154.9
click at [642, 199] on div at bounding box center [698, 225] width 341 height 124
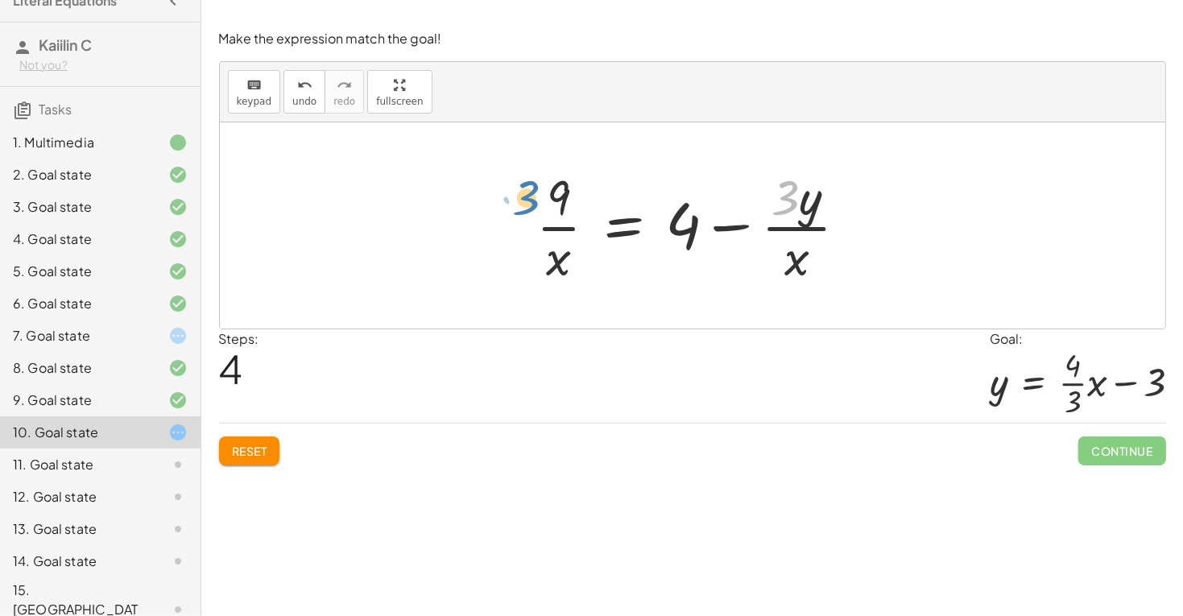
drag, startPoint x: 793, startPoint y: 203, endPoint x: 535, endPoint y: 209, distance: 258.5
click at [535, 209] on div at bounding box center [698, 225] width 341 height 124
drag, startPoint x: 795, startPoint y: 229, endPoint x: 536, endPoint y: 229, distance: 259.2
click at [537, 230] on div at bounding box center [698, 225] width 341 height 124
click at [698, 235] on div at bounding box center [698, 225] width 341 height 124
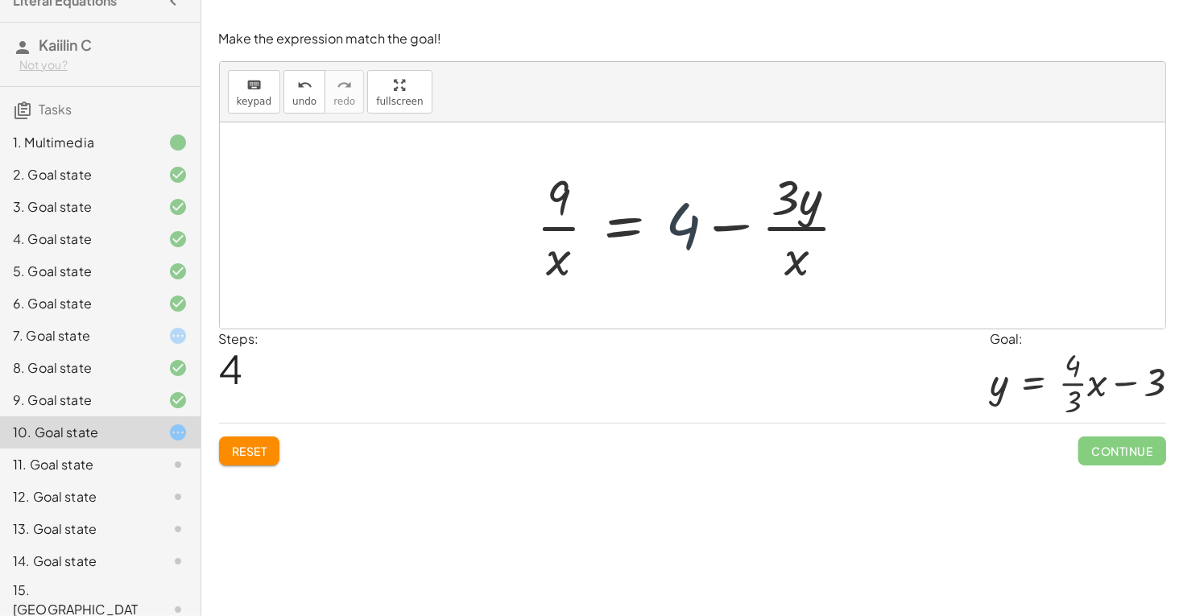
click at [687, 234] on div at bounding box center [698, 225] width 341 height 124
drag, startPoint x: 779, startPoint y: 212, endPoint x: 666, endPoint y: 225, distance: 113.5
click at [666, 225] on div at bounding box center [698, 225] width 341 height 124
drag, startPoint x: 799, startPoint y: 224, endPoint x: 642, endPoint y: 221, distance: 157.0
click at [642, 221] on div at bounding box center [698, 225] width 341 height 124
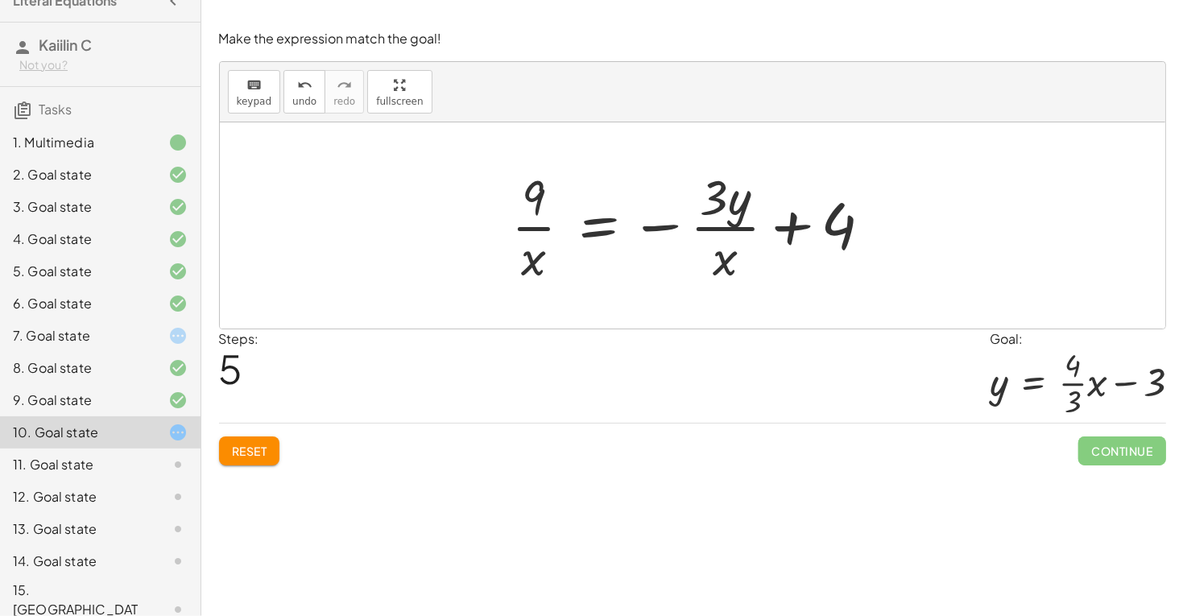
click at [666, 229] on div at bounding box center [698, 225] width 390 height 124
drag, startPoint x: 714, startPoint y: 246, endPoint x: 710, endPoint y: 211, distance: 35.7
click at [710, 211] on div at bounding box center [698, 225] width 390 height 124
click at [272, 446] on button "Reset" at bounding box center [249, 450] width 61 height 29
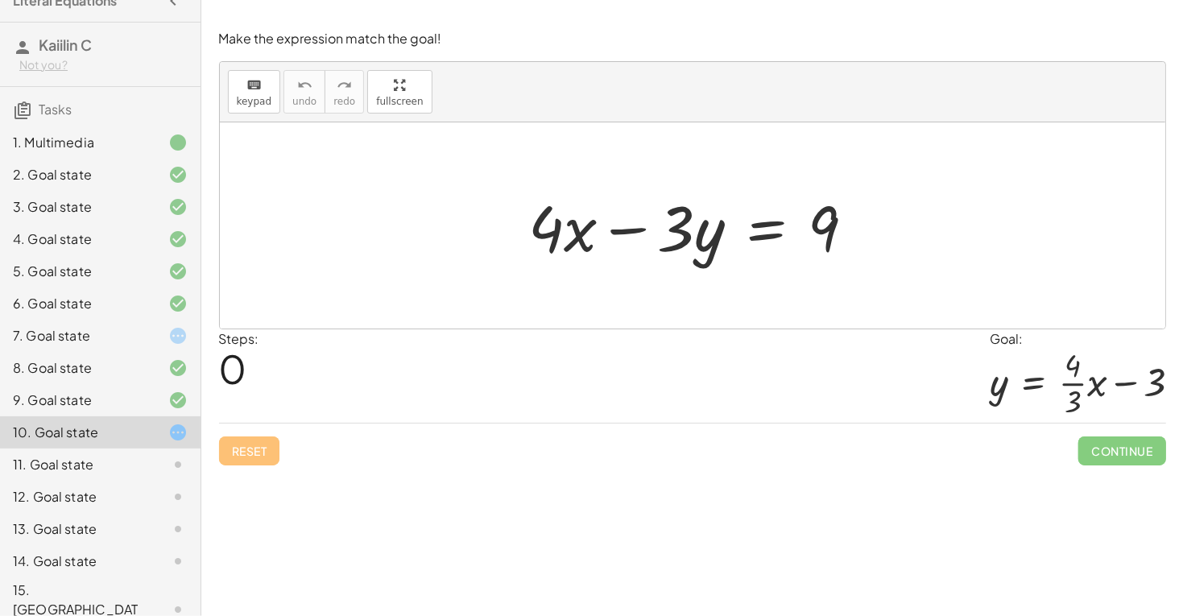
click at [169, 332] on icon at bounding box center [177, 335] width 19 height 19
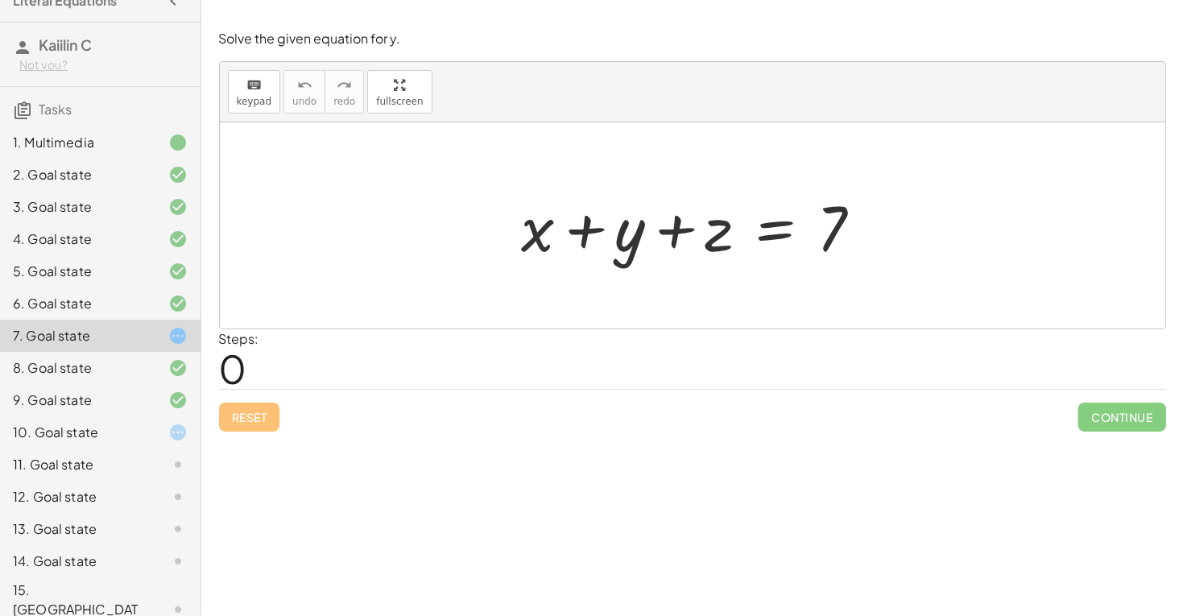
click at [547, 233] on div at bounding box center [699, 225] width 370 height 83
click at [531, 245] on div at bounding box center [699, 225] width 370 height 83
click at [531, 239] on div at bounding box center [699, 225] width 370 height 83
click at [564, 229] on div at bounding box center [699, 225] width 370 height 83
click at [542, 229] on div at bounding box center [699, 225] width 370 height 83
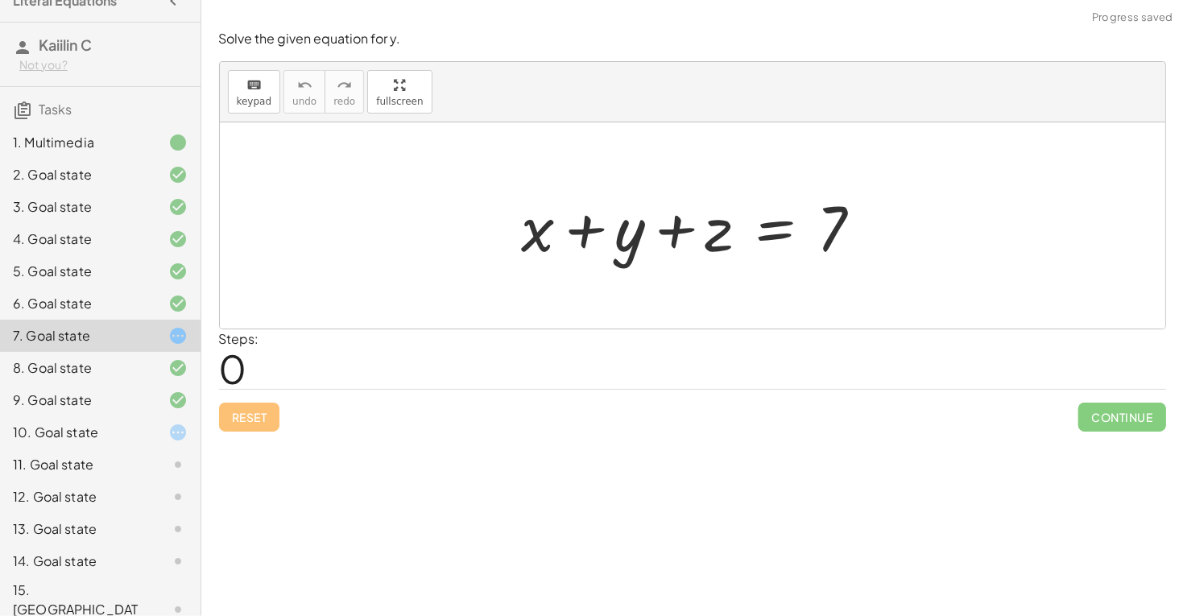
click at [624, 246] on div at bounding box center [699, 225] width 370 height 83
click at [167, 191] on div "1. Multimedia" at bounding box center [100, 207] width 200 height 32
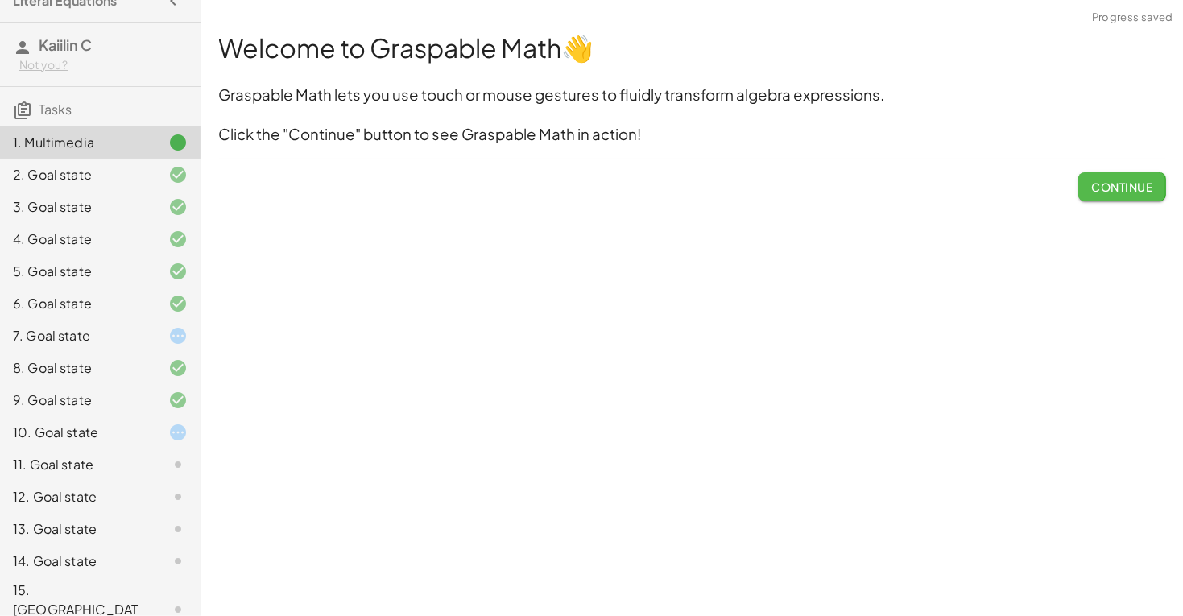
click at [1110, 172] on button "Continue" at bounding box center [1121, 186] width 87 height 29
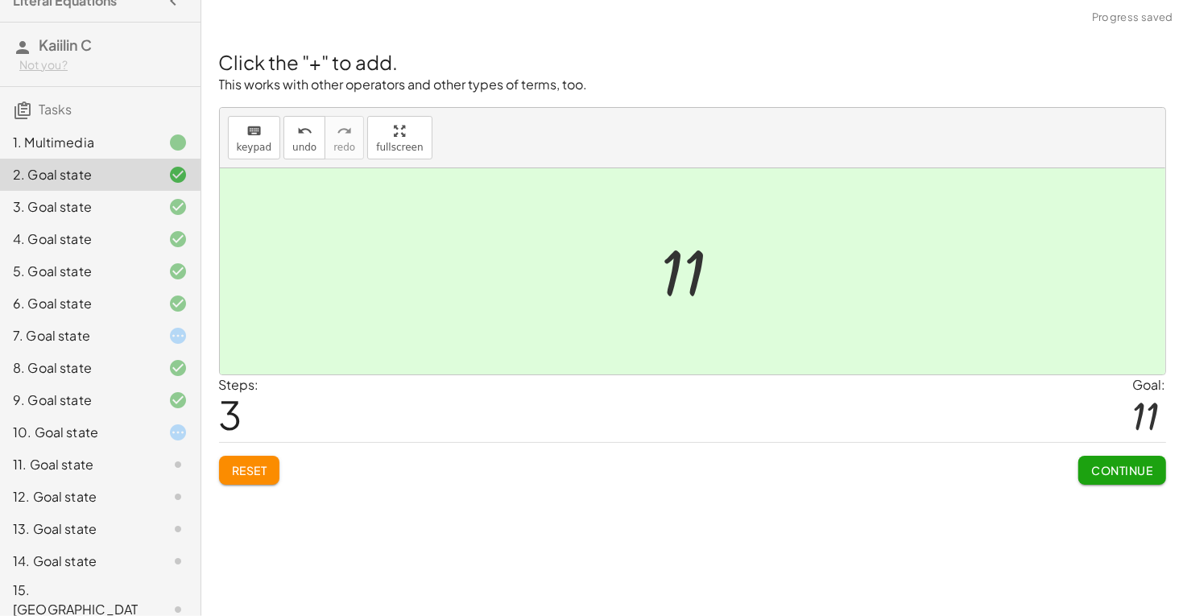
click at [133, 513] on div "11. Goal state" at bounding box center [100, 529] width 200 height 32
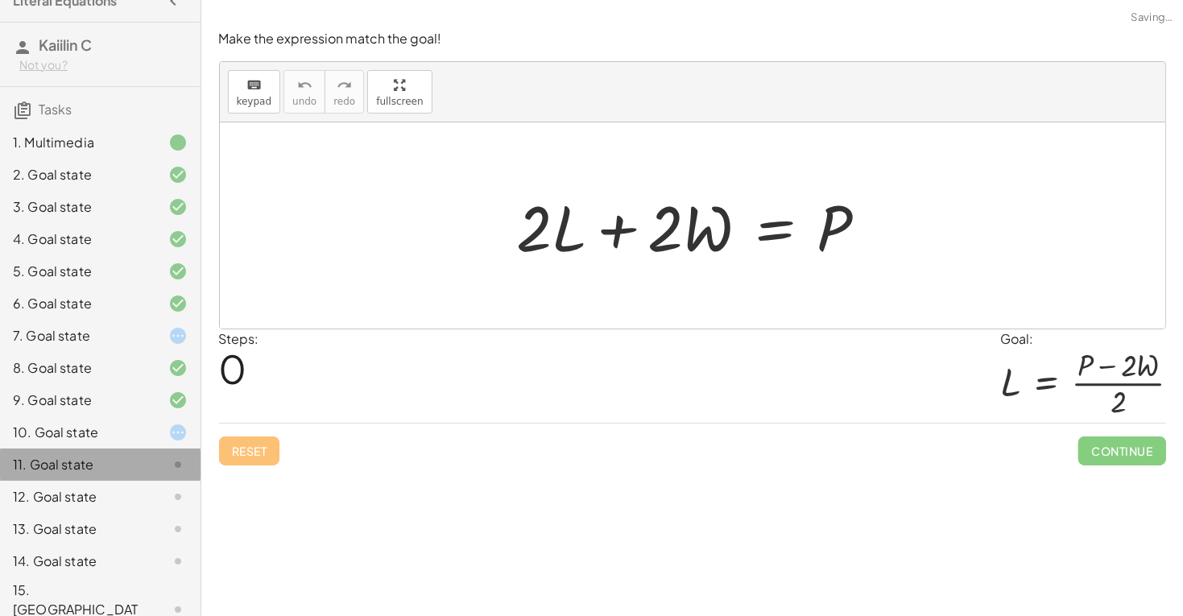
click at [133, 448] on div "11. Goal state" at bounding box center [100, 464] width 200 height 32
click at [540, 207] on div at bounding box center [698, 225] width 379 height 83
click at [554, 254] on div at bounding box center [698, 225] width 379 height 83
click at [550, 225] on div at bounding box center [698, 225] width 379 height 83
click at [547, 246] on div at bounding box center [698, 225] width 379 height 83
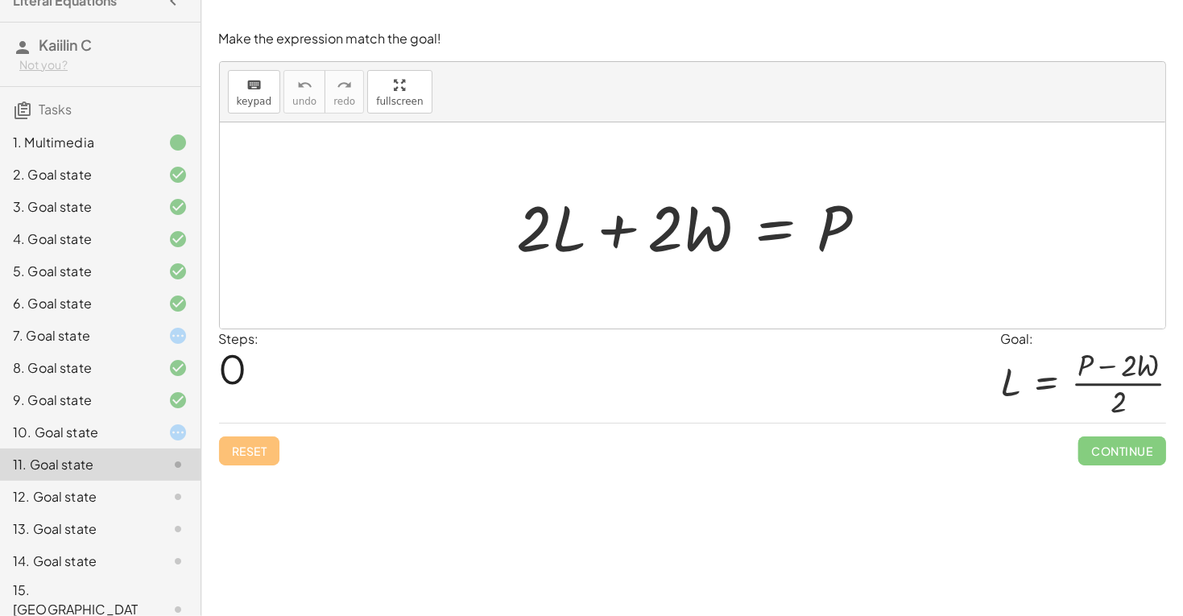
click at [557, 237] on div at bounding box center [698, 225] width 379 height 83
click at [560, 228] on div at bounding box center [698, 225] width 379 height 83
click at [562, 242] on div at bounding box center [698, 225] width 379 height 83
click at [560, 213] on div at bounding box center [698, 225] width 379 height 83
click at [794, 231] on div at bounding box center [698, 225] width 379 height 83
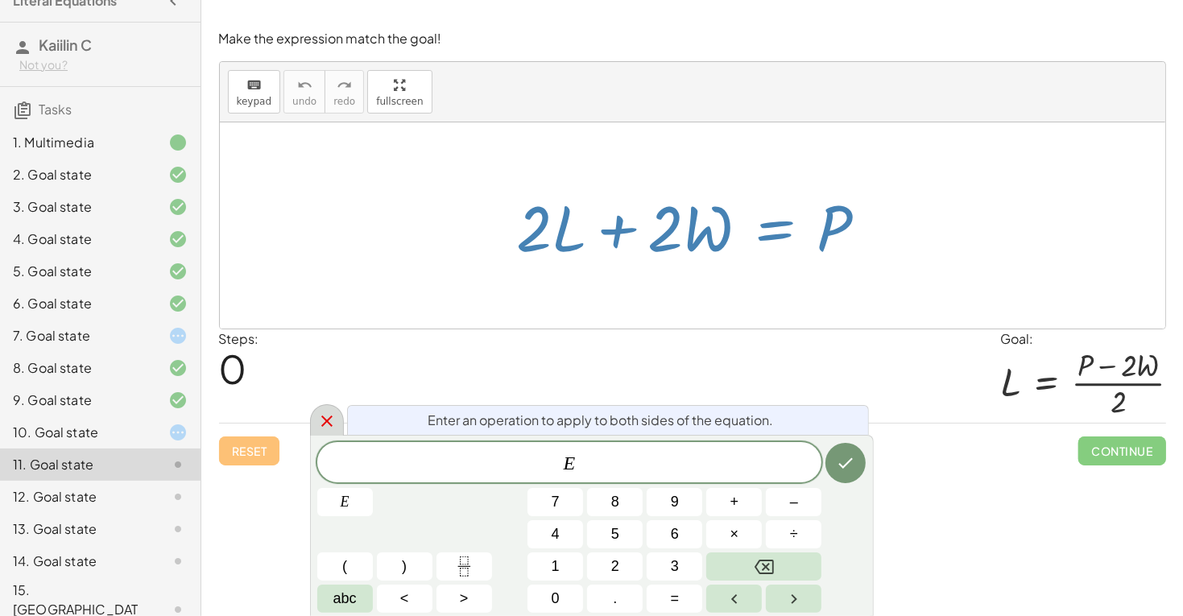
click at [324, 434] on div at bounding box center [327, 419] width 34 height 31
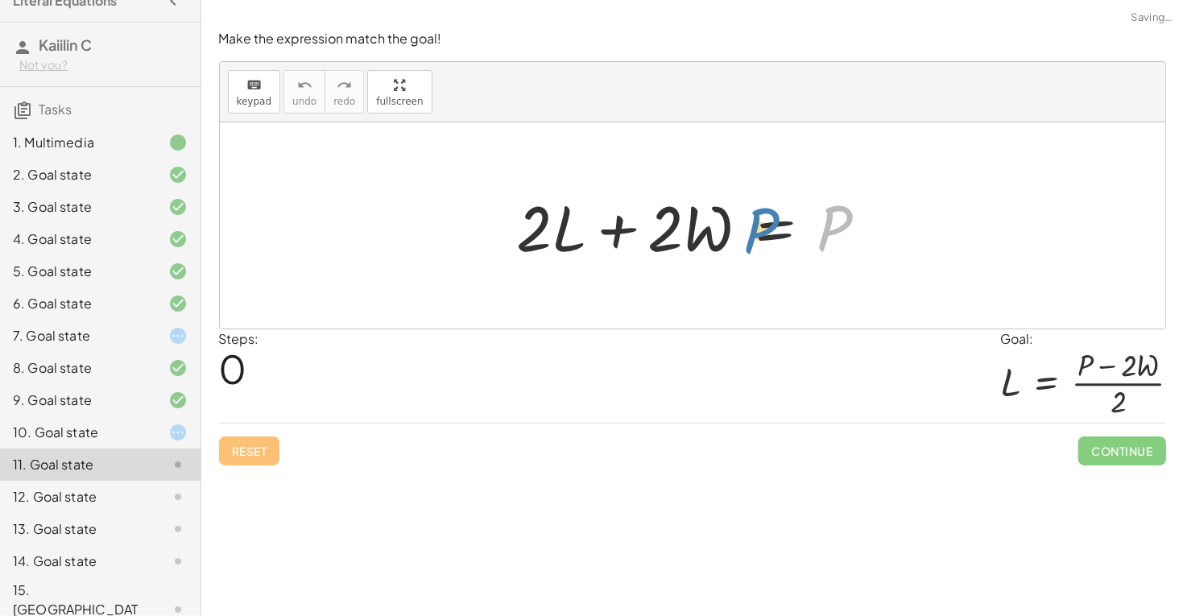
drag, startPoint x: 848, startPoint y: 208, endPoint x: 769, endPoint y: 209, distance: 78.9
click at [770, 210] on div at bounding box center [698, 225] width 379 height 83
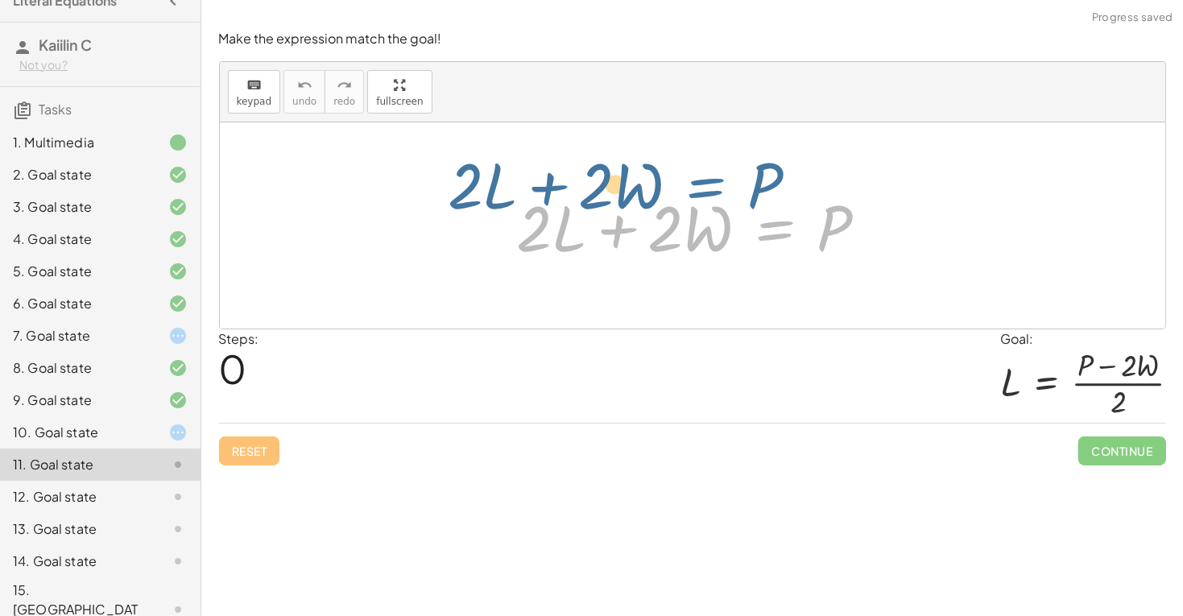
drag, startPoint x: 769, startPoint y: 221, endPoint x: 698, endPoint y: 182, distance: 81.1
click at [698, 182] on div "+ · 2 · L + · 2 · W = P + · 2 · L + · 2 · W = P" at bounding box center [692, 225] width 399 height 91
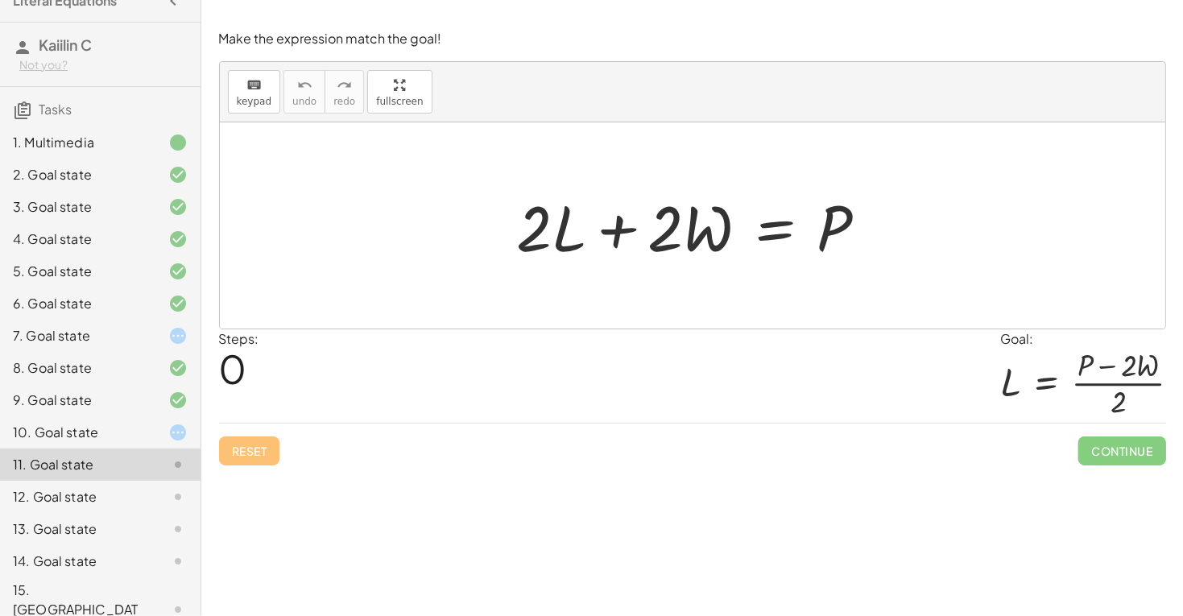
click at [562, 242] on div at bounding box center [698, 225] width 379 height 83
click at [562, 217] on div at bounding box center [698, 225] width 379 height 83
click at [762, 230] on div at bounding box center [698, 225] width 379 height 83
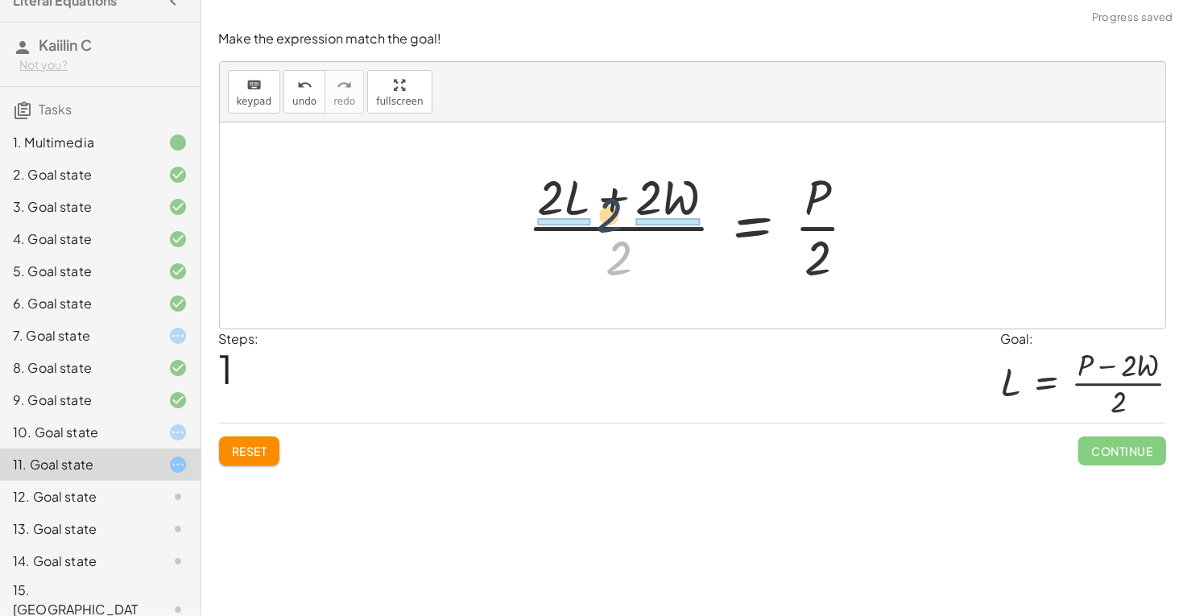
drag, startPoint x: 609, startPoint y: 254, endPoint x: 596, endPoint y: 194, distance: 61.9
click at [596, 194] on div at bounding box center [698, 225] width 358 height 124
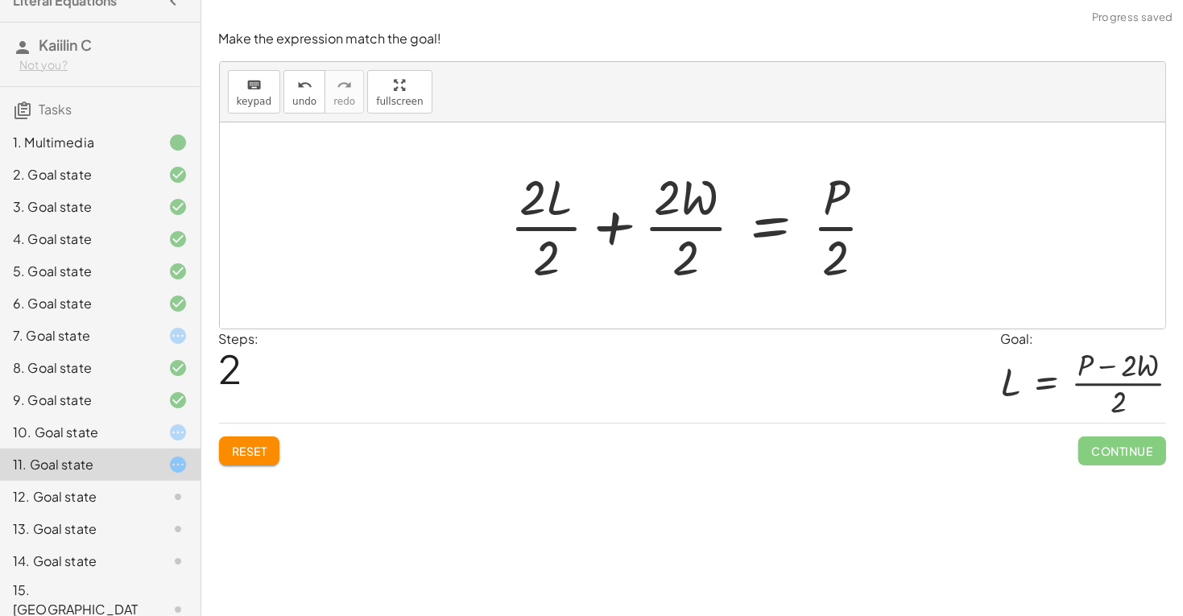
click at [617, 227] on div at bounding box center [699, 225] width 394 height 124
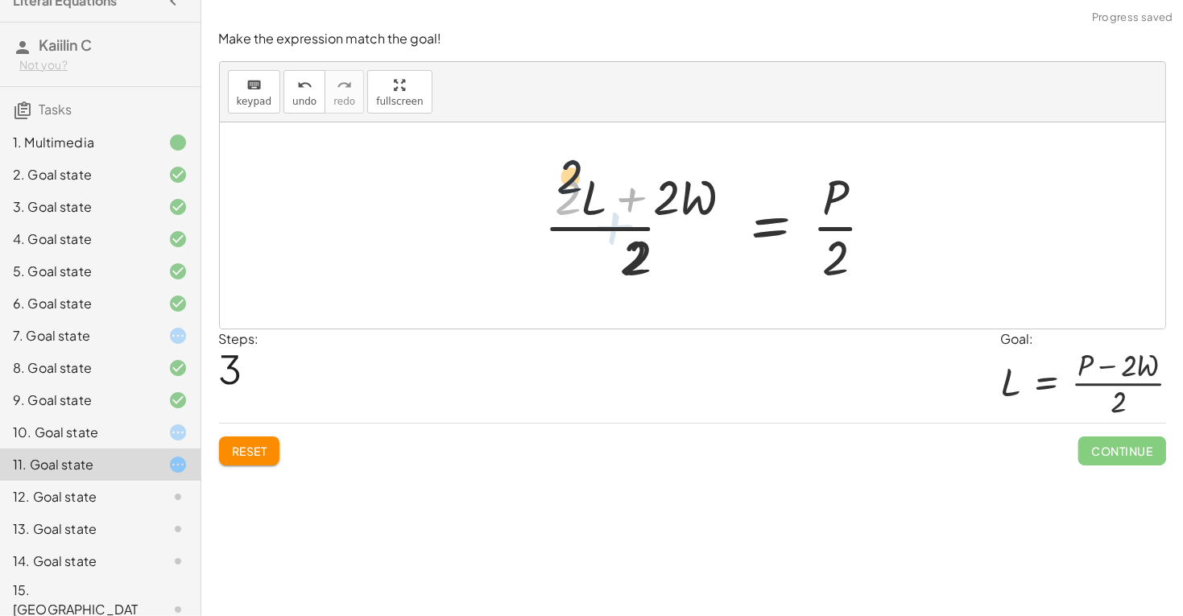
drag, startPoint x: 550, startPoint y: 249, endPoint x: 551, endPoint y: 217, distance: 32.2
click at [552, 217] on div at bounding box center [716, 225] width 358 height 124
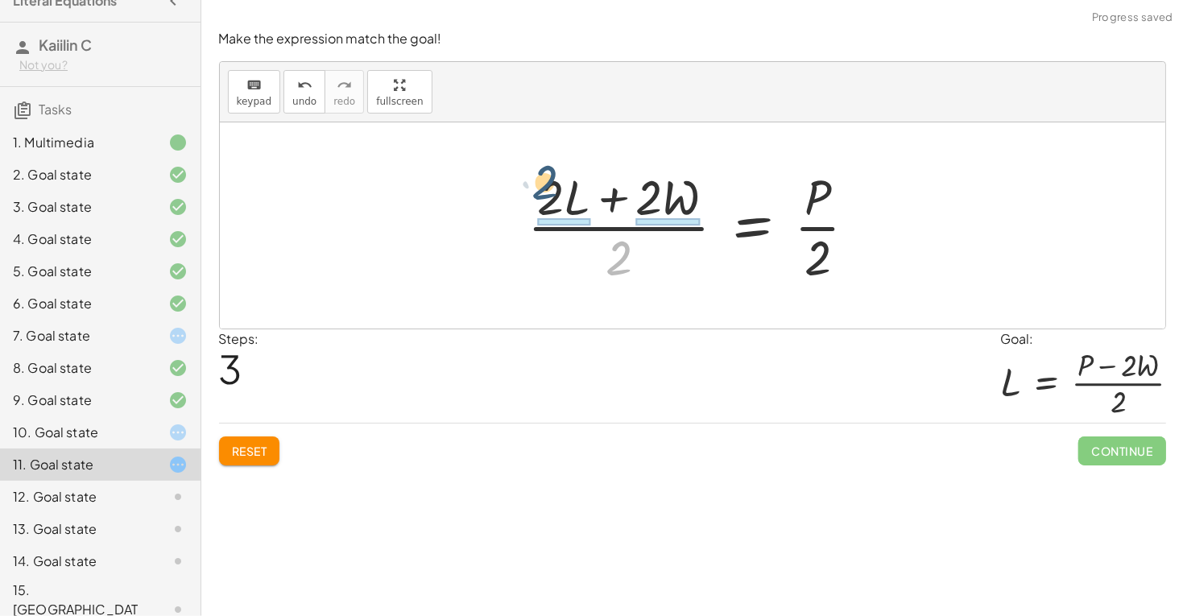
drag, startPoint x: 626, startPoint y: 257, endPoint x: 551, endPoint y: 179, distance: 108.7
click at [551, 179] on div at bounding box center [698, 225] width 358 height 124
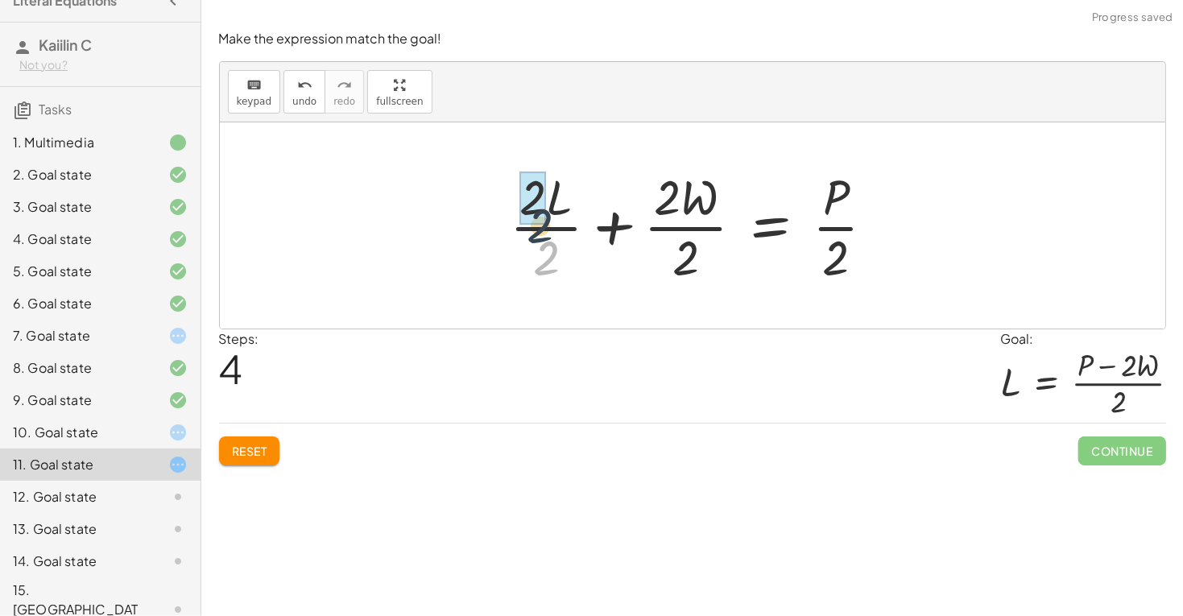
drag, startPoint x: 544, startPoint y: 244, endPoint x: 537, endPoint y: 209, distance: 36.2
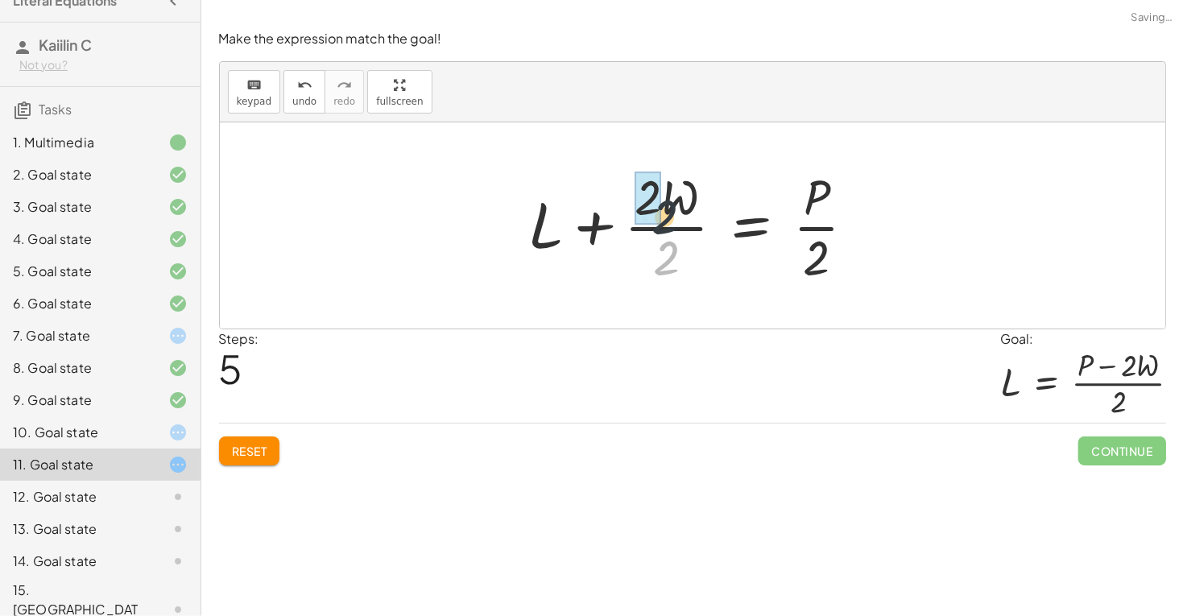
drag, startPoint x: 661, startPoint y: 254, endPoint x: 658, endPoint y: 201, distance: 53.2
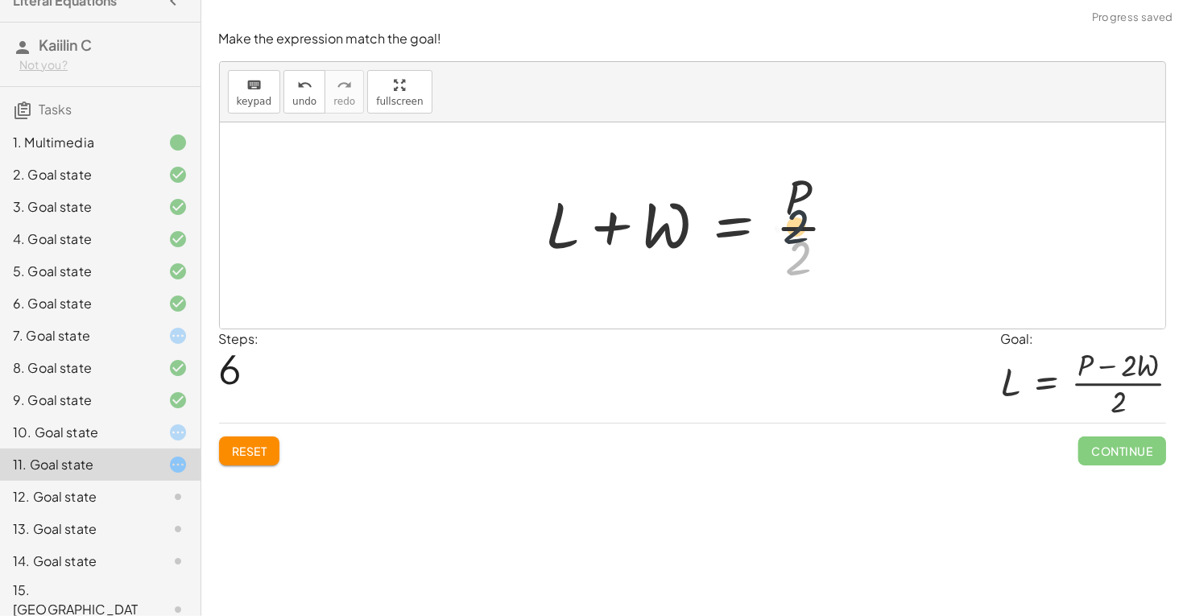
drag, startPoint x: 791, startPoint y: 262, endPoint x: 787, endPoint y: 225, distance: 36.5
click at [788, 226] on div at bounding box center [698, 225] width 321 height 124
drag, startPoint x: 659, startPoint y: 219, endPoint x: 835, endPoint y: 214, distance: 175.6
click at [835, 214] on div at bounding box center [698, 225] width 321 height 124
click at [730, 214] on div at bounding box center [698, 225] width 321 height 124
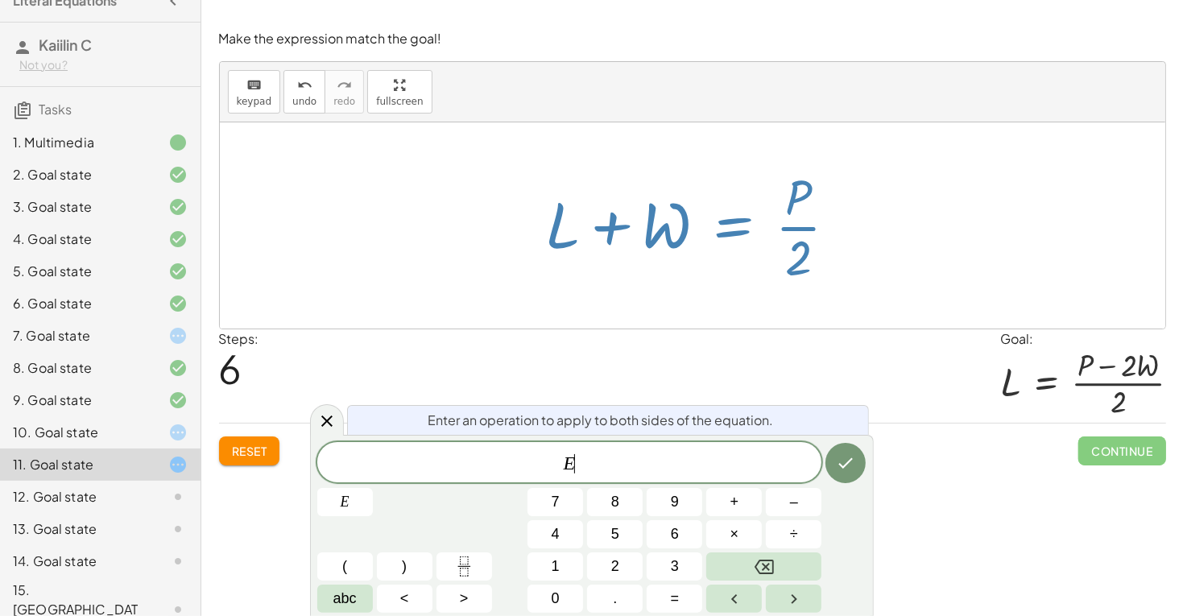
click at [341, 407] on div "Steps: 6 Goal: L = · ( + P − · 2 · W ) · 2" at bounding box center [692, 376] width 947 height 94
click at [335, 410] on div at bounding box center [327, 419] width 34 height 31
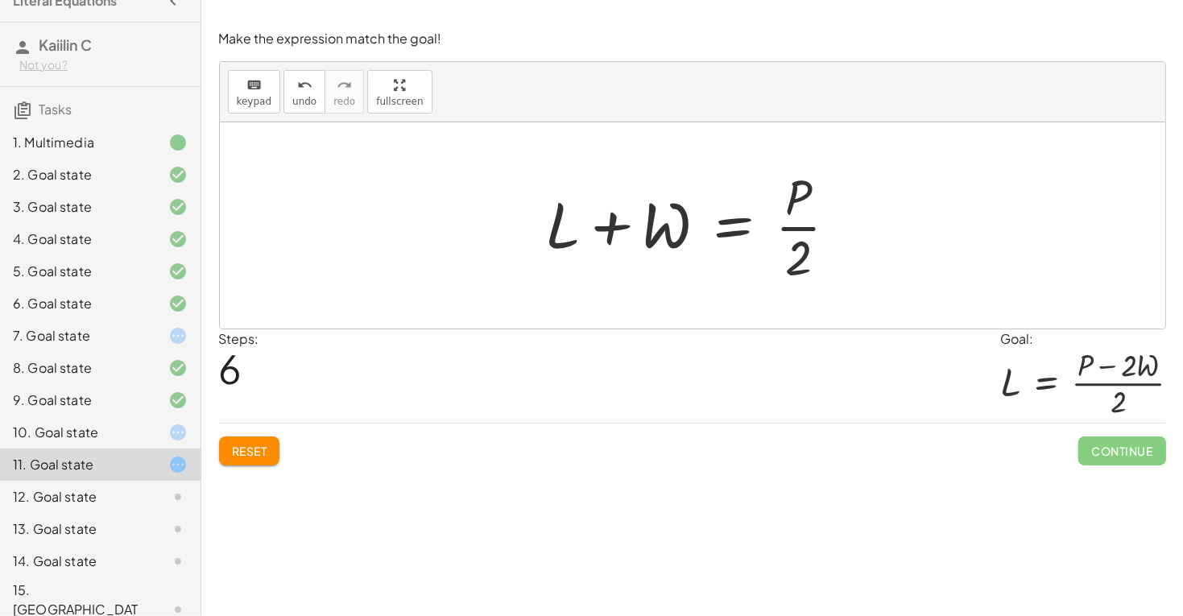
click at [168, 433] on icon at bounding box center [177, 432] width 19 height 19
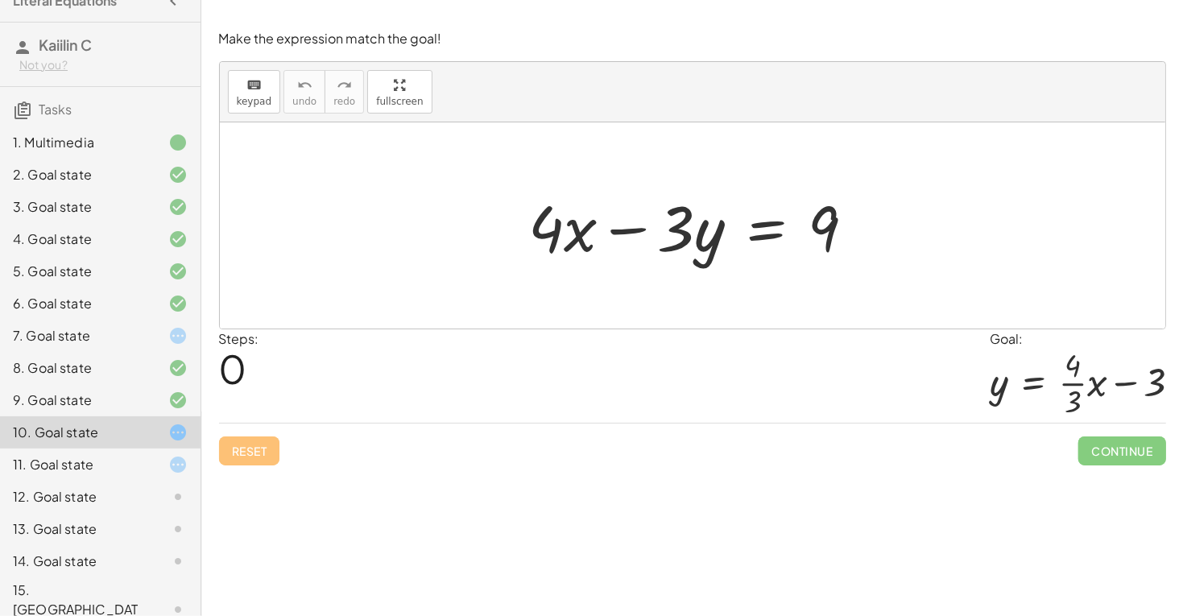
click at [596, 210] on div at bounding box center [698, 225] width 355 height 83
click at [133, 469] on div "11. Goal state" at bounding box center [78, 464] width 130 height 19
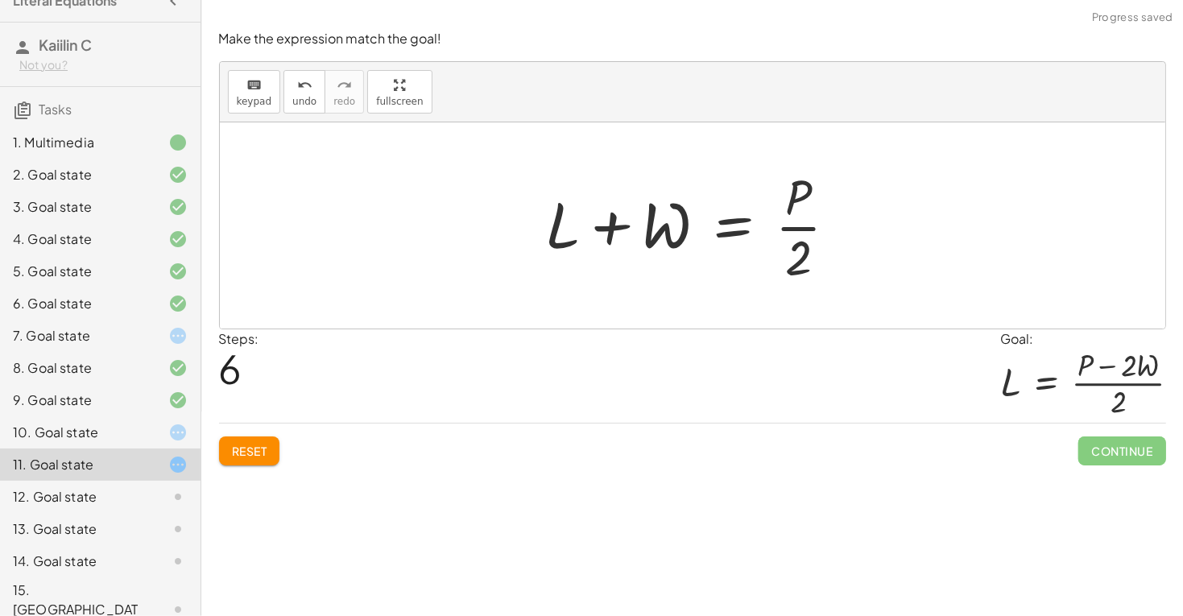
click at [140, 498] on div "12. Goal state" at bounding box center [78, 496] width 130 height 19
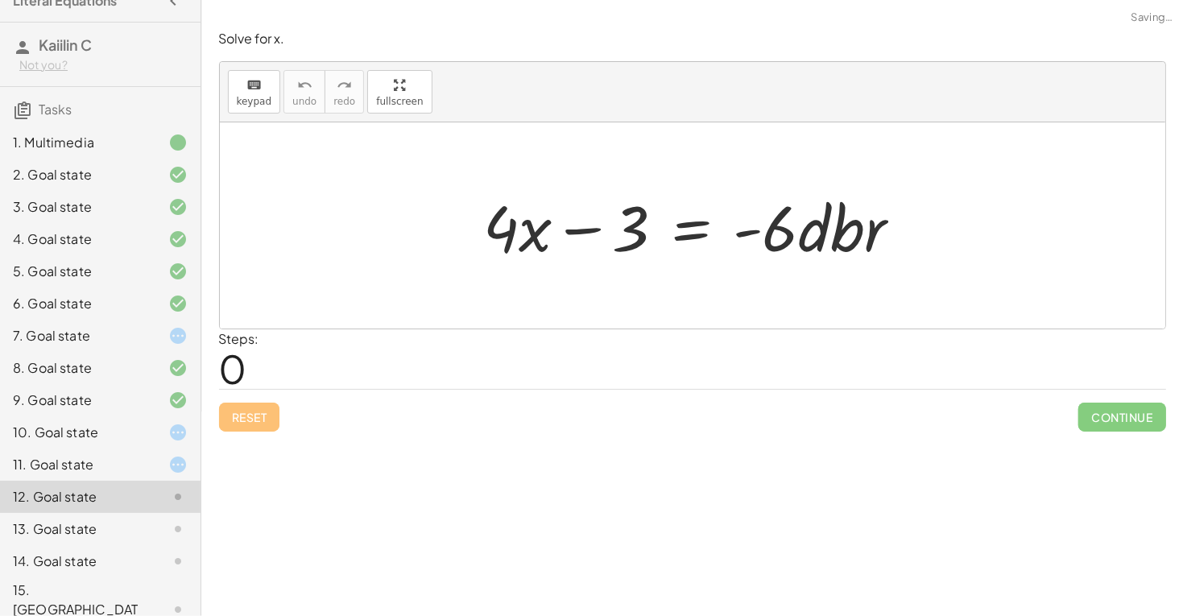
click at [152, 523] on div at bounding box center [165, 528] width 45 height 19
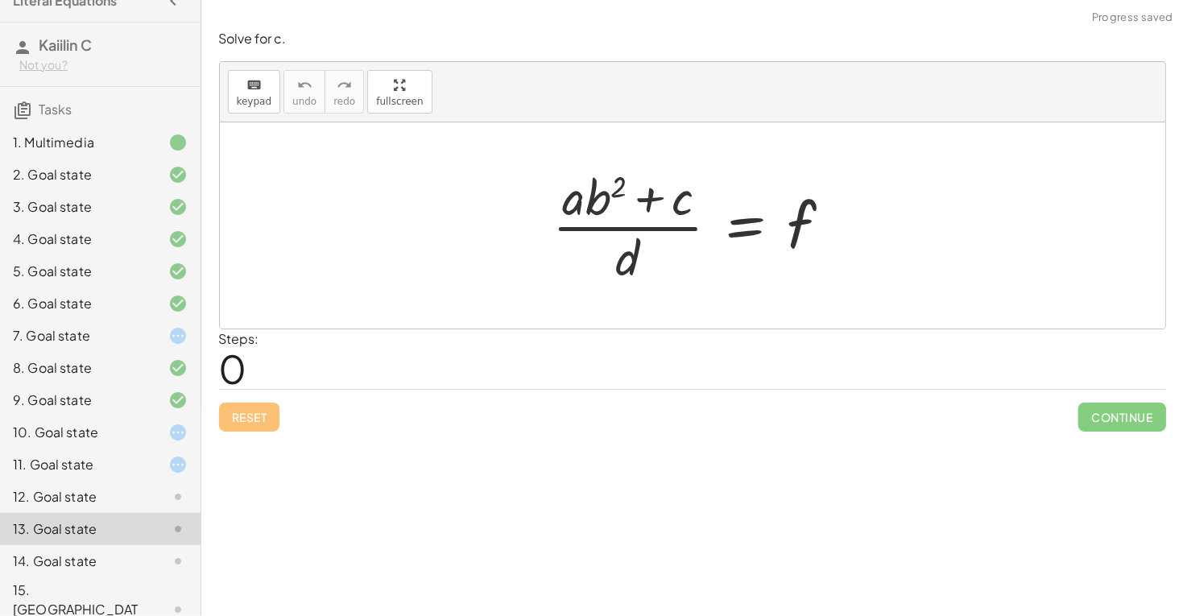
click at [175, 545] on div "14. Goal state" at bounding box center [100, 561] width 200 height 32
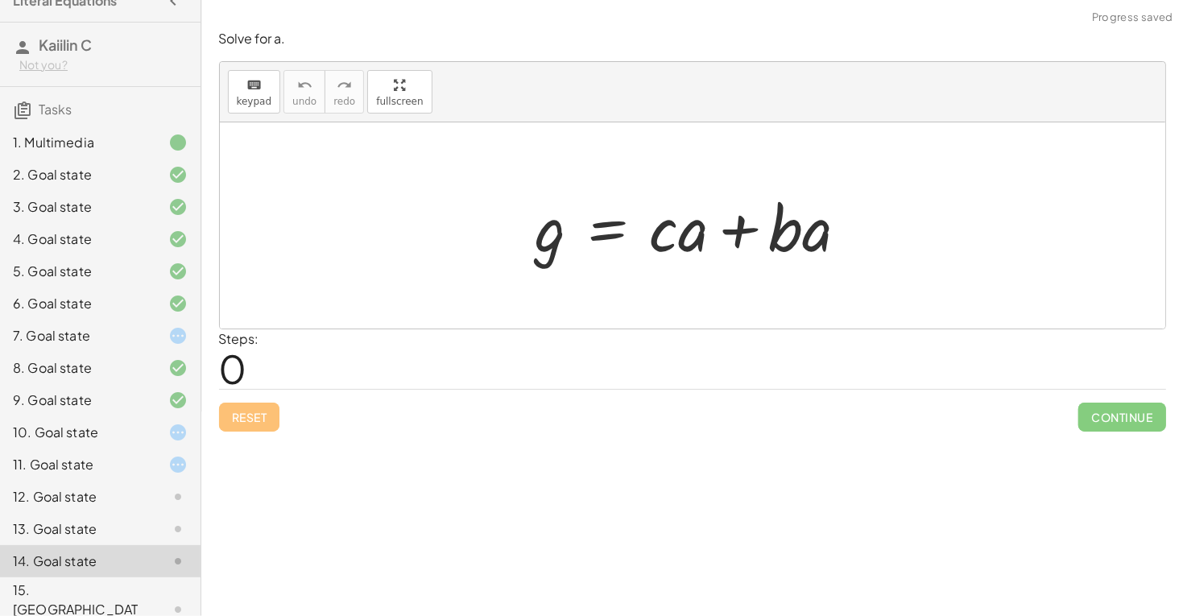
click at [182, 326] on icon at bounding box center [177, 335] width 19 height 19
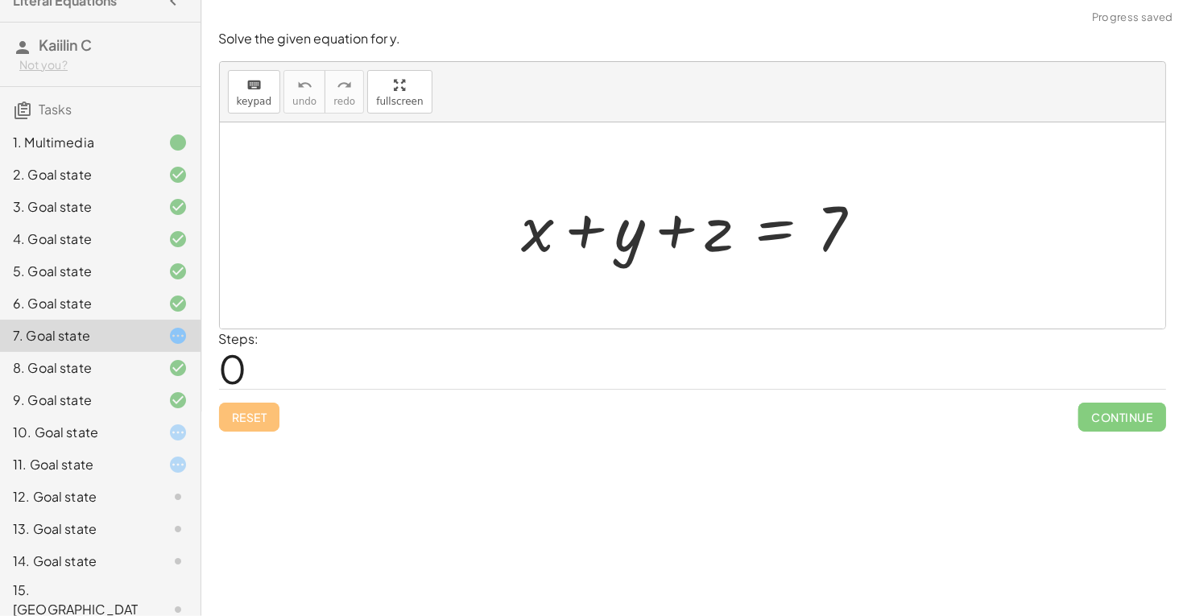
click at [180, 337] on icon at bounding box center [177, 335] width 19 height 19
click at [190, 481] on div "10. Goal state" at bounding box center [100, 497] width 200 height 32
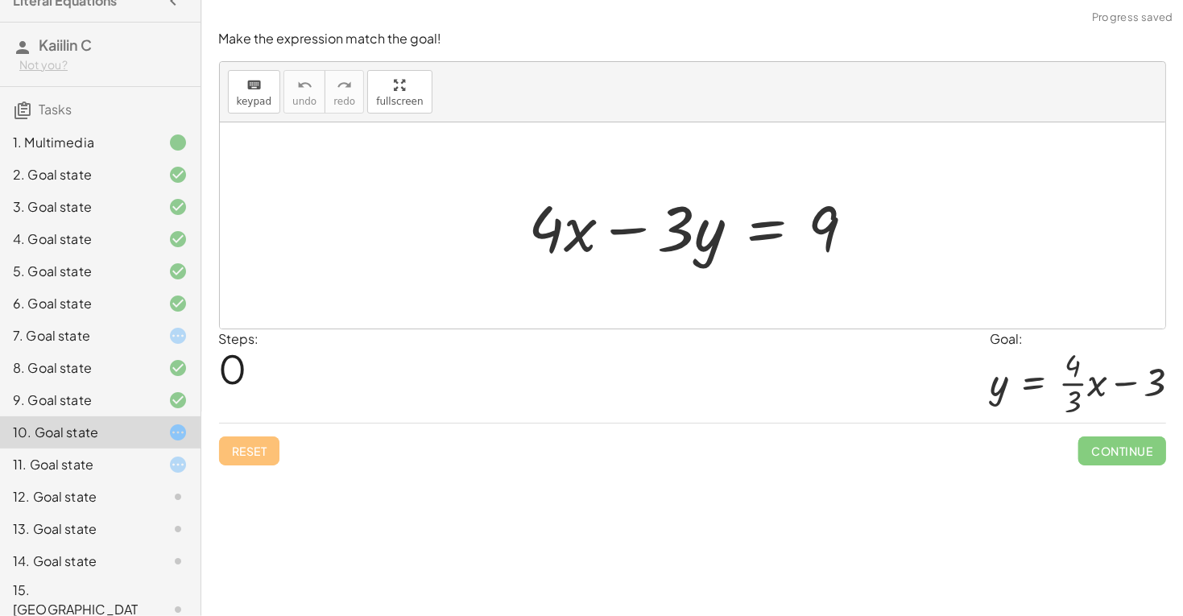
click at [187, 513] on div "11. Goal state" at bounding box center [100, 529] width 200 height 32
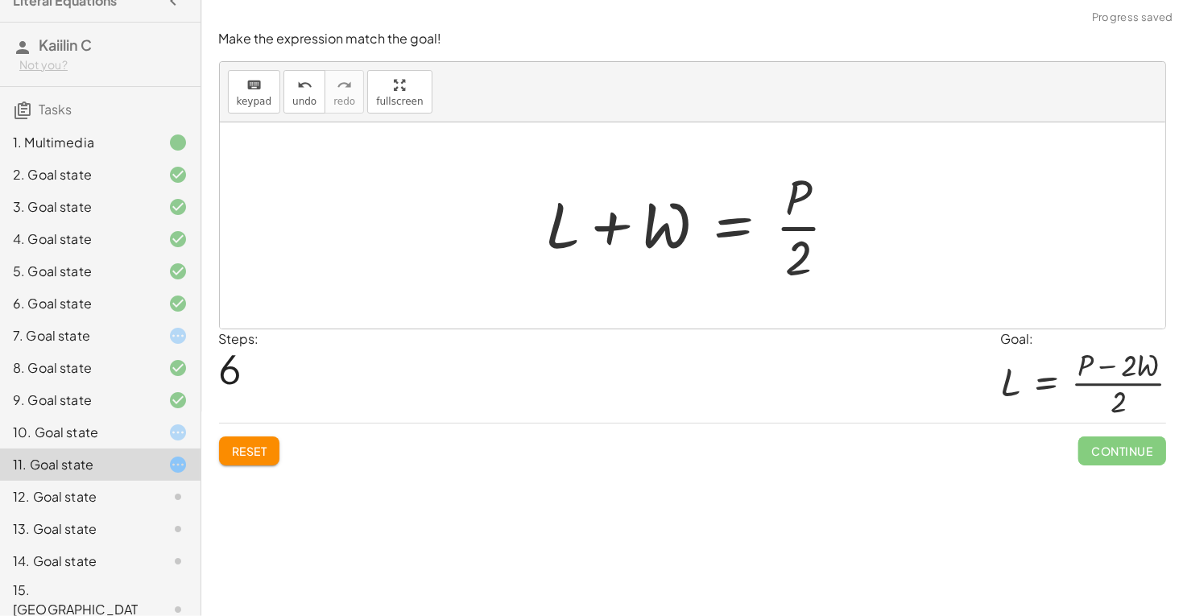
click at [187, 448] on div "9. Goal state" at bounding box center [100, 464] width 200 height 32
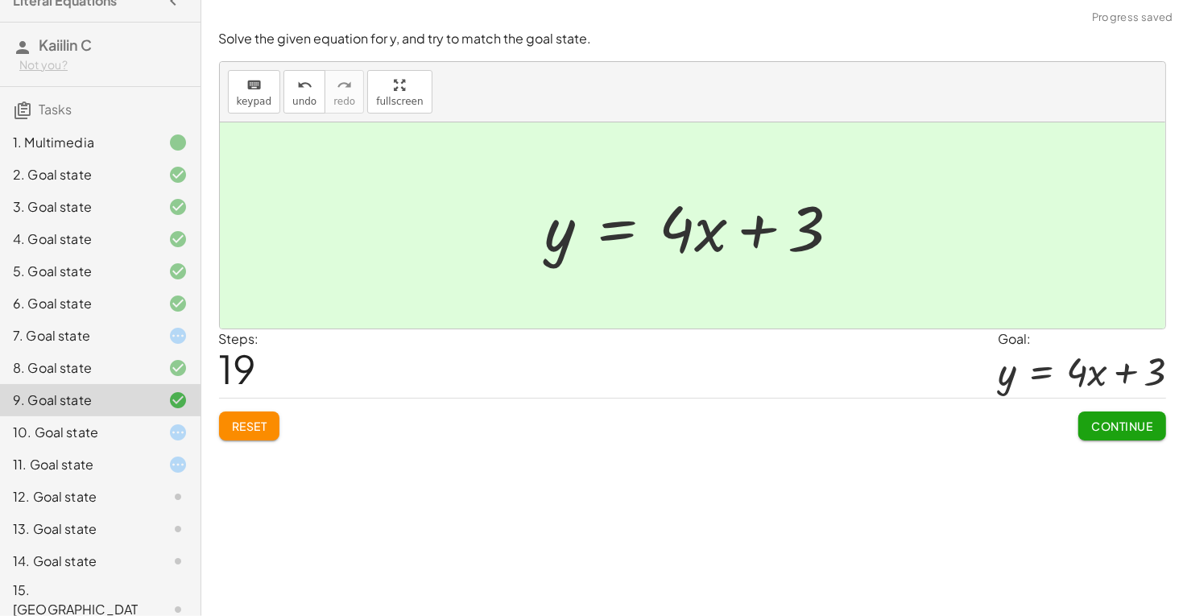
click at [187, 423] on icon at bounding box center [177, 432] width 19 height 19
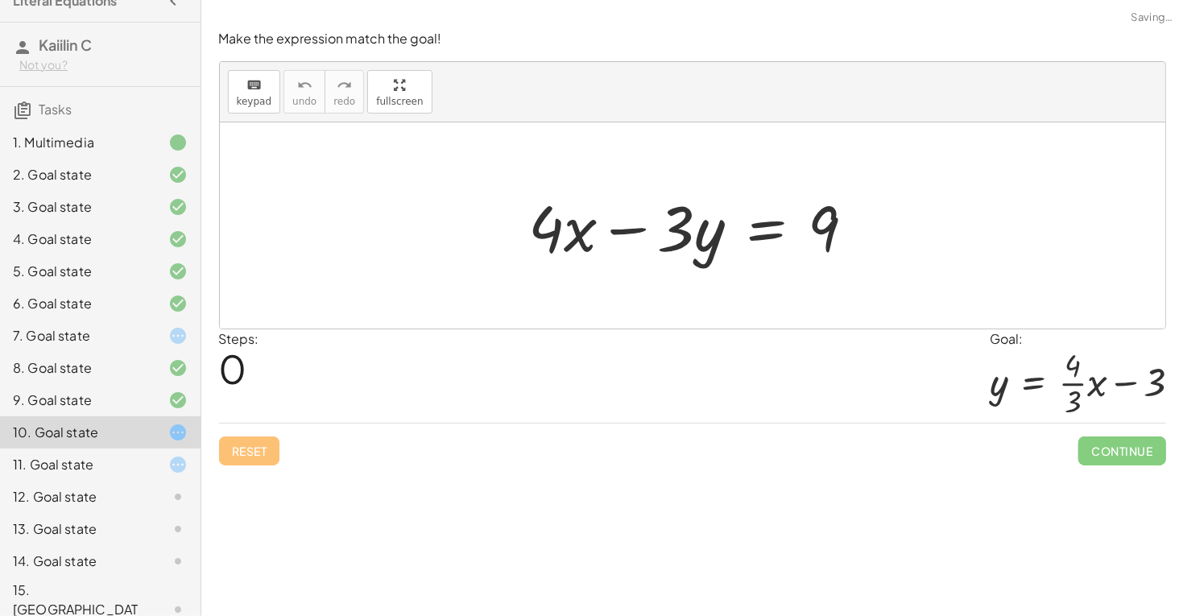
click at [551, 230] on div at bounding box center [698, 225] width 355 height 83
click at [726, 213] on div at bounding box center [698, 225] width 355 height 83
